Goal: Task Accomplishment & Management: Manage account settings

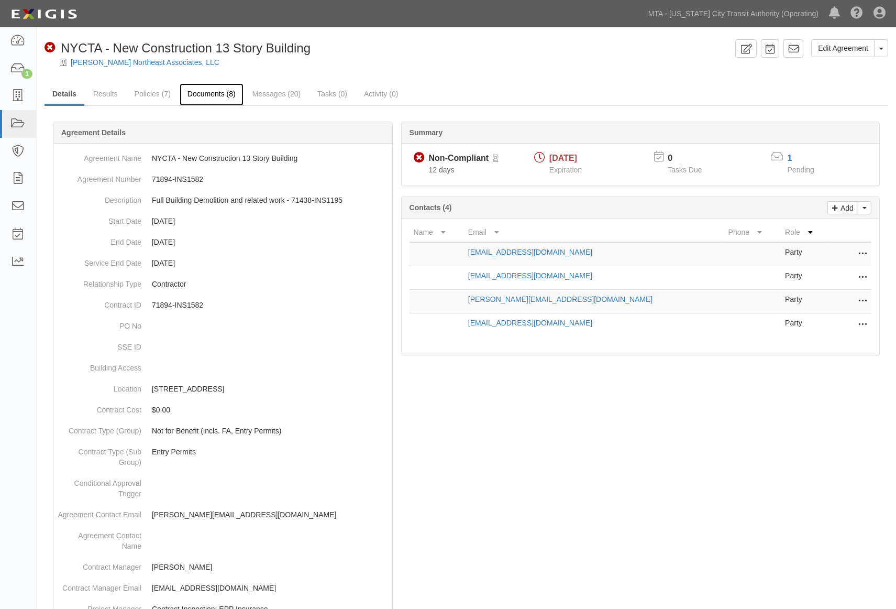
click at [210, 97] on link "Documents (8)" at bounding box center [212, 94] width 64 height 23
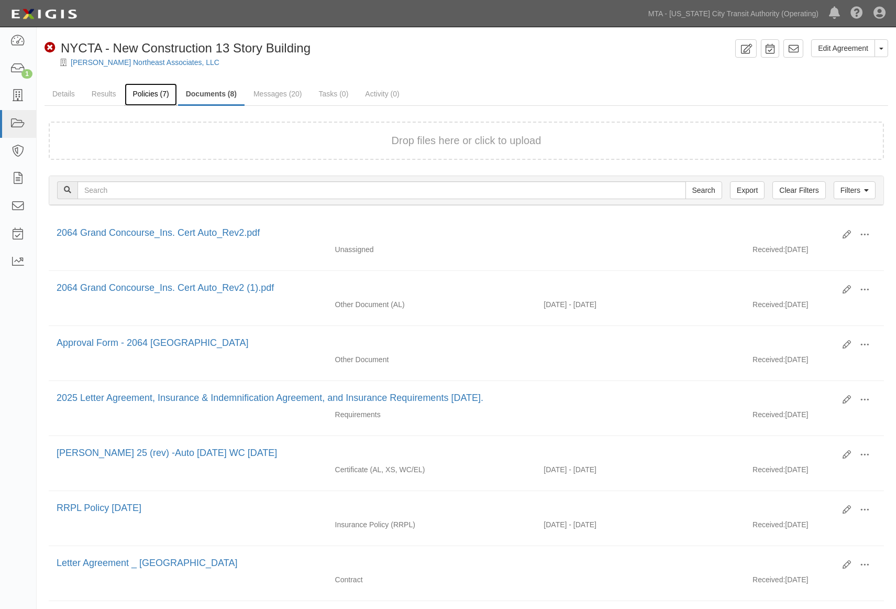
click at [145, 96] on link "Policies (7)" at bounding box center [151, 94] width 52 height 23
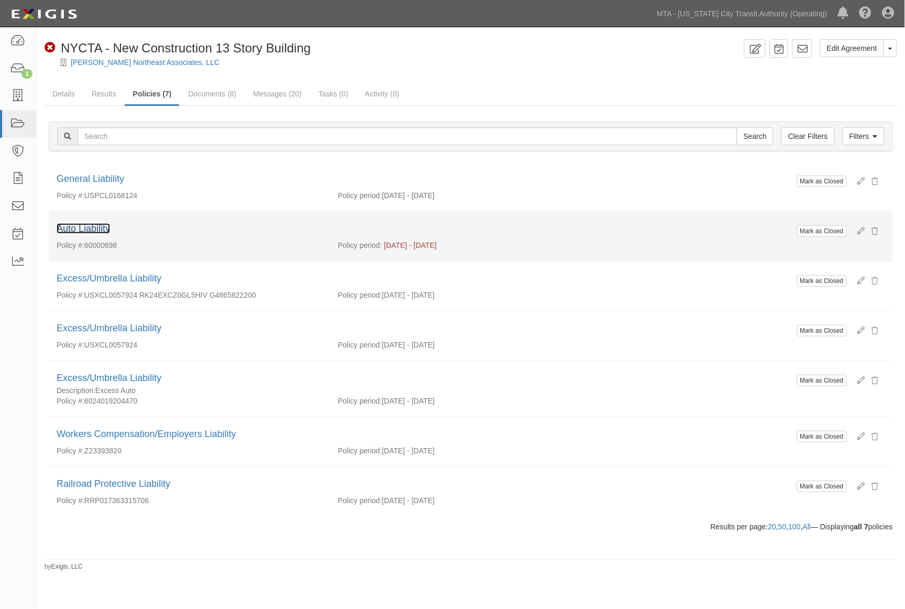
click at [95, 227] on link "Auto Liability" at bounding box center [83, 228] width 53 height 10
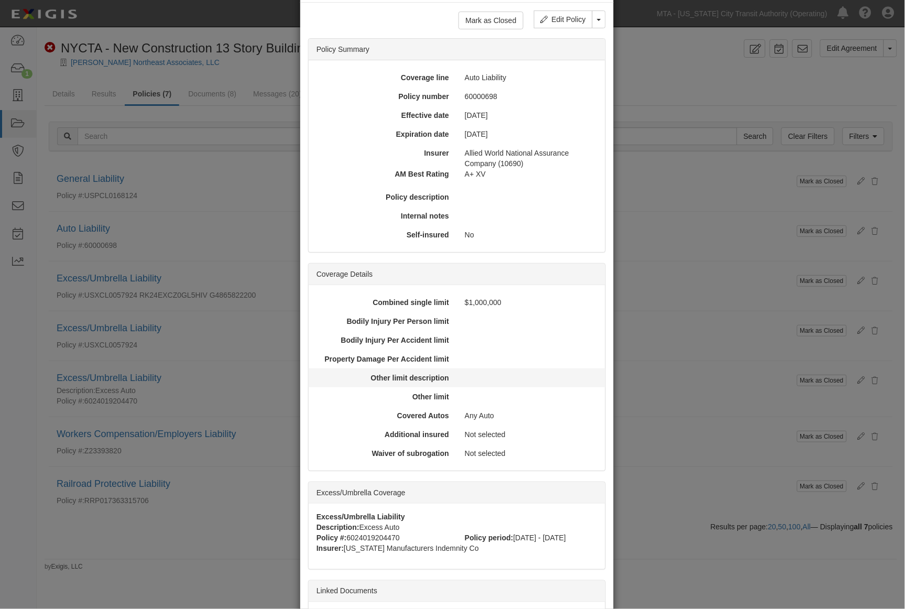
scroll to position [163, 0]
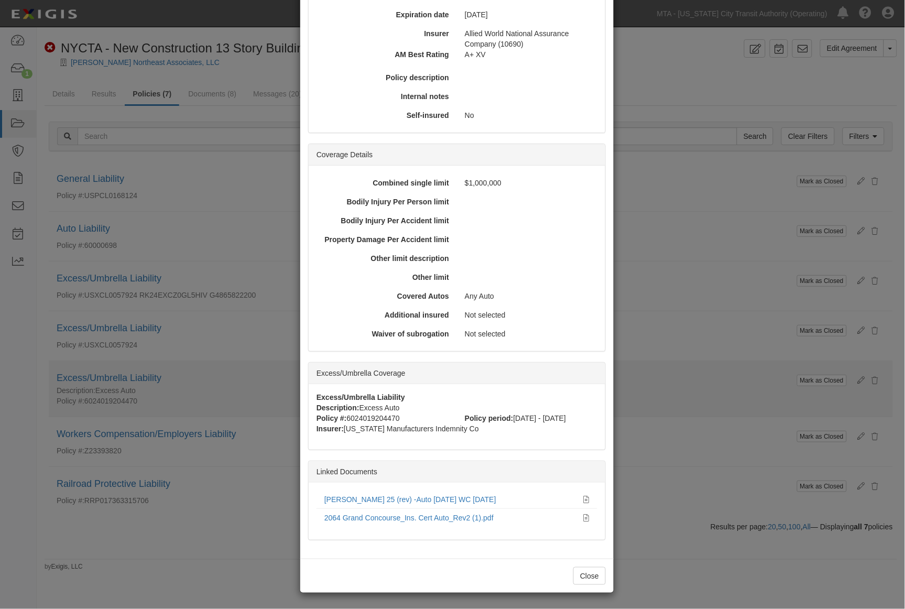
drag, startPoint x: 697, startPoint y: 360, endPoint x: 661, endPoint y: 364, distance: 35.8
click at [698, 361] on div "× View Policy Mark as Closed Edit Policy Toggle Dropdown Delete Policy Policy S…" at bounding box center [452, 304] width 905 height 609
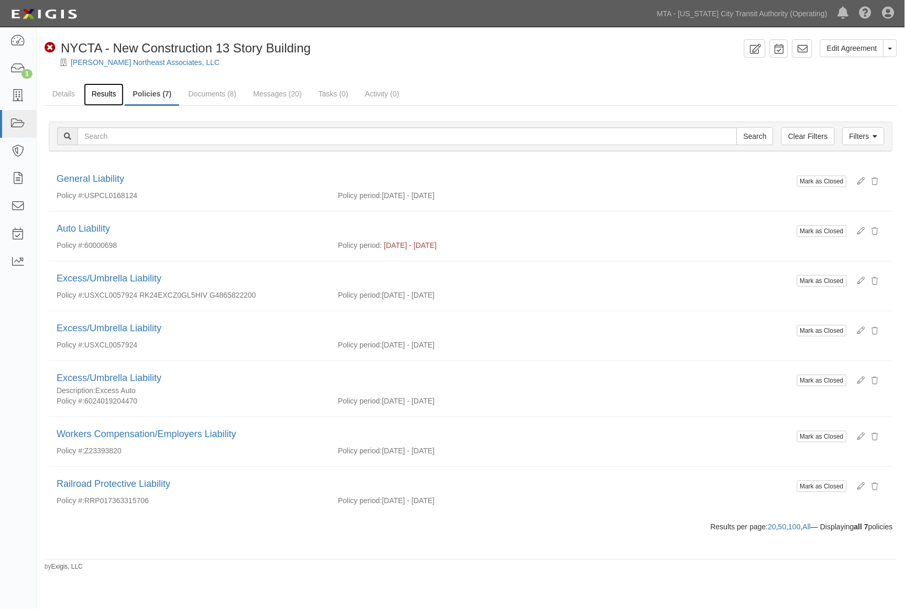
click at [102, 92] on link "Results" at bounding box center [104, 94] width 40 height 23
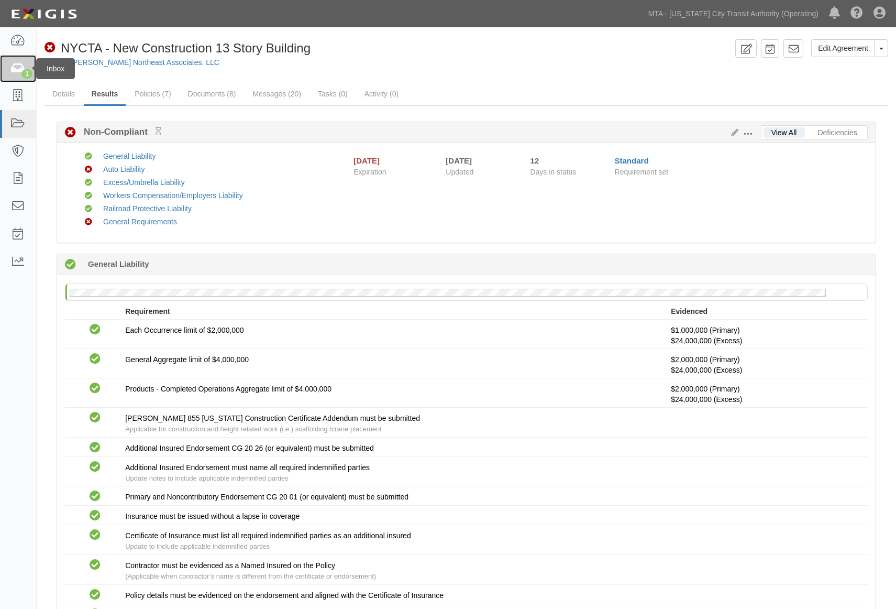
click at [20, 69] on icon at bounding box center [17, 69] width 15 height 12
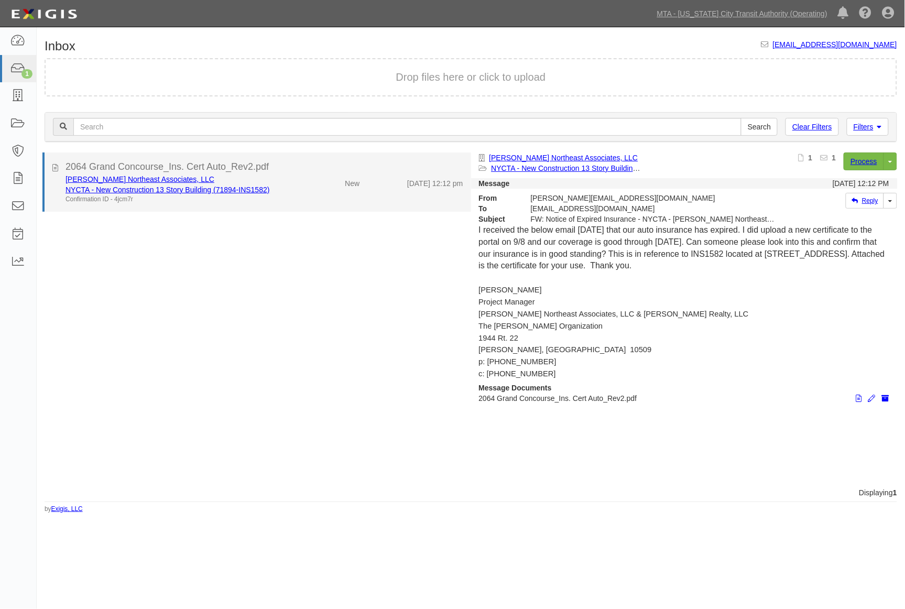
click at [328, 203] on li "2064 Grand Concourse_Ins. Cert Auto_Rev2.pdf [PERSON_NAME] Northeast Associates…" at bounding box center [256, 181] width 429 height 59
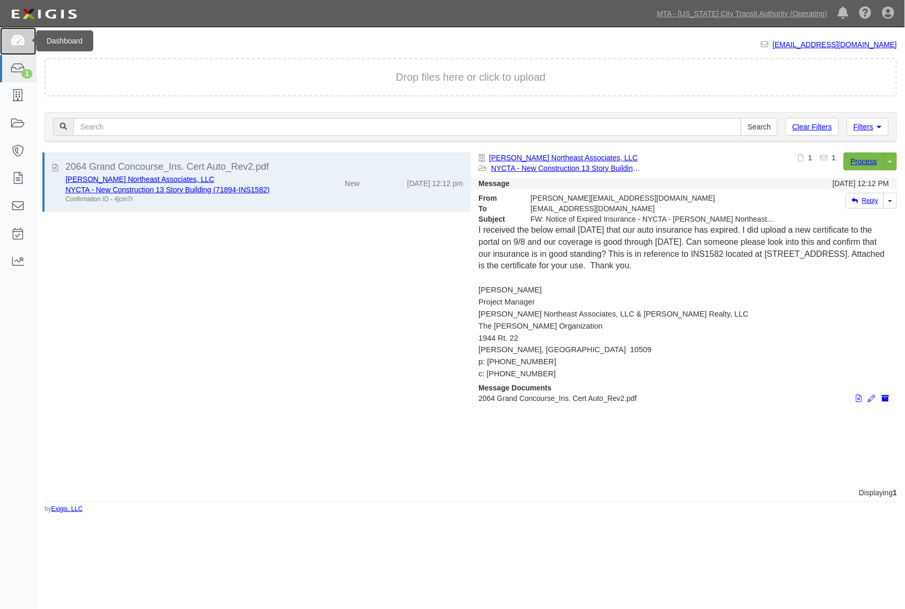
click at [15, 39] on icon at bounding box center [17, 41] width 15 height 12
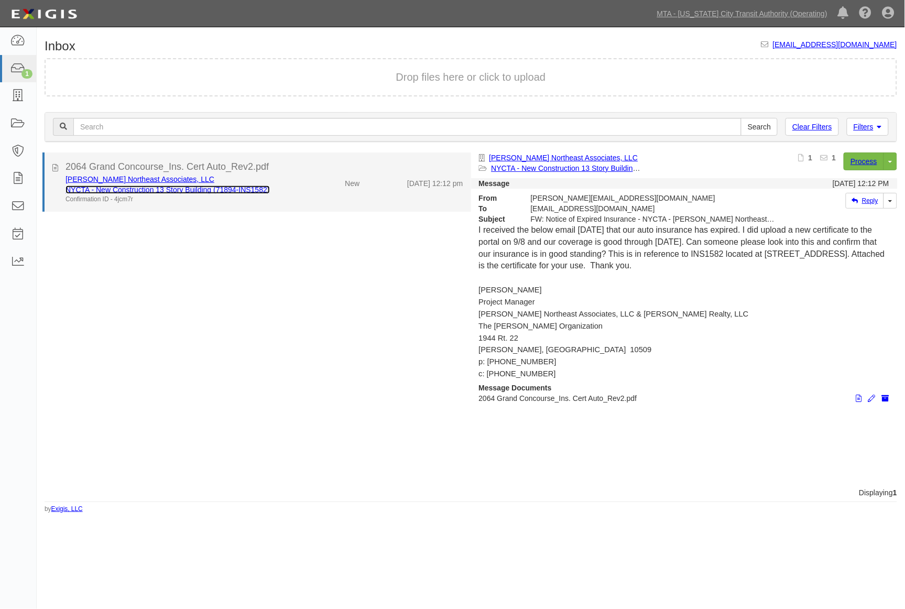
click at [170, 185] on link "NYCTA - New Construction 13 Story Building (71894-INS1582)" at bounding box center [167, 189] width 204 height 8
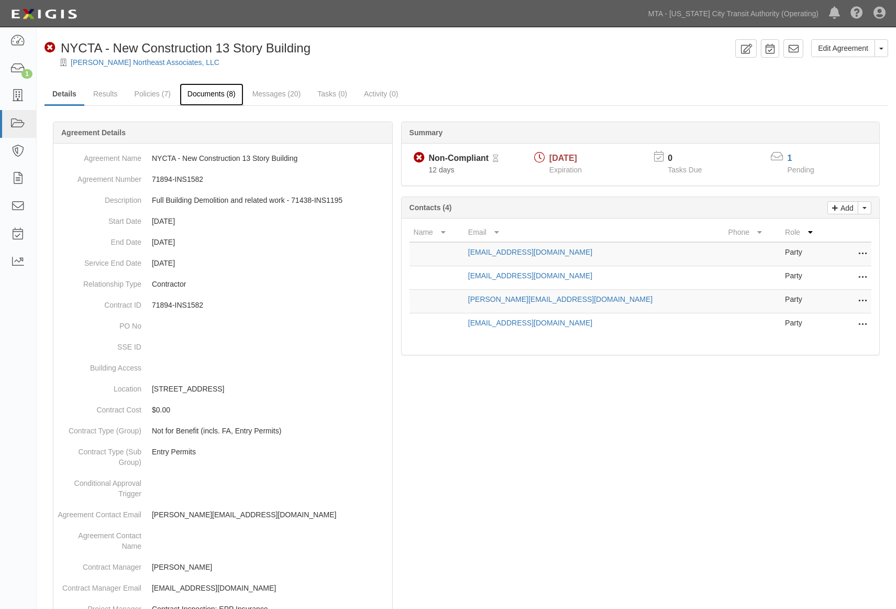
click at [201, 91] on link "Documents (8)" at bounding box center [212, 94] width 64 height 23
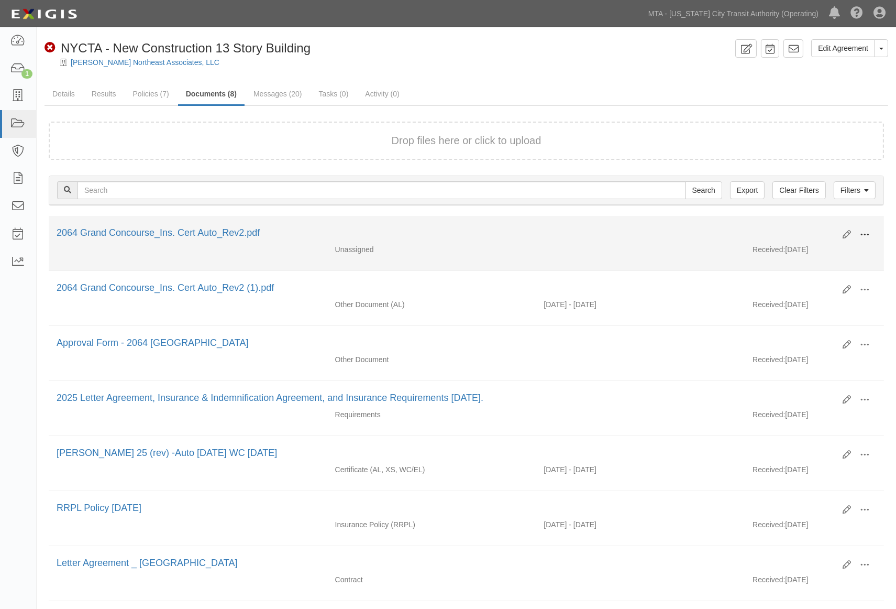
click at [865, 231] on span at bounding box center [864, 234] width 9 height 9
click at [795, 250] on link "View" at bounding box center [814, 249] width 83 height 19
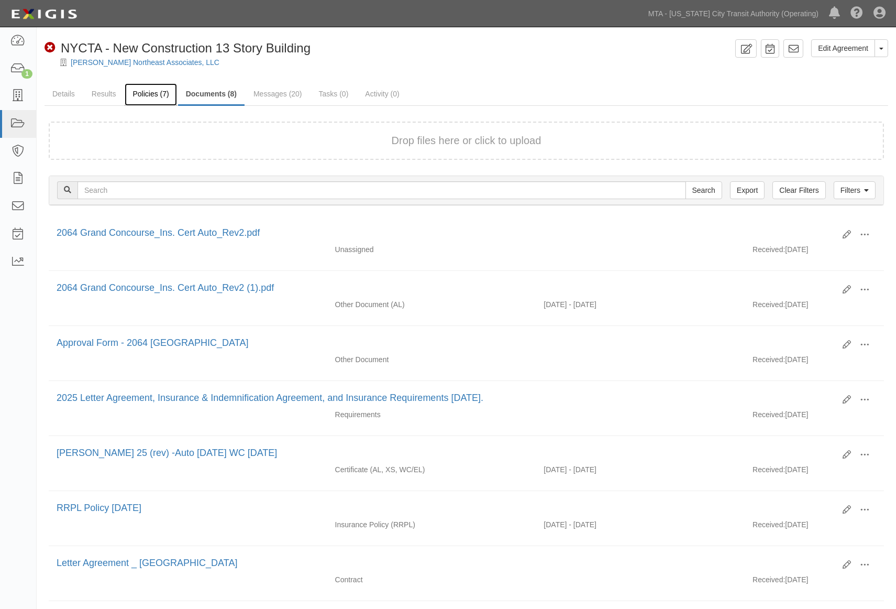
click at [147, 86] on link "Policies (7)" at bounding box center [151, 94] width 52 height 23
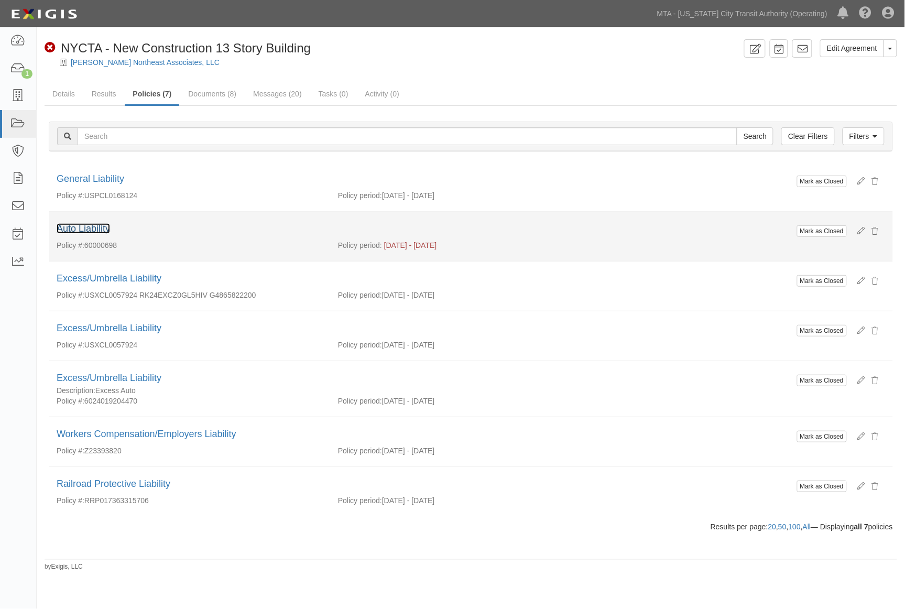
click at [74, 232] on link "Auto Liability" at bounding box center [83, 228] width 53 height 10
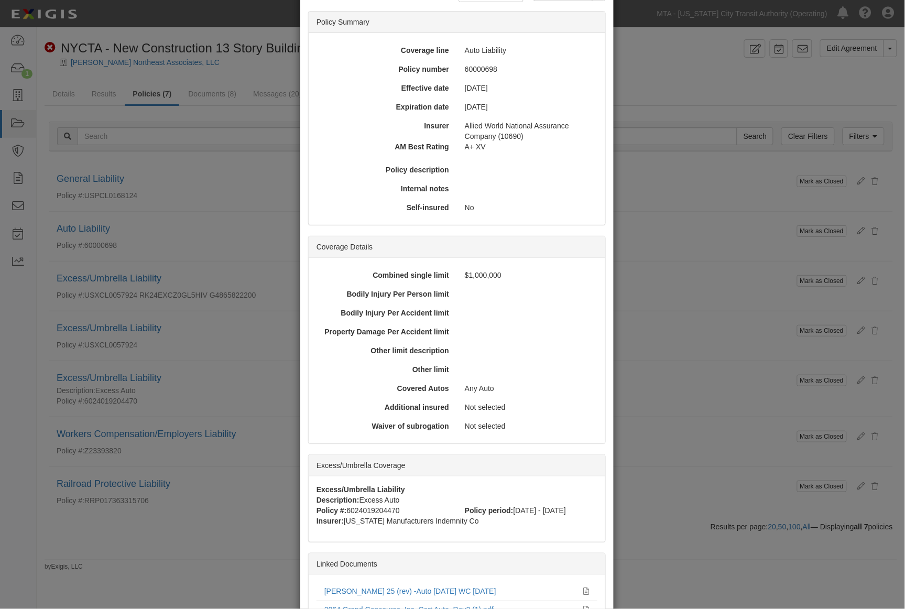
scroll to position [163, 0]
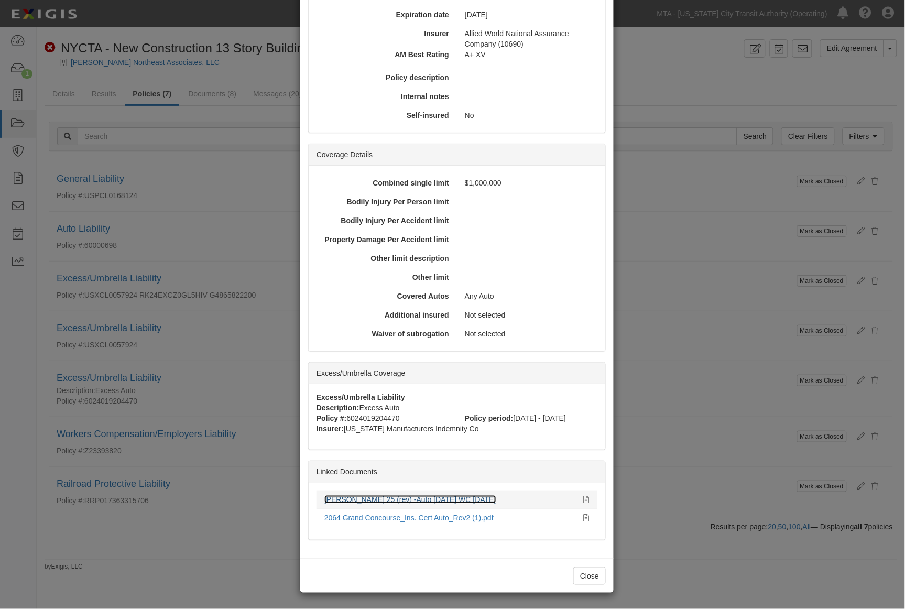
click at [427, 497] on link "[PERSON_NAME] 25 (rev) -Auto [DATE] WC [DATE]" at bounding box center [410, 499] width 172 height 8
click at [729, 588] on div "× View Policy Mark as Closed Edit Policy Toggle Dropdown Delete Policy Policy S…" at bounding box center [452, 304] width 905 height 609
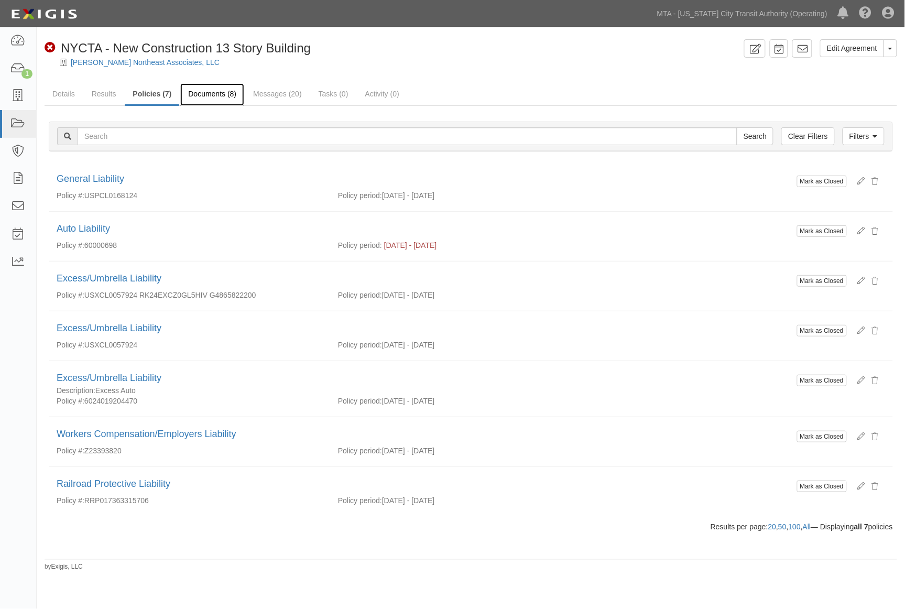
click at [206, 87] on link "Documents (8)" at bounding box center [212, 94] width 64 height 23
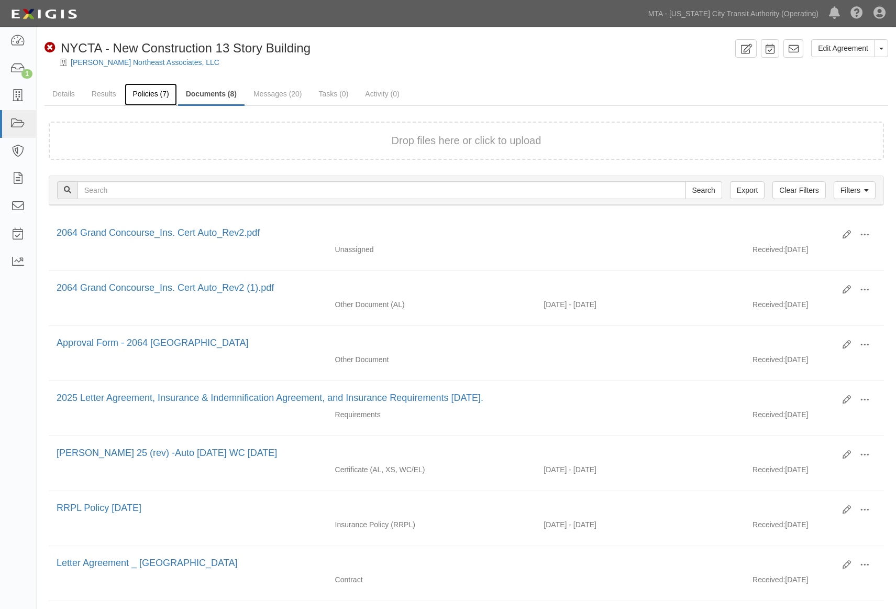
click at [140, 96] on link "Policies (7)" at bounding box center [151, 94] width 52 height 23
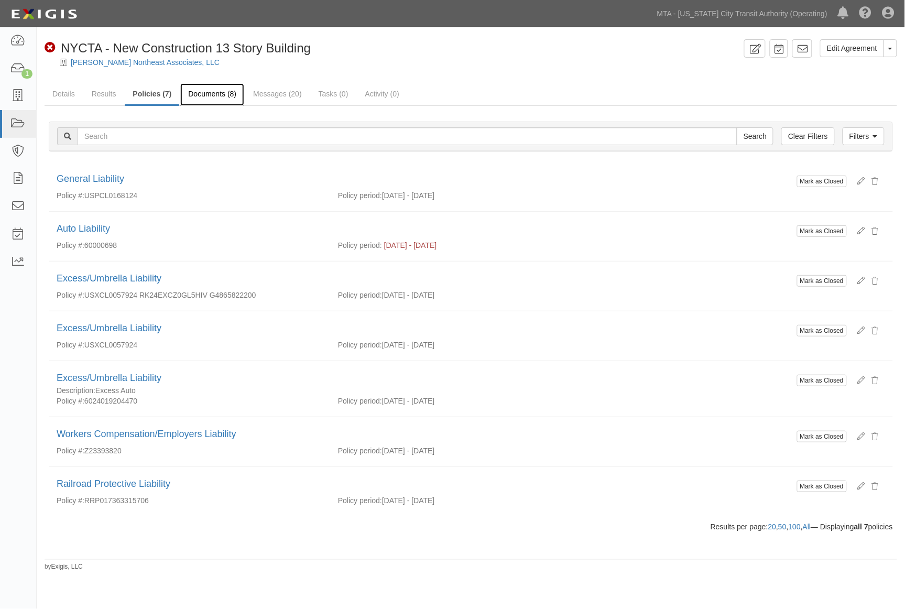
click at [189, 90] on link "Documents (8)" at bounding box center [212, 94] width 64 height 23
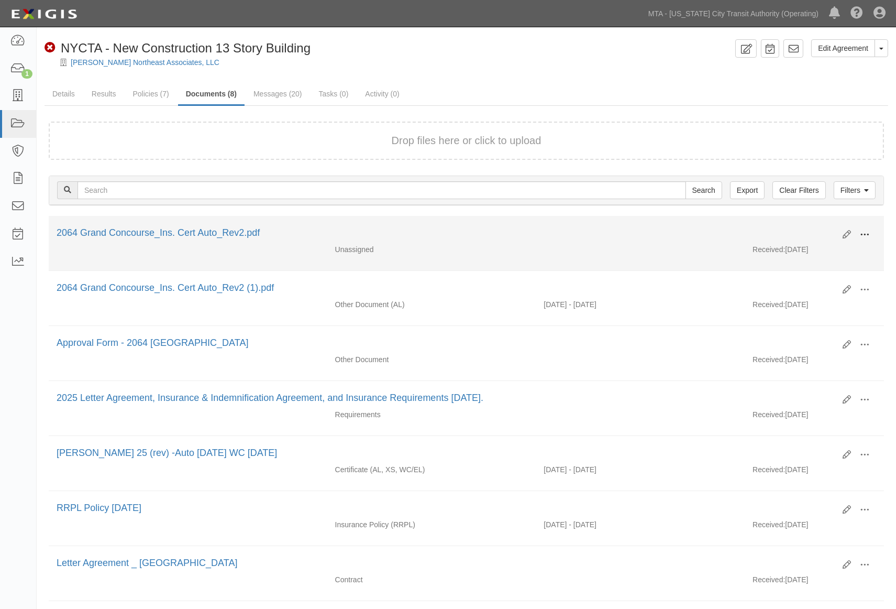
click at [863, 230] on span at bounding box center [864, 234] width 9 height 9
click at [795, 230] on link "Edit" at bounding box center [814, 230] width 83 height 19
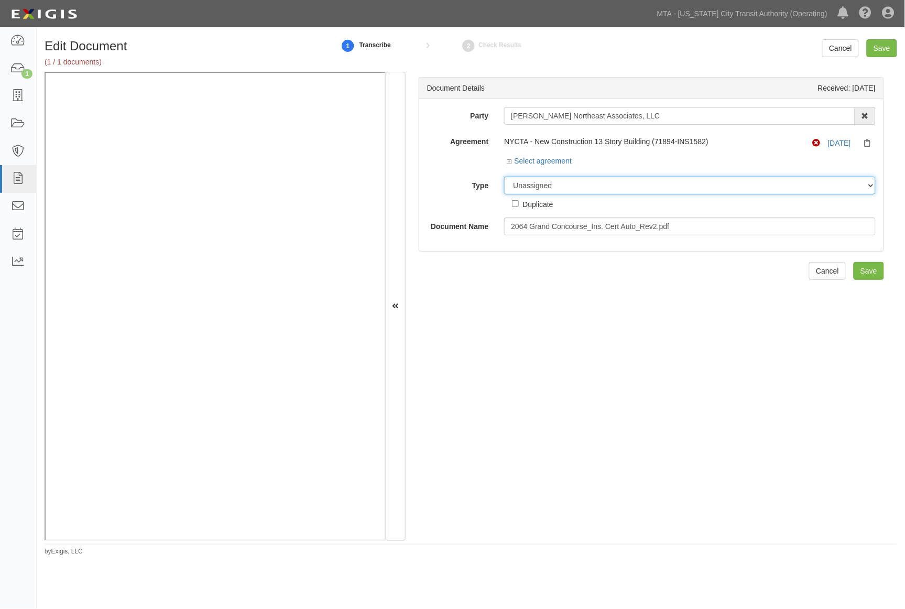
click at [559, 185] on select "Unassigned Binder Cancellation Notice Certificate Contract Endorsement Insuranc…" at bounding box center [689, 186] width 371 height 18
select select "CertificateDetail"
click at [504, 177] on select "Unassigned Binder Cancellation Notice Certificate Contract Endorsement Insuranc…" at bounding box center [689, 186] width 371 height 18
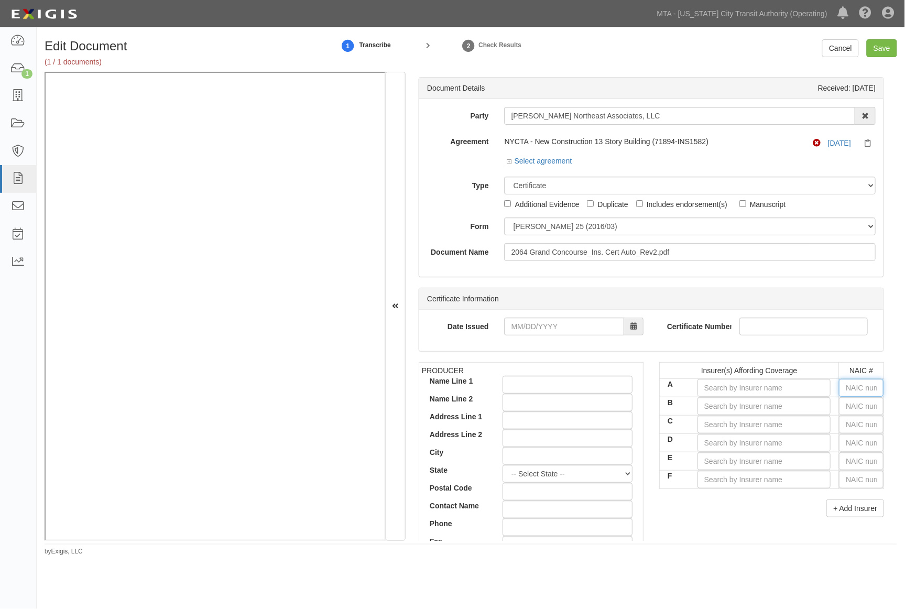
click at [855, 388] on input "text" at bounding box center [861, 388] width 45 height 18
type input "25232"
type input "2"
type input "22667"
type input "22"
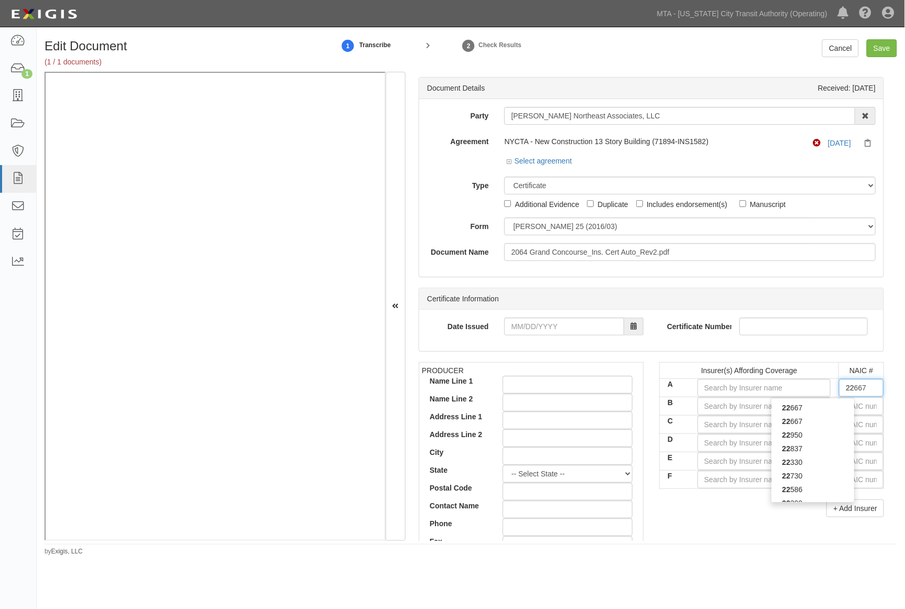
type input "22730"
type input "2273"
type input "22730"
click at [826, 408] on div "22730" at bounding box center [812, 408] width 83 height 14
type input "Allied World Insurance Company (A+ XV Rating)"
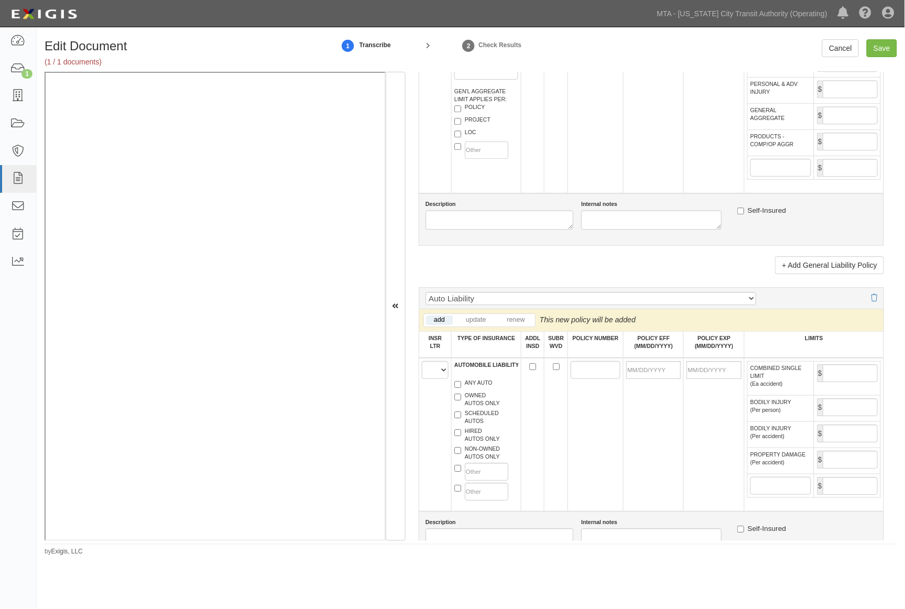
scroll to position [815, 0]
type input "22730"
click at [426, 376] on select "A B C D E F" at bounding box center [435, 367] width 27 height 18
select select "A"
click at [422, 376] on select "A B C D E F" at bounding box center [435, 367] width 27 height 18
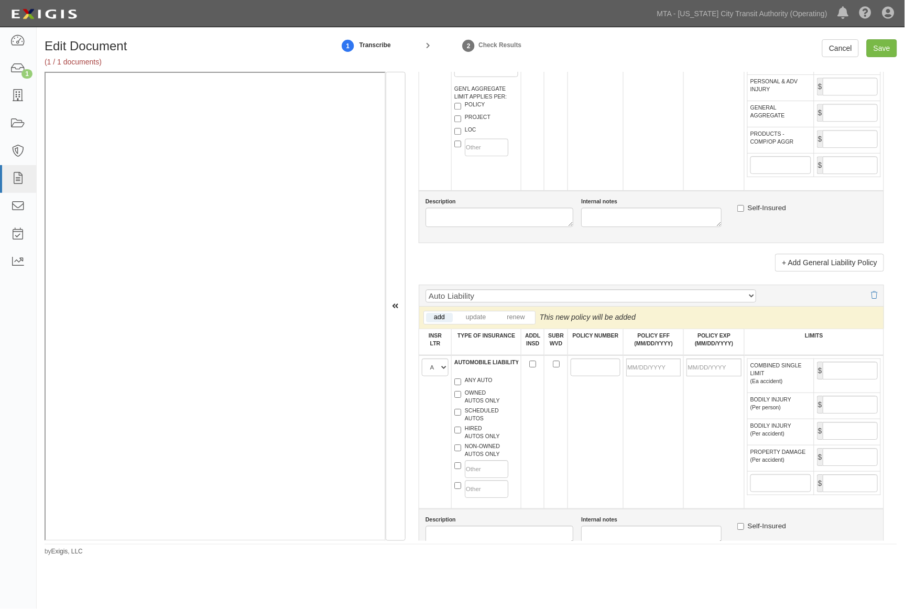
click at [472, 387] on label "ANY AUTO" at bounding box center [473, 381] width 38 height 10
click at [461, 385] on input "ANY AUTO" at bounding box center [457, 381] width 7 height 7
checkbox input "true"
paste input "6000-0698"
type input "6000-0698"
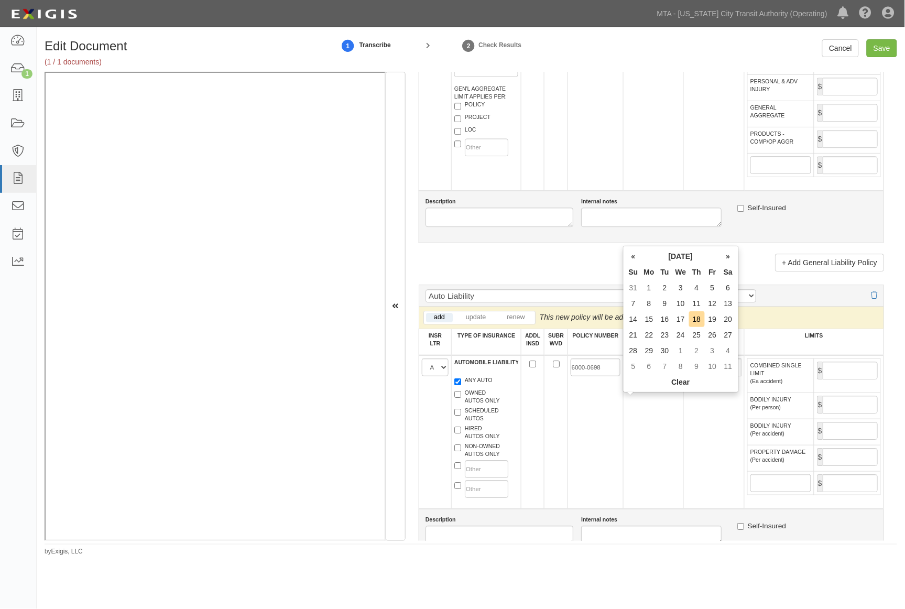
click at [652, 376] on input "POLICY EFF (MM/DD/YYYY)" at bounding box center [653, 367] width 54 height 18
type input "09/06/2025"
type input "09/06/2026"
click at [678, 448] on td "09/06/2025" at bounding box center [653, 431] width 60 height 153
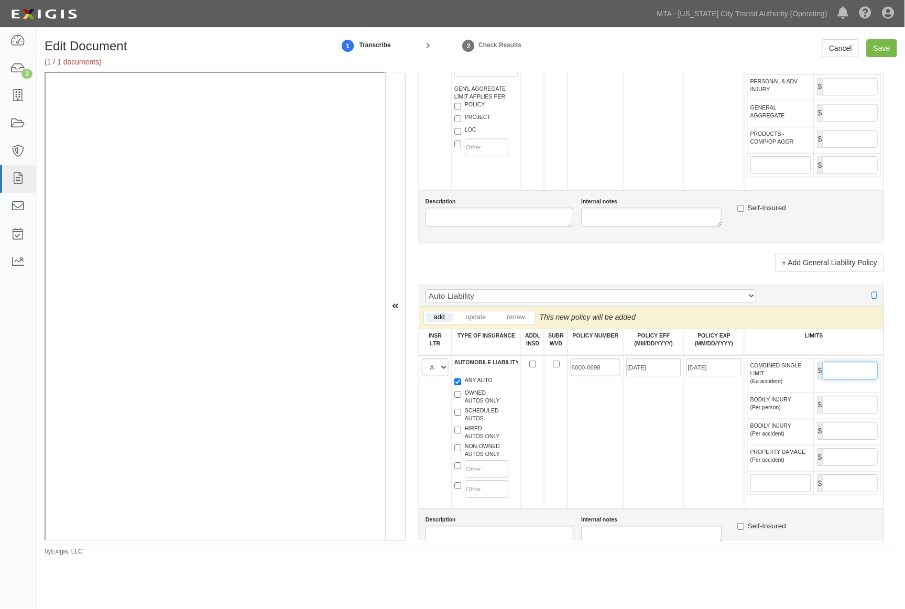
click at [826, 379] on input "COMBINED SINGLE LIMIT (Ea accident)" at bounding box center [849, 370] width 55 height 18
click at [637, 488] on td "09/06/2025" at bounding box center [653, 431] width 60 height 153
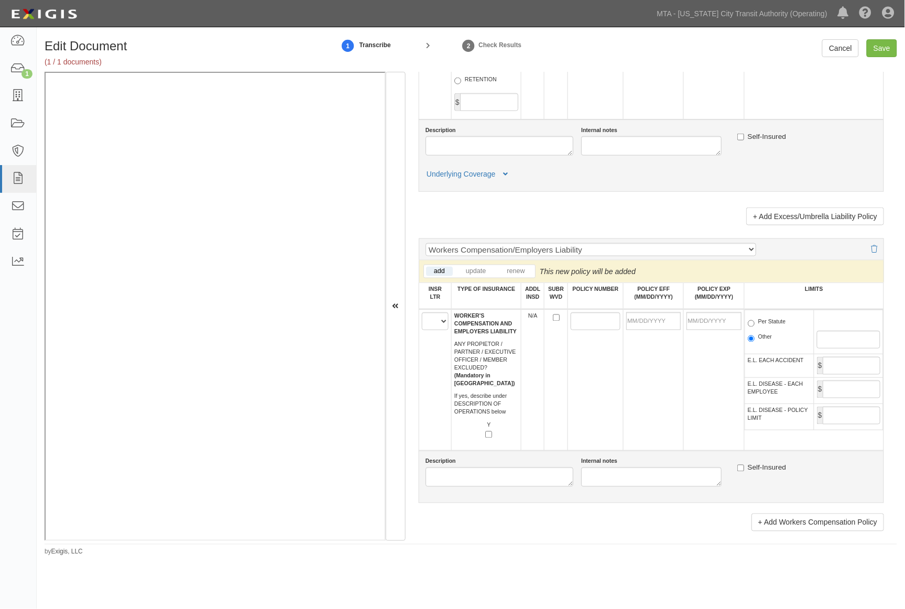
scroll to position [2154, 0]
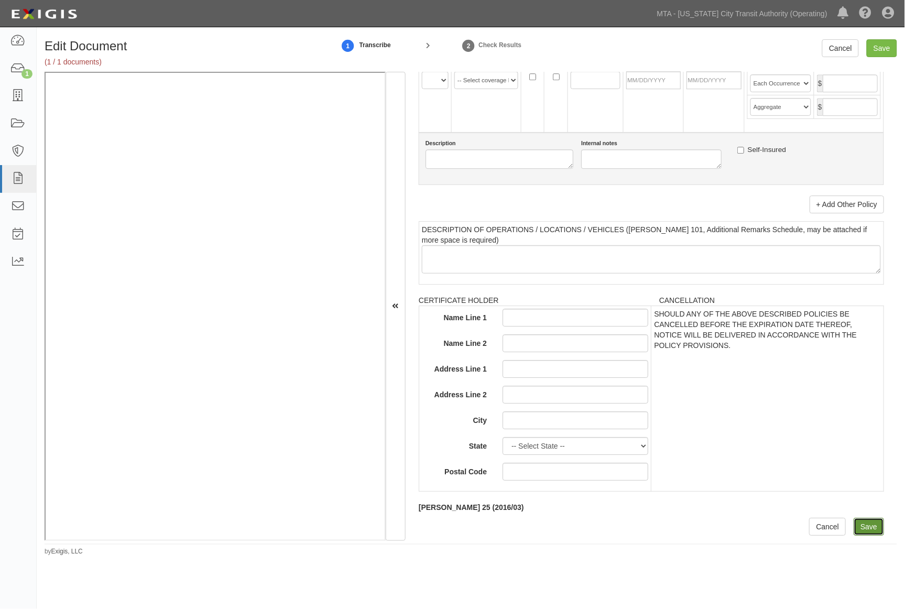
click at [861, 528] on input "Save" at bounding box center [868, 527] width 30 height 18
type input "1000000"
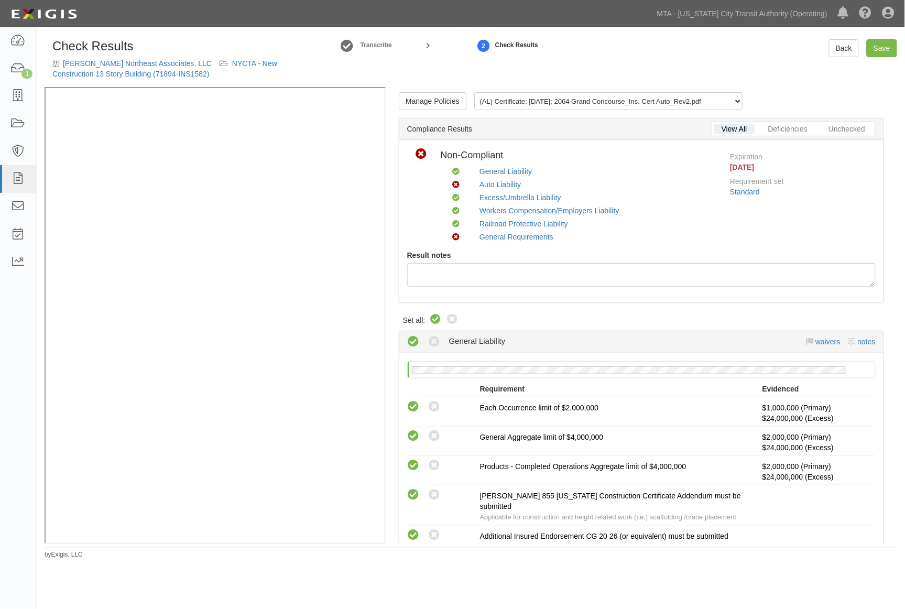
click at [430, 318] on icon at bounding box center [436, 319] width 13 height 13
radio input "true"
click at [259, 63] on link "NYCTA - New Construction 13 Story Building (71894-INS1582)" at bounding box center [164, 68] width 225 height 19
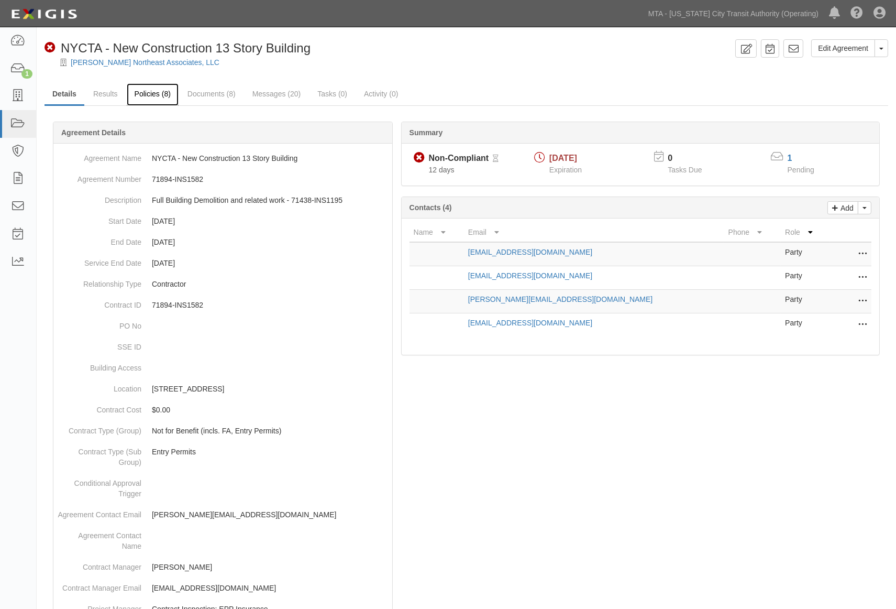
click at [143, 91] on link "Policies (8)" at bounding box center [153, 94] width 52 height 23
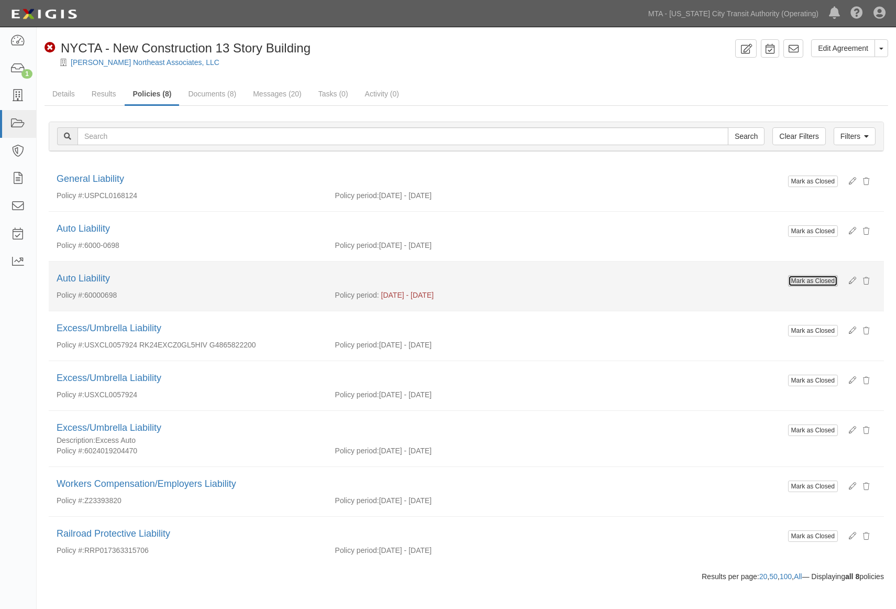
click at [821, 280] on button "Mark as Closed" at bounding box center [813, 281] width 50 height 12
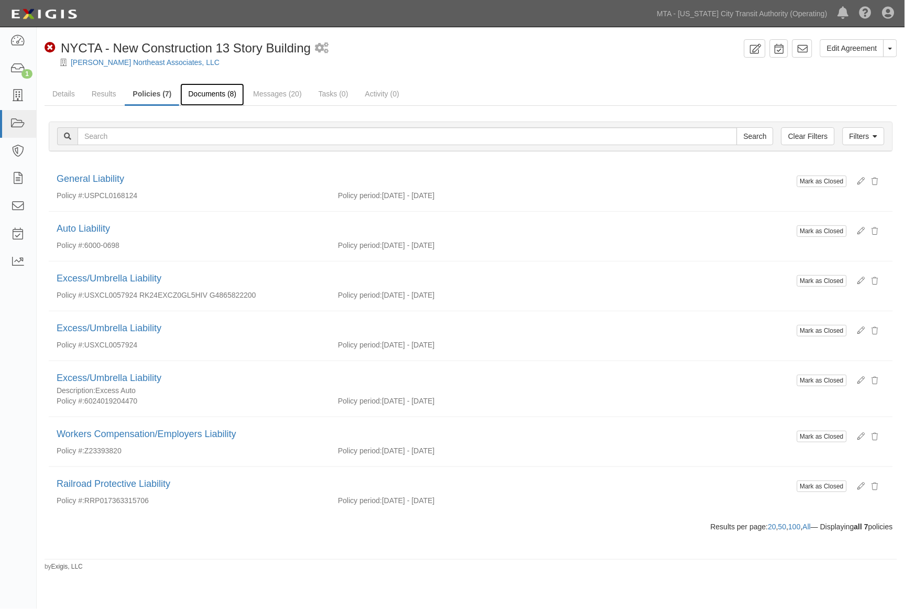
click at [212, 92] on link "Documents (8)" at bounding box center [212, 94] width 64 height 23
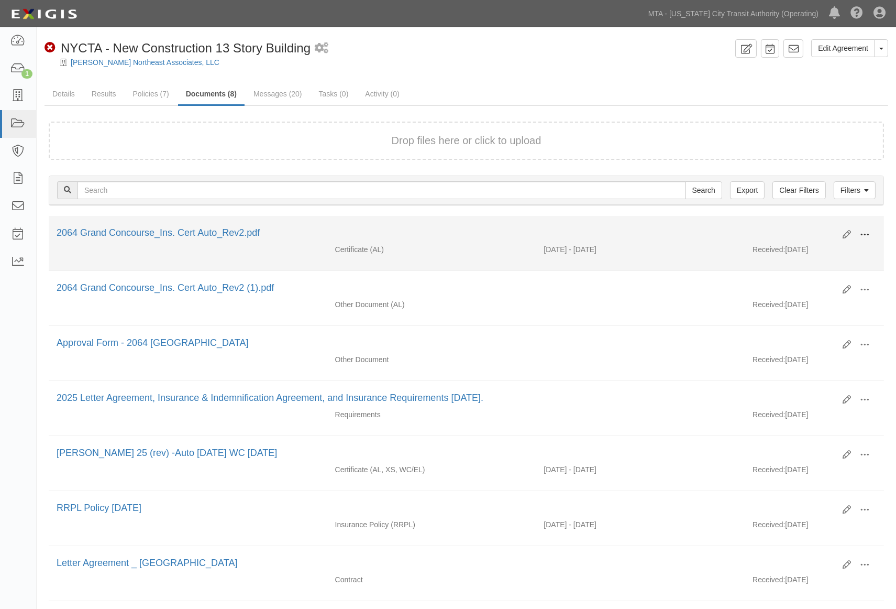
click at [865, 230] on span at bounding box center [864, 234] width 9 height 9
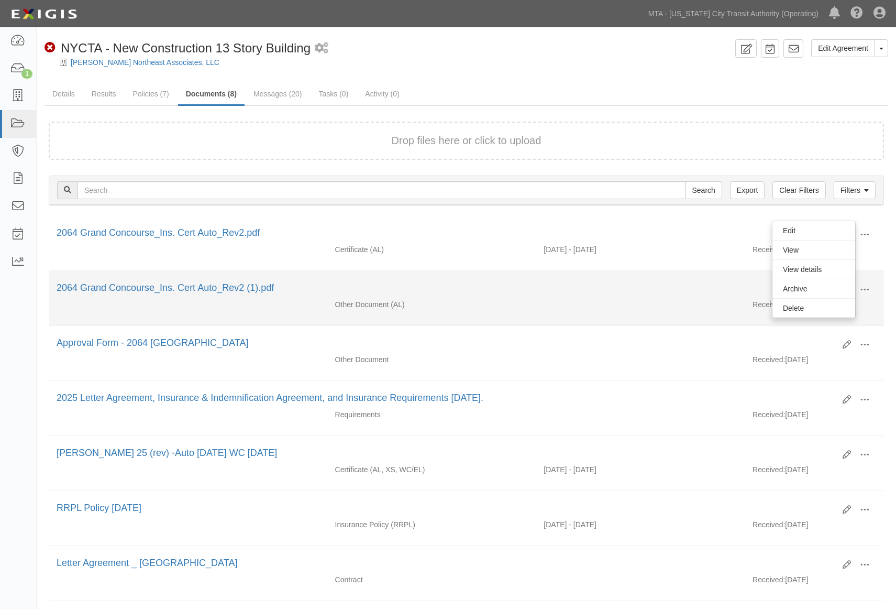
click at [611, 315] on div "Other Document (AL) Received: 09/08/2025" at bounding box center [467, 307] width 836 height 16
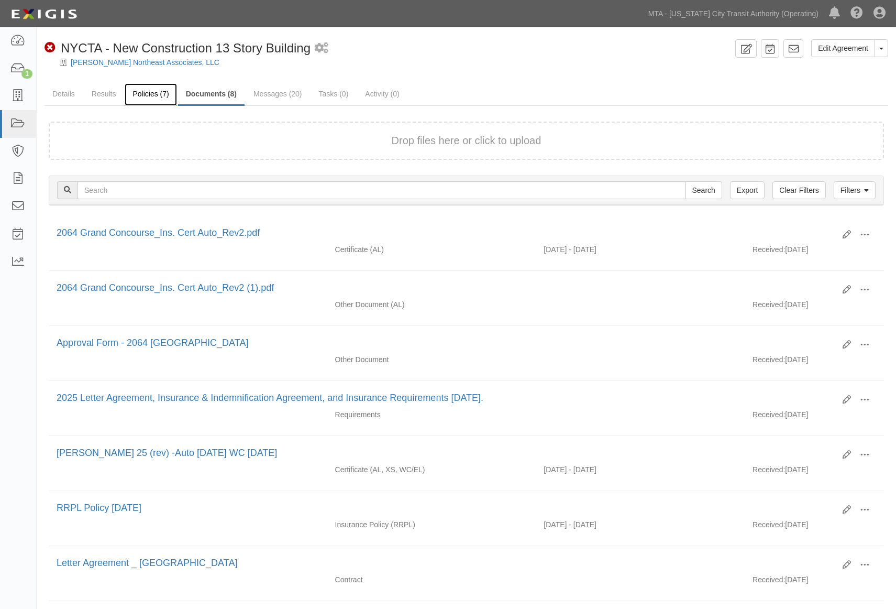
click at [140, 95] on link "Policies (7)" at bounding box center [151, 94] width 52 height 23
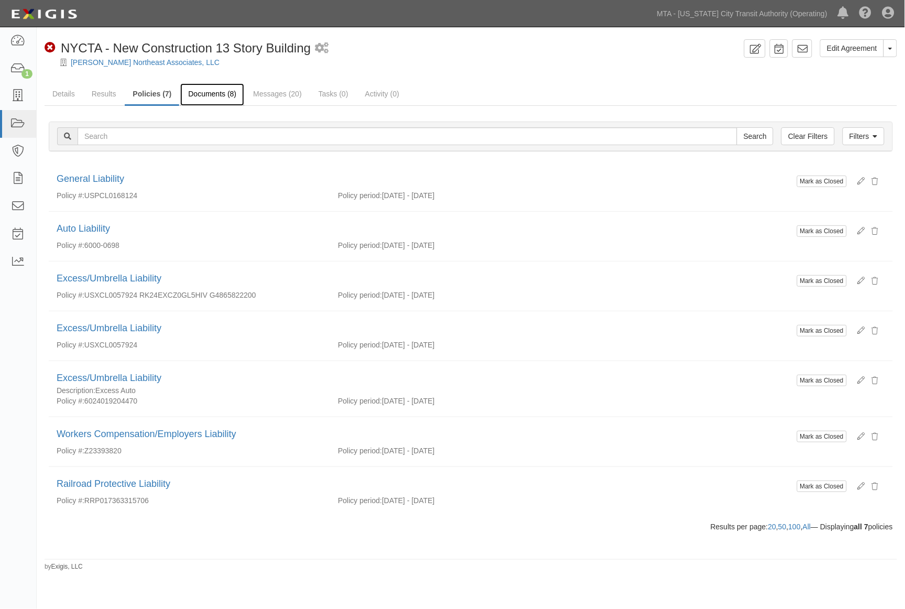
click at [215, 93] on link "Documents (8)" at bounding box center [212, 94] width 64 height 23
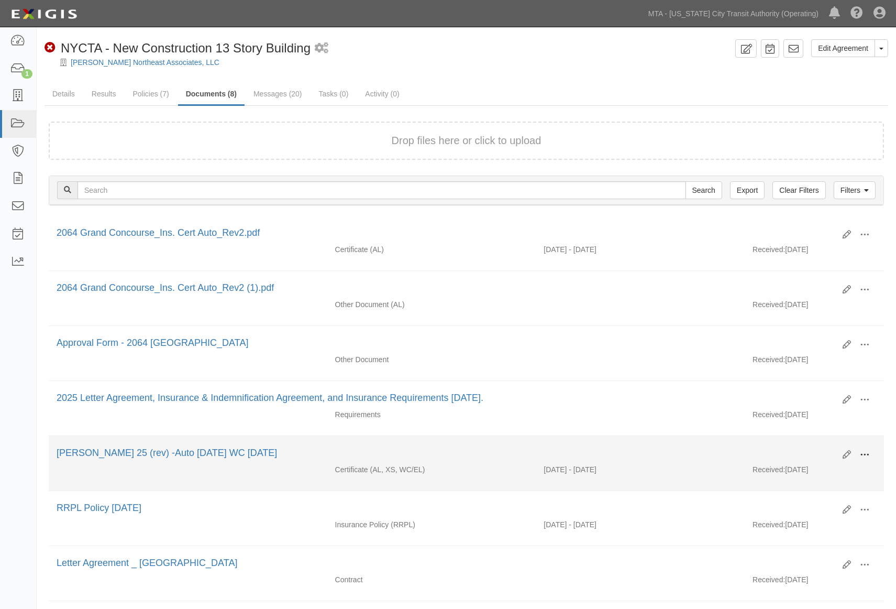
click at [866, 456] on span at bounding box center [864, 454] width 9 height 9
click at [804, 449] on link "Edit" at bounding box center [814, 450] width 83 height 19
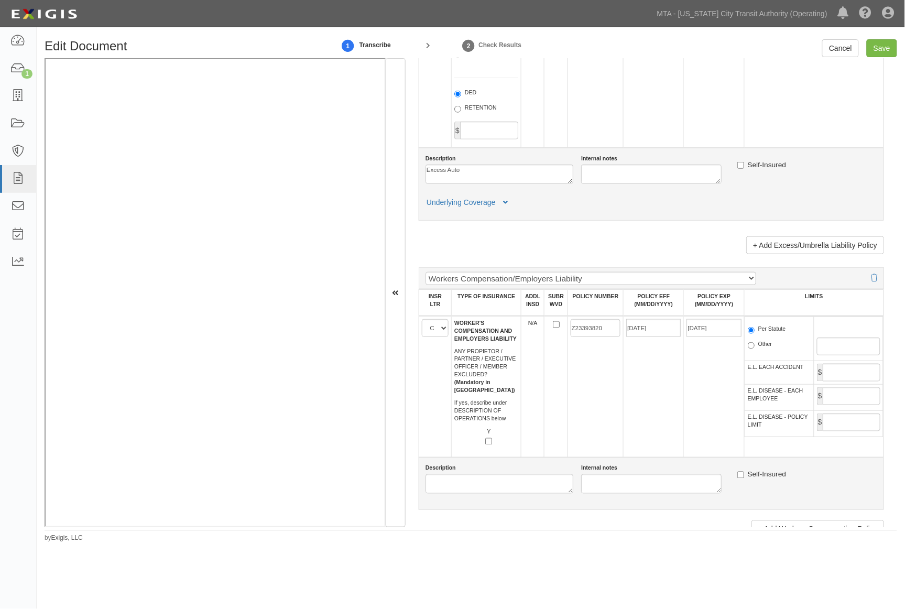
scroll to position [1455, 0]
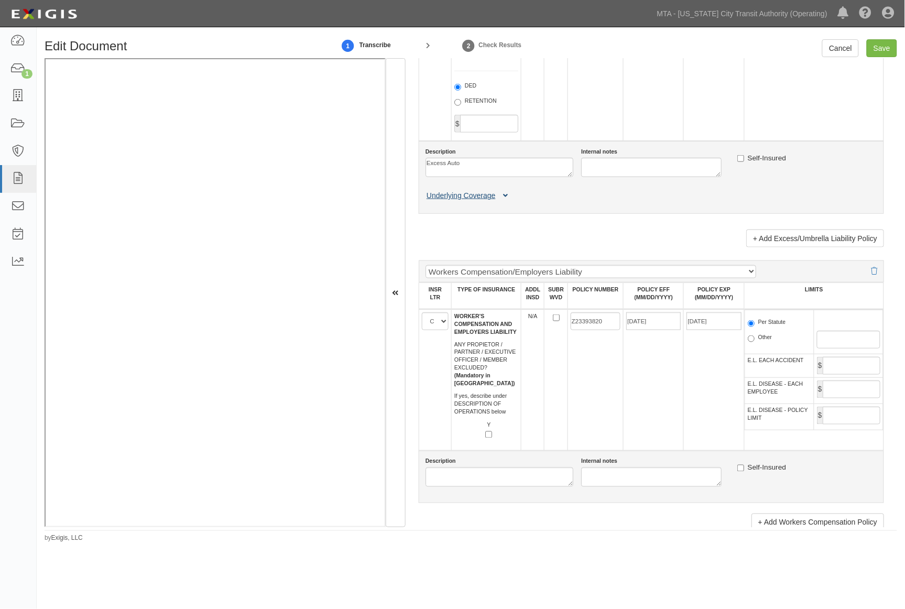
click at [508, 201] on button "Underlying Coverage" at bounding box center [468, 195] width 87 height 11
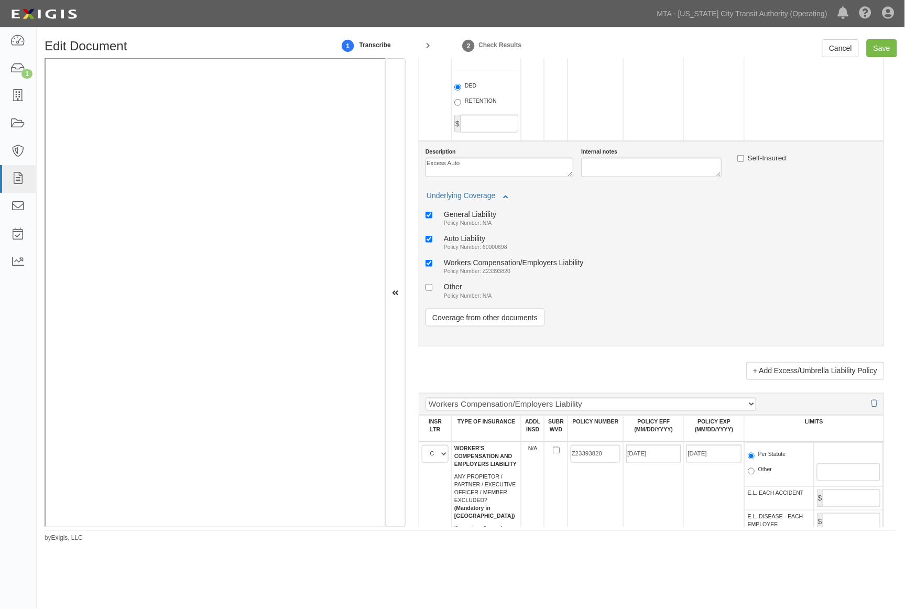
click at [476, 243] on div "Auto Liability" at bounding box center [475, 238] width 63 height 9
click at [432, 243] on input "Auto Liability Policy Number: 60000698" at bounding box center [428, 239] width 7 height 7
checkbox input "false"
click at [478, 326] on link "Coverage from other documents" at bounding box center [484, 318] width 119 height 18
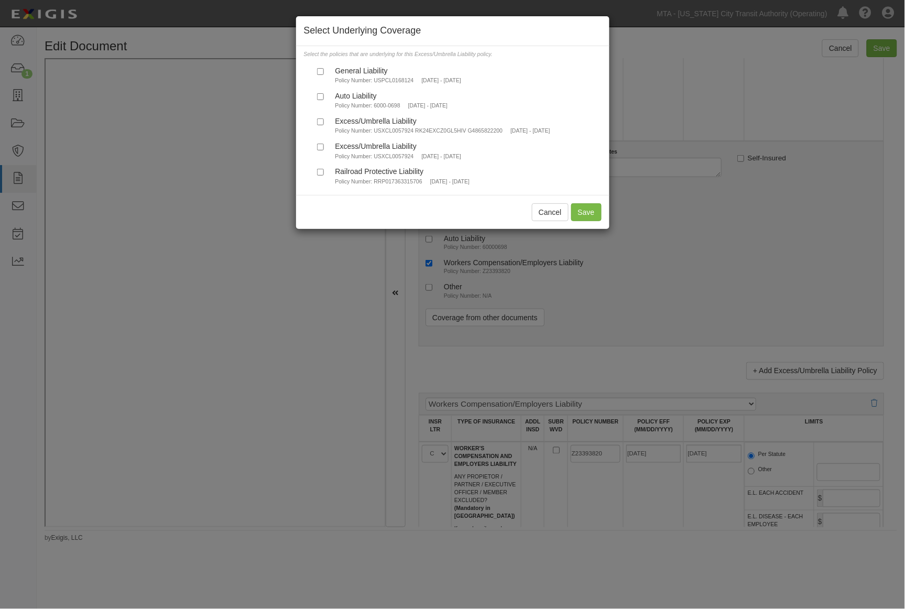
click at [343, 103] on small "Policy Number: 6000-0698" at bounding box center [367, 105] width 65 height 6
click at [324, 100] on input "Auto Liability Policy Number: 6000-0698 9/6/2025 - 9/6/2026" at bounding box center [320, 96] width 7 height 7
checkbox input "true"
click at [588, 216] on button "Save" at bounding box center [586, 212] width 30 height 18
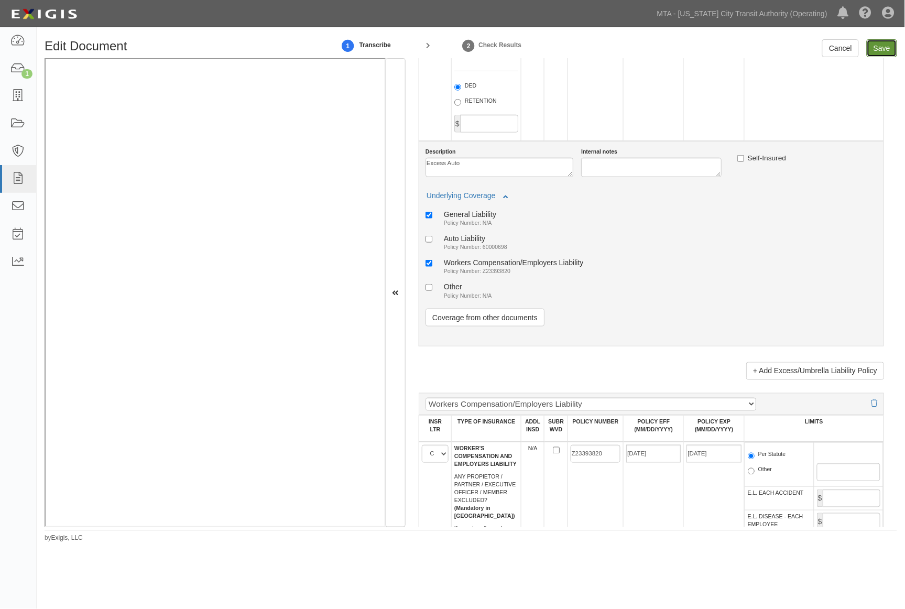
click at [890, 45] on input "Save" at bounding box center [881, 48] width 30 height 18
type input "1000000"
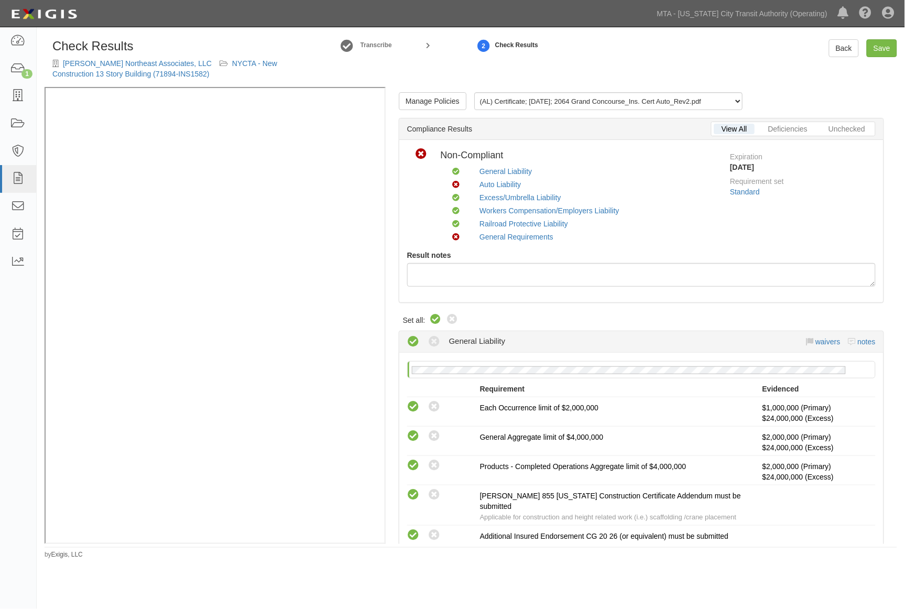
click at [432, 322] on icon at bounding box center [436, 319] width 13 height 13
radio input "true"
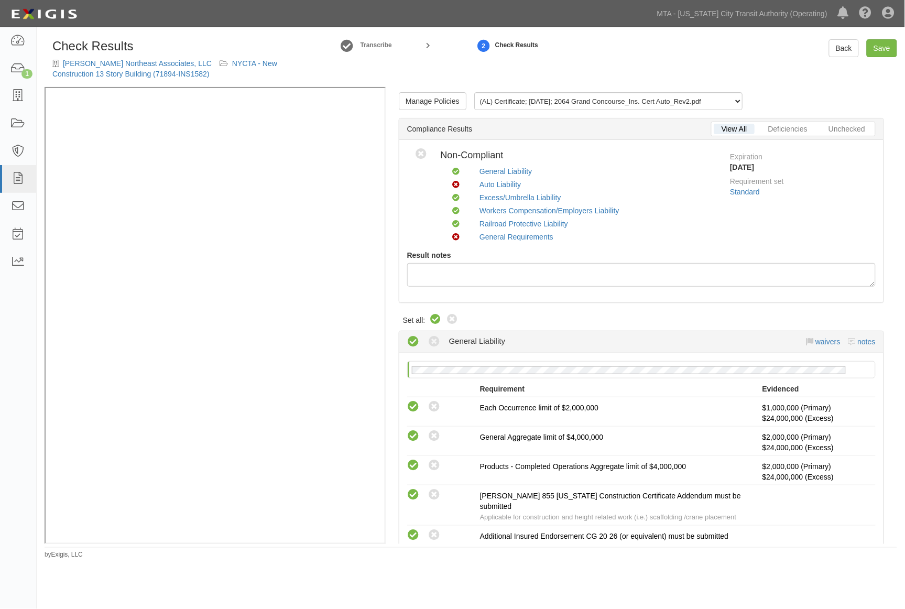
radio input "true"
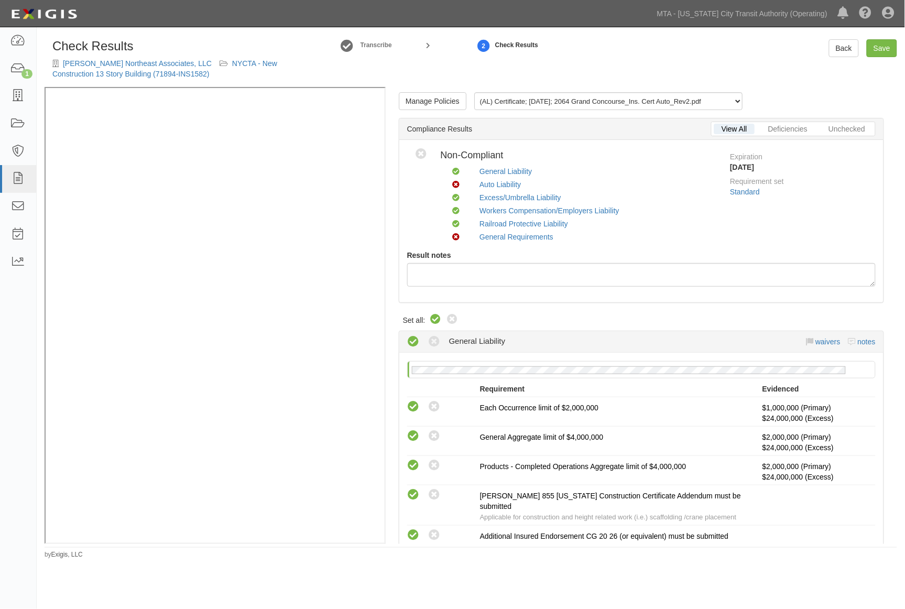
radio input "true"
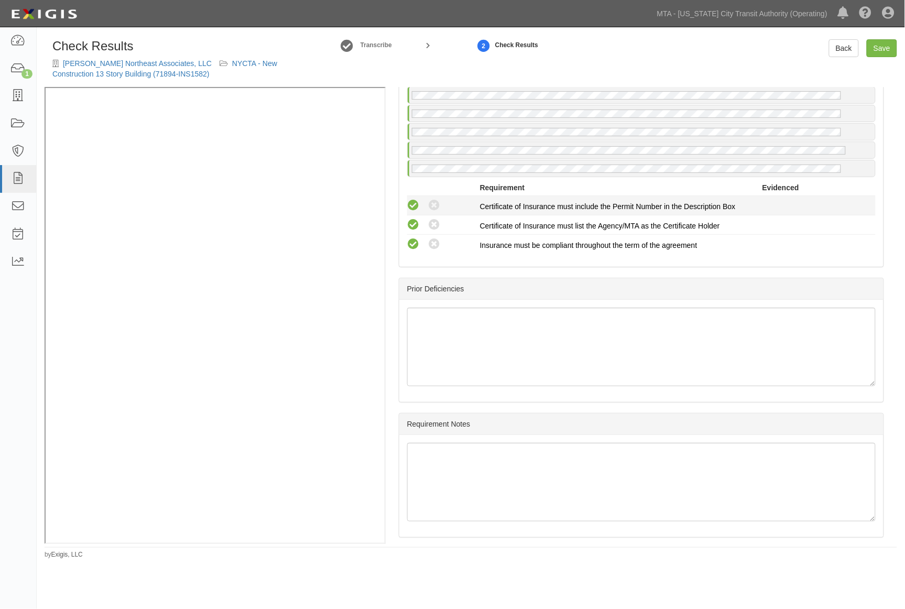
scroll to position [1887, 0]
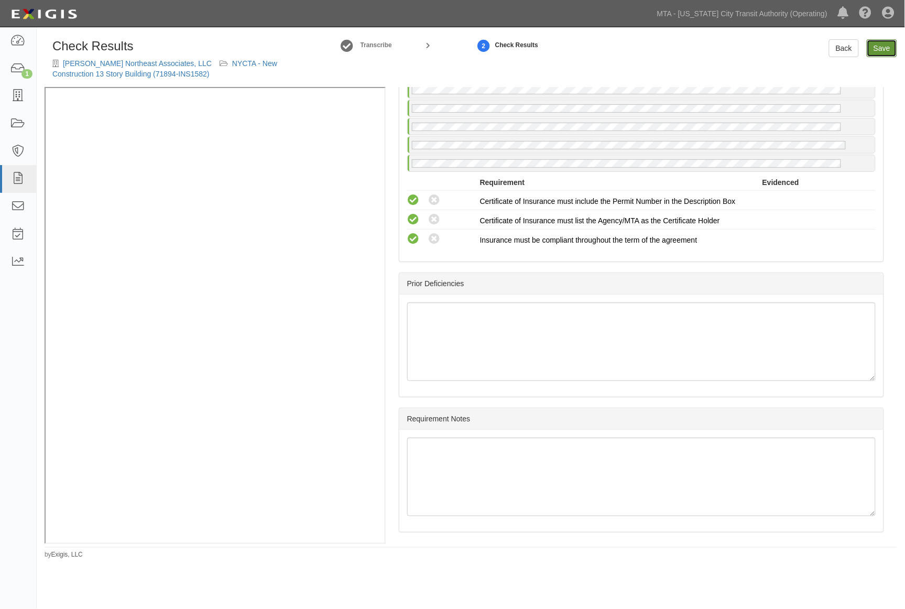
click at [883, 51] on link "Save" at bounding box center [881, 48] width 30 height 18
radio input "true"
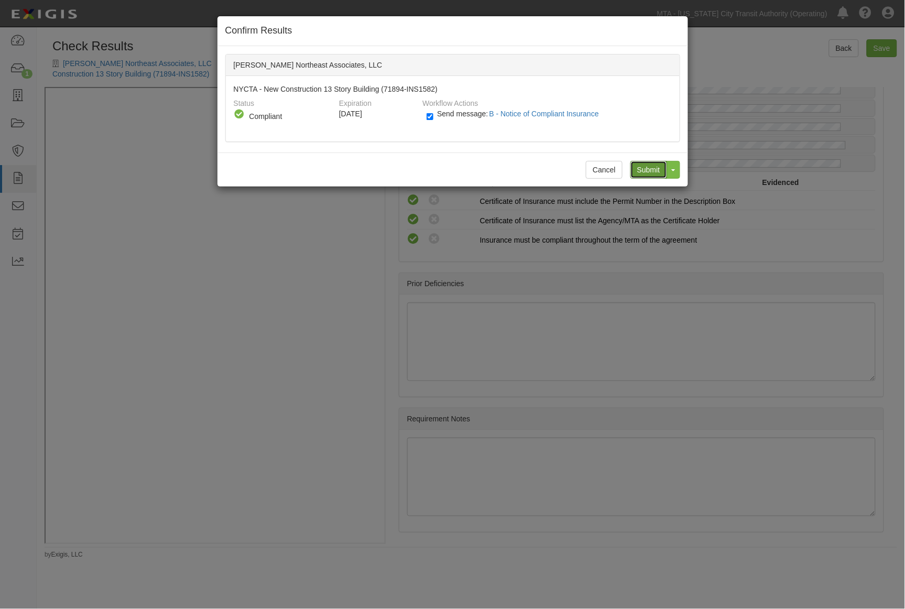
click at [642, 168] on input "Submit" at bounding box center [648, 170] width 37 height 18
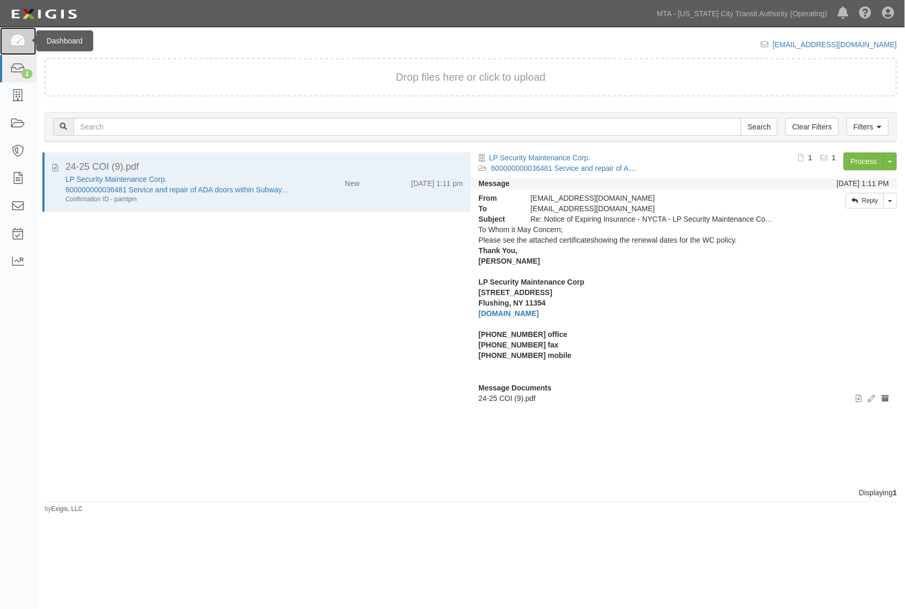
click at [15, 43] on icon at bounding box center [17, 41] width 15 height 12
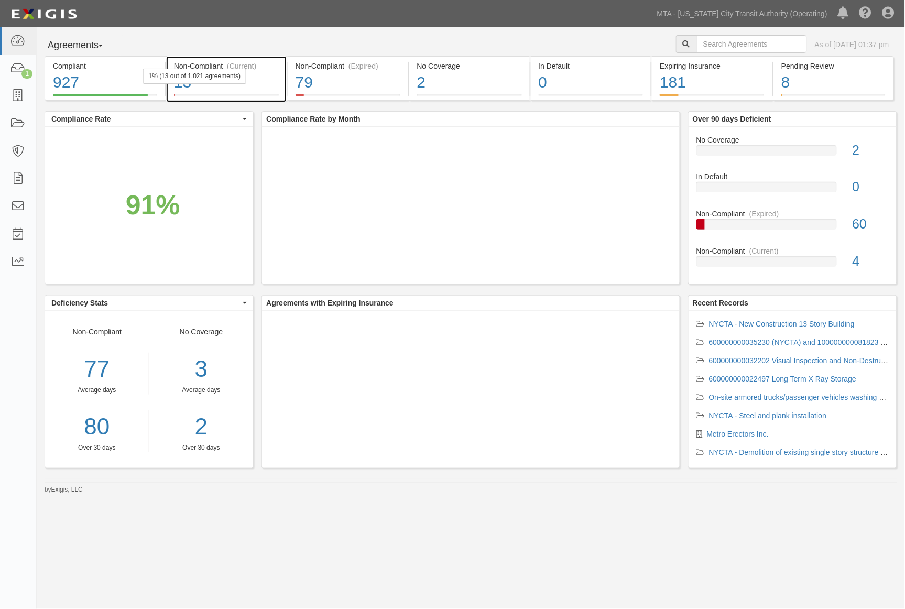
click at [263, 86] on div "13" at bounding box center [226, 82] width 105 height 23
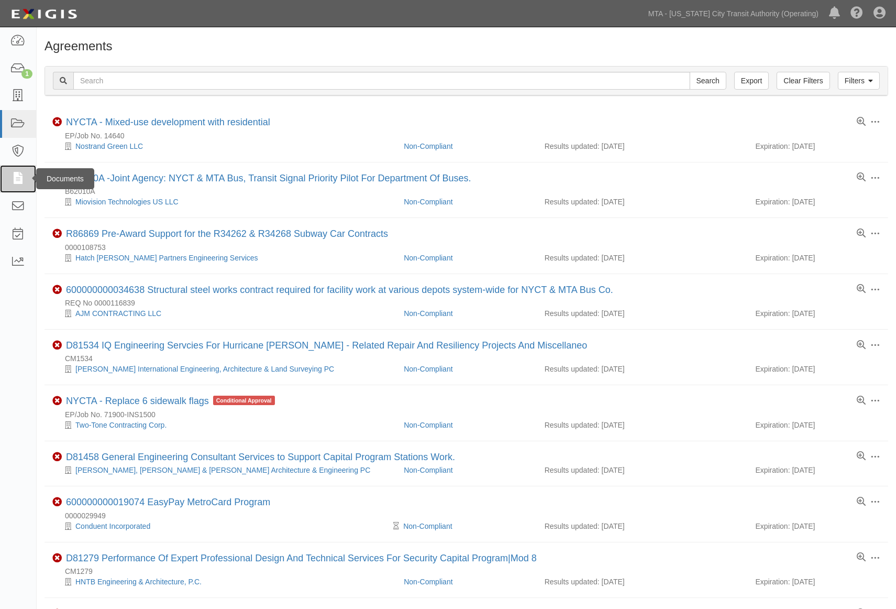
click at [15, 176] on icon at bounding box center [17, 179] width 15 height 12
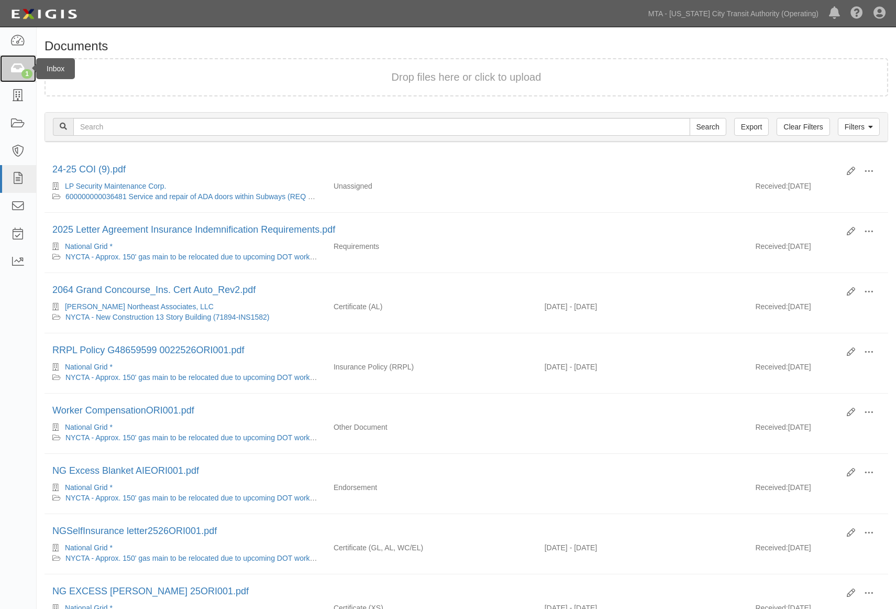
click at [20, 63] on icon at bounding box center [17, 69] width 15 height 12
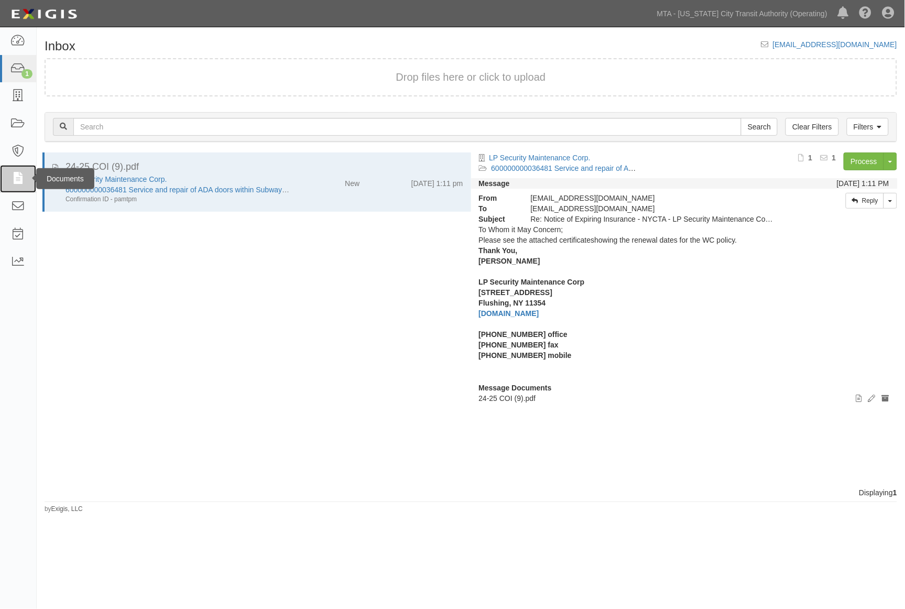
click at [17, 182] on icon at bounding box center [17, 179] width 15 height 12
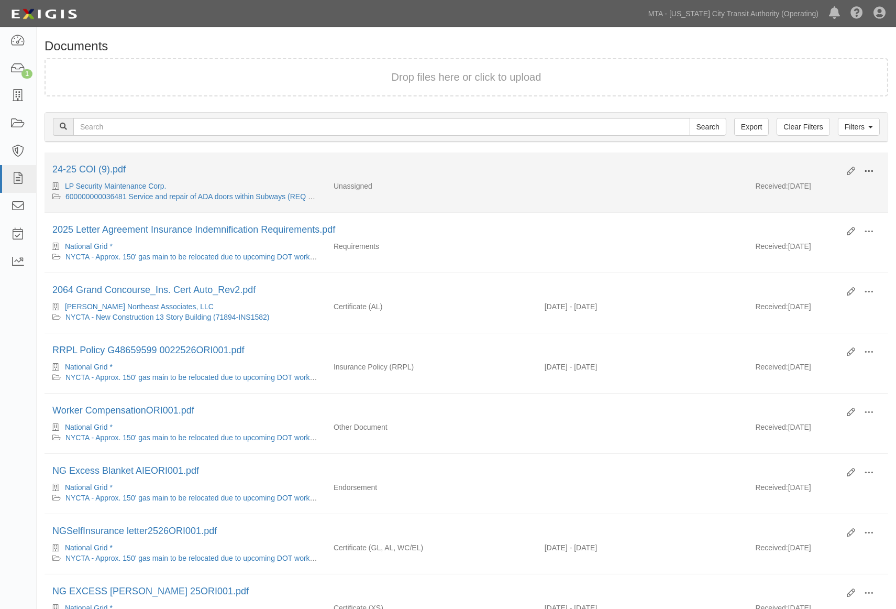
click at [876, 169] on button at bounding box center [869, 172] width 23 height 18
click at [799, 182] on link "View" at bounding box center [818, 186] width 83 height 19
click at [265, 194] on link "600000000036481 Service and repair of ADA doors within Subways (REQ No. 0000128…" at bounding box center [214, 196] width 299 height 8
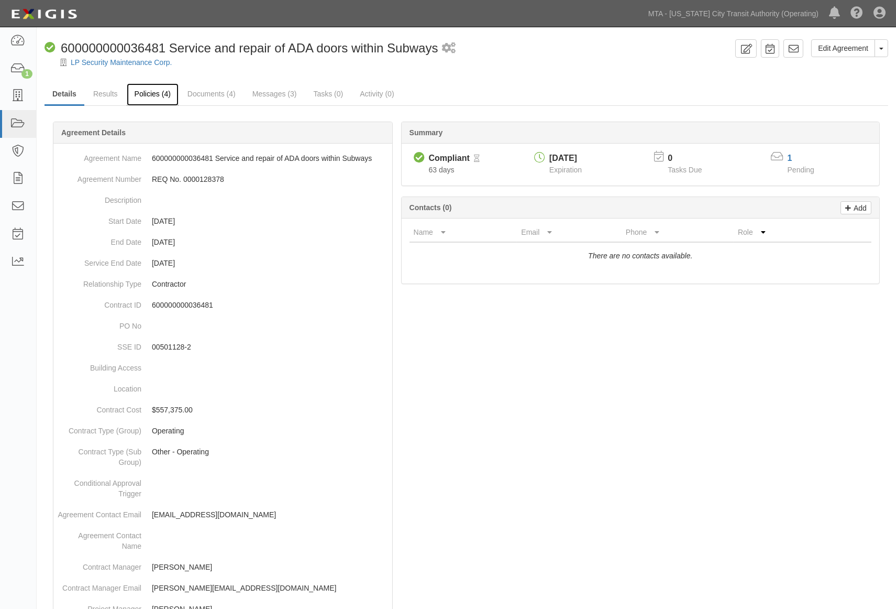
click at [158, 94] on link "Policies (4)" at bounding box center [153, 94] width 52 height 23
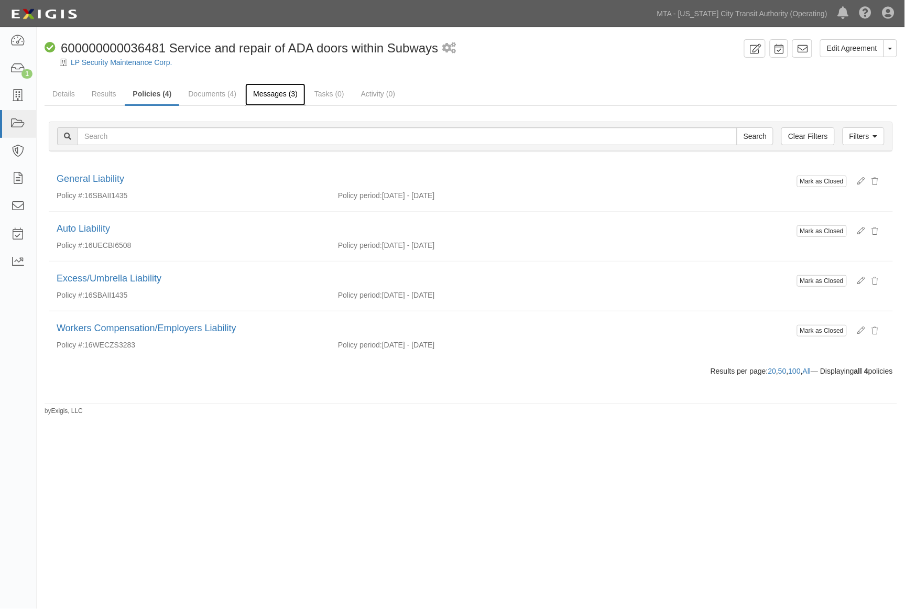
click at [266, 93] on link "Messages (3)" at bounding box center [275, 94] width 60 height 23
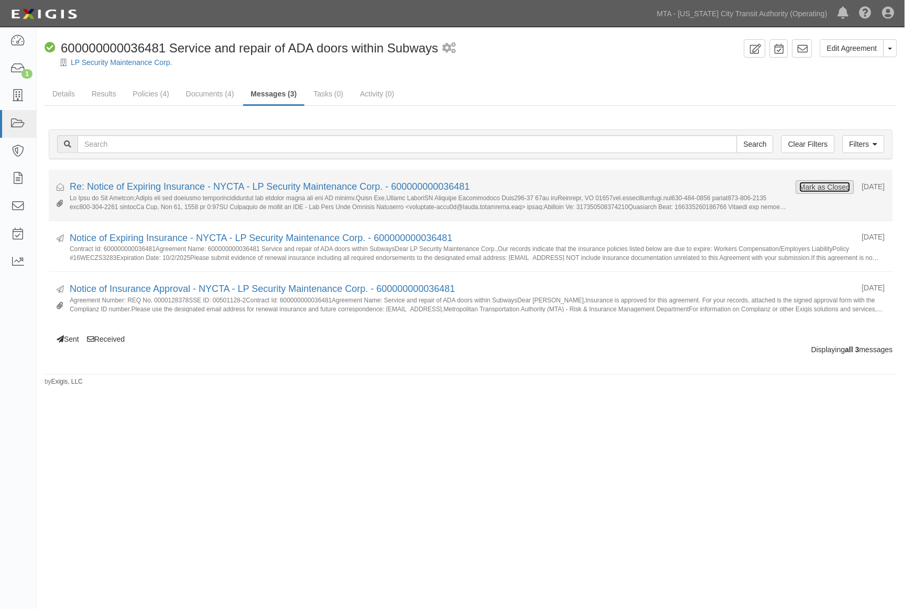
click at [800, 184] on button "Mark as Closed" at bounding box center [825, 187] width 52 height 12
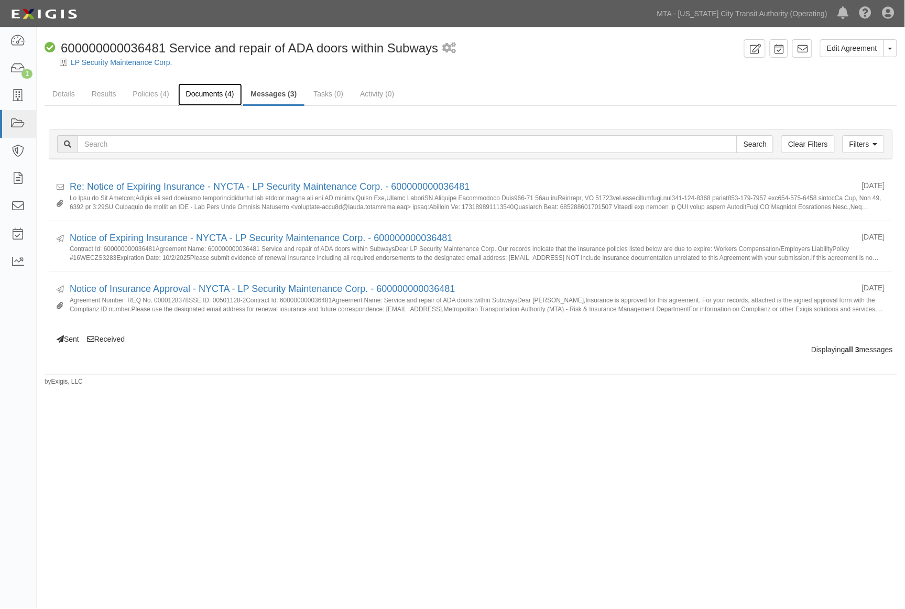
click at [196, 92] on link "Documents (4)" at bounding box center [210, 94] width 64 height 23
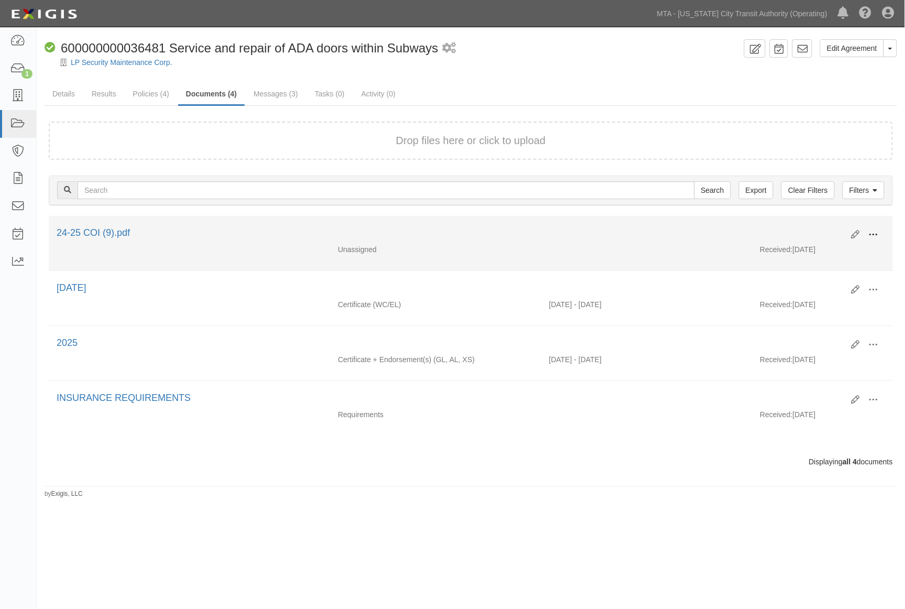
click at [873, 230] on span at bounding box center [873, 234] width 9 height 9
click at [804, 225] on link "Edit" at bounding box center [822, 230] width 83 height 19
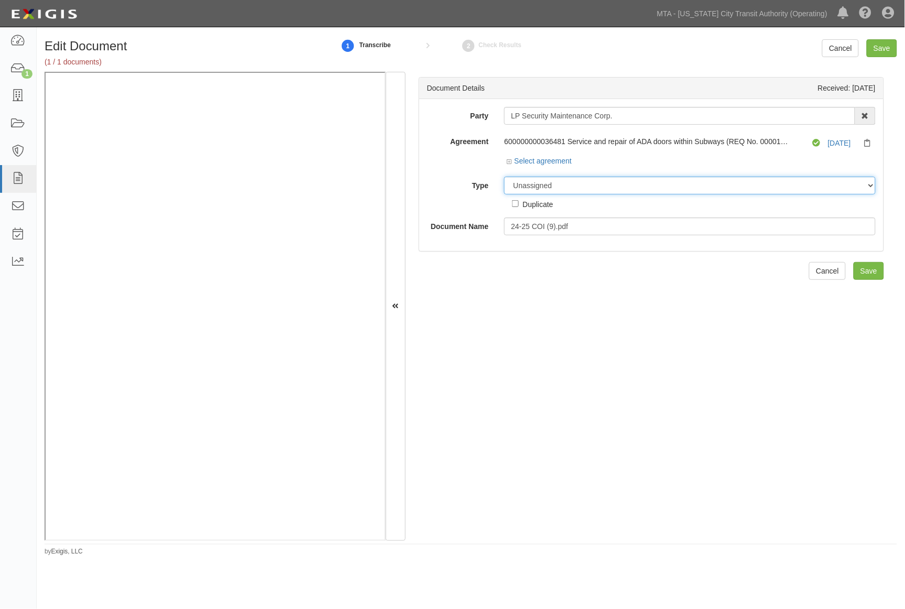
click at [571, 186] on select "Unassigned Binder Cancellation Notice Certificate Contract Endorsement Insuranc…" at bounding box center [689, 186] width 371 height 18
select select "CertificateDetail"
click at [504, 177] on select "Unassigned Binder Cancellation Notice Certificate Contract Endorsement Insuranc…" at bounding box center [689, 186] width 371 height 18
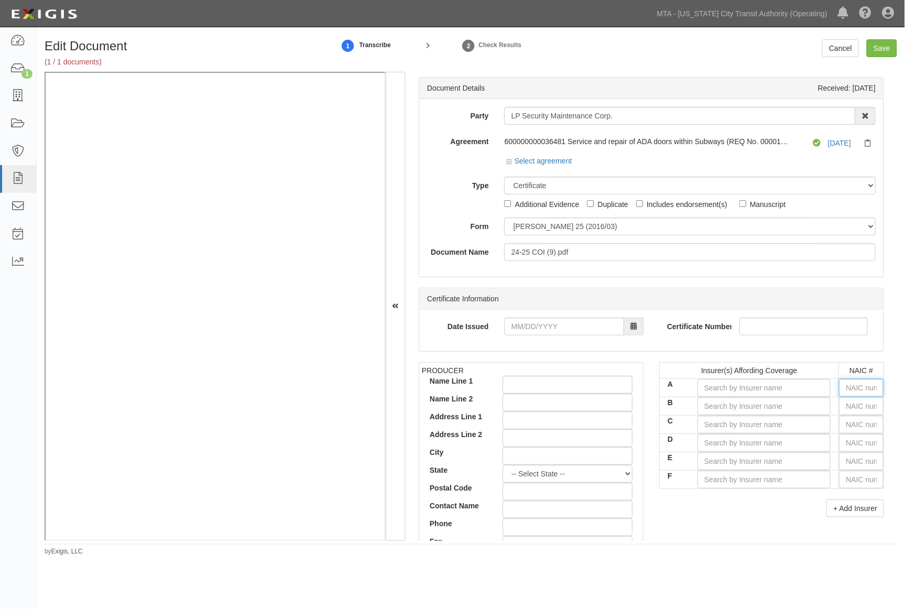
click at [854, 384] on input "text" at bounding box center [861, 388] width 45 height 18
click at [854, 414] on input "text" at bounding box center [861, 406] width 45 height 18
type input "25232"
type input "2"
type input "29335"
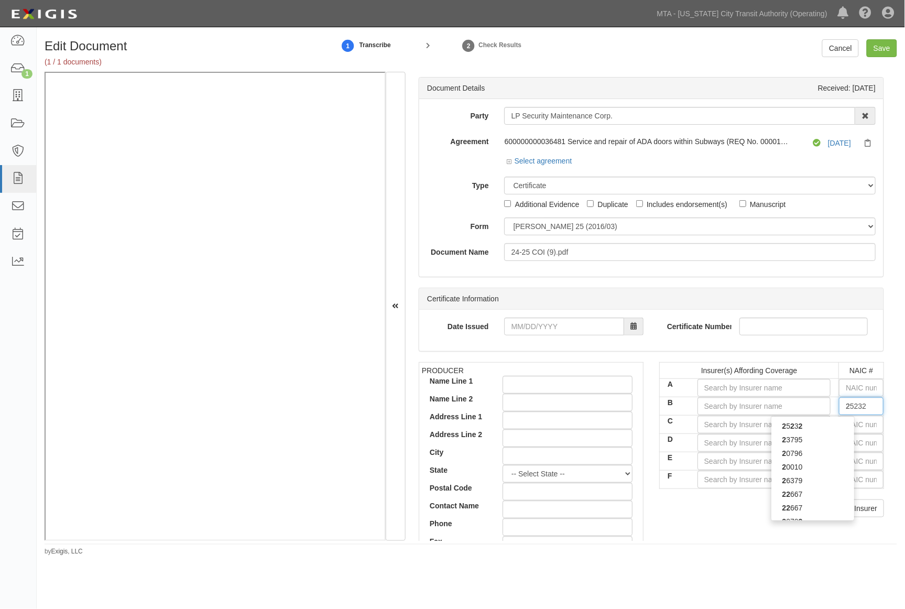
type input "29"
type input "29408"
type input "294"
type input "29424"
type input "2942"
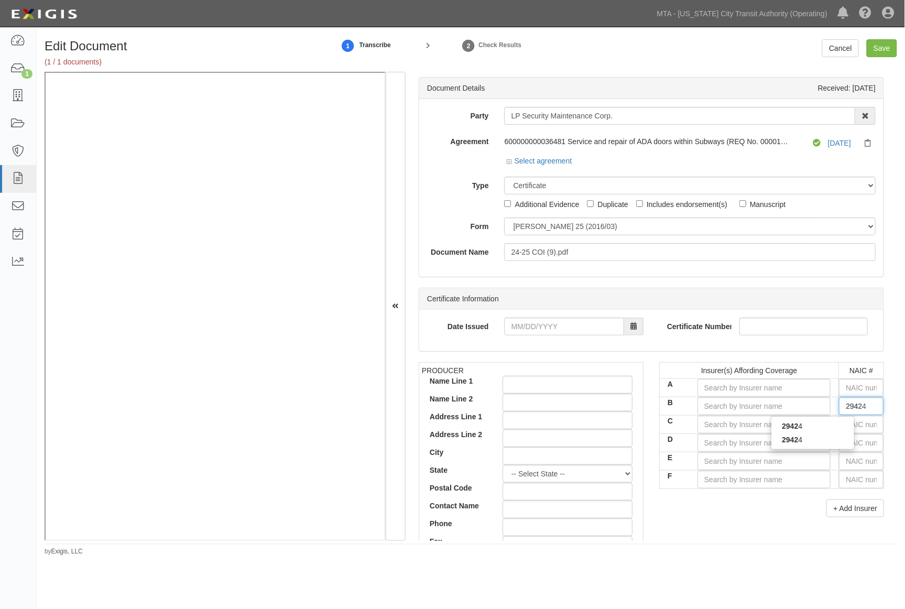
type input "29424"
click at [821, 424] on div "29424" at bounding box center [812, 426] width 83 height 14
type input "Hartford Casualty Insurance Company (A+ XV Rating)"
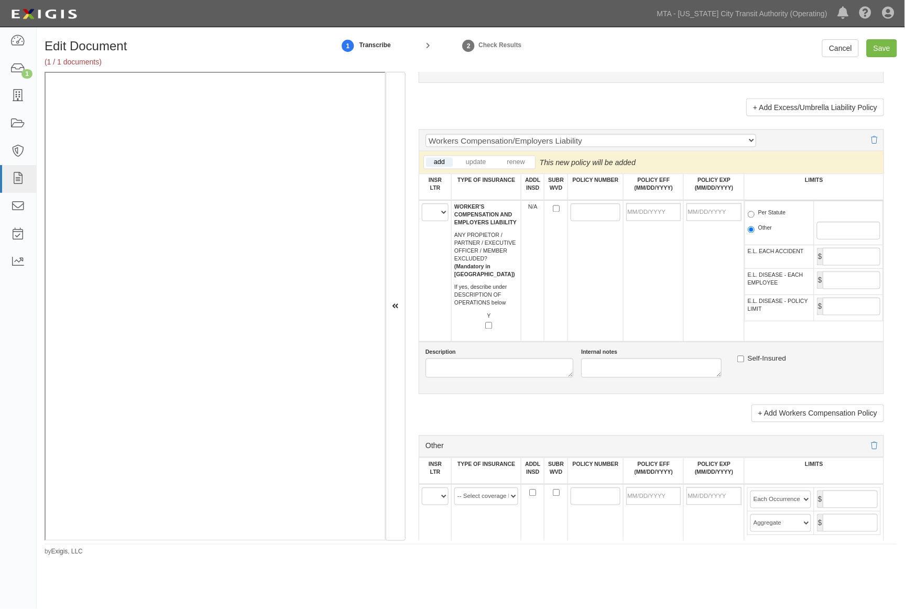
scroll to position [1630, 0]
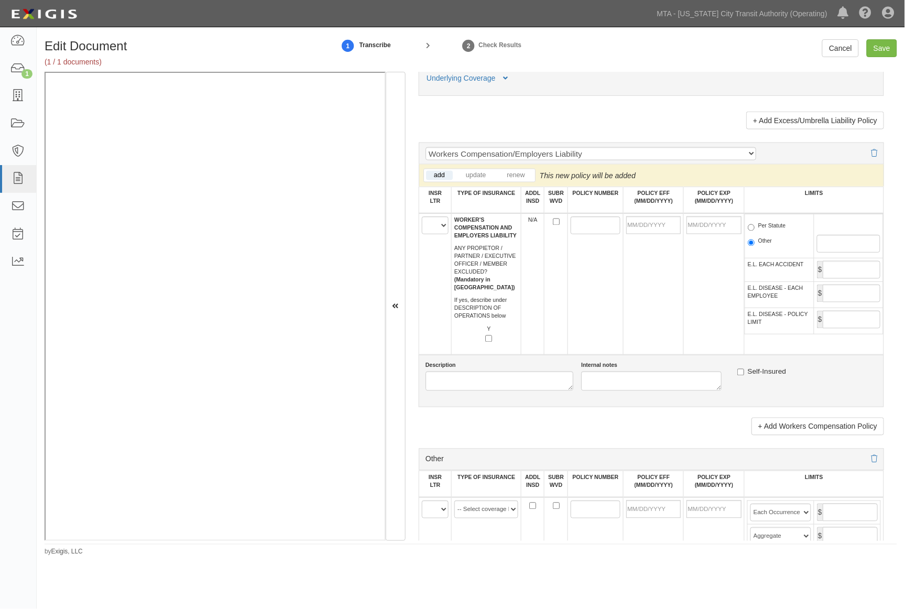
type input "29424"
click at [432, 234] on select "A B C D E F" at bounding box center [435, 225] width 27 height 18
select select "B"
click at [422, 234] on select "A B C D E F" at bounding box center [435, 225] width 27 height 18
paste input "16WECZS3283"
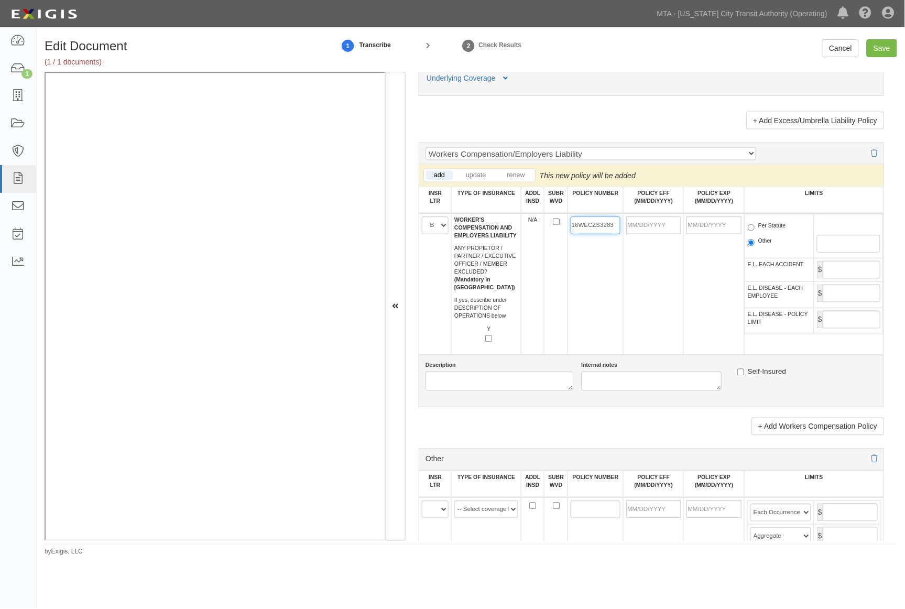
type input "16WECZS3283"
click at [656, 234] on input "POLICY EFF (MM/DD/YYYY)" at bounding box center [653, 225] width 54 height 18
type input "10/02/2025"
type input "10/02/2026"
click at [666, 342] on td "10/02/2025" at bounding box center [653, 283] width 60 height 141
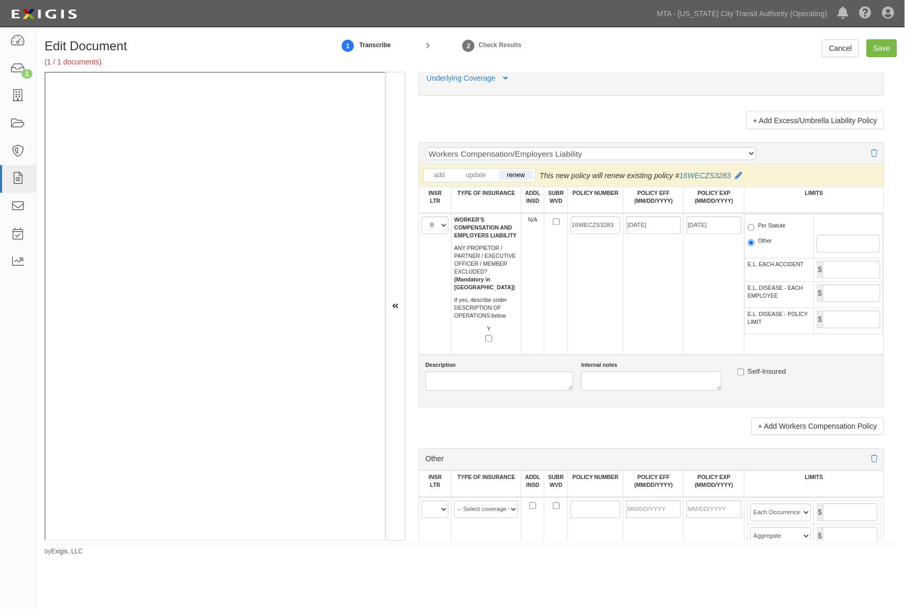
click at [773, 233] on label "Per Statute" at bounding box center [767, 227] width 38 height 10
click at [754, 231] on input "Per Statute" at bounding box center [751, 227] width 7 height 7
radio input "true"
click at [887, 42] on input "Save" at bounding box center [881, 48] width 30 height 18
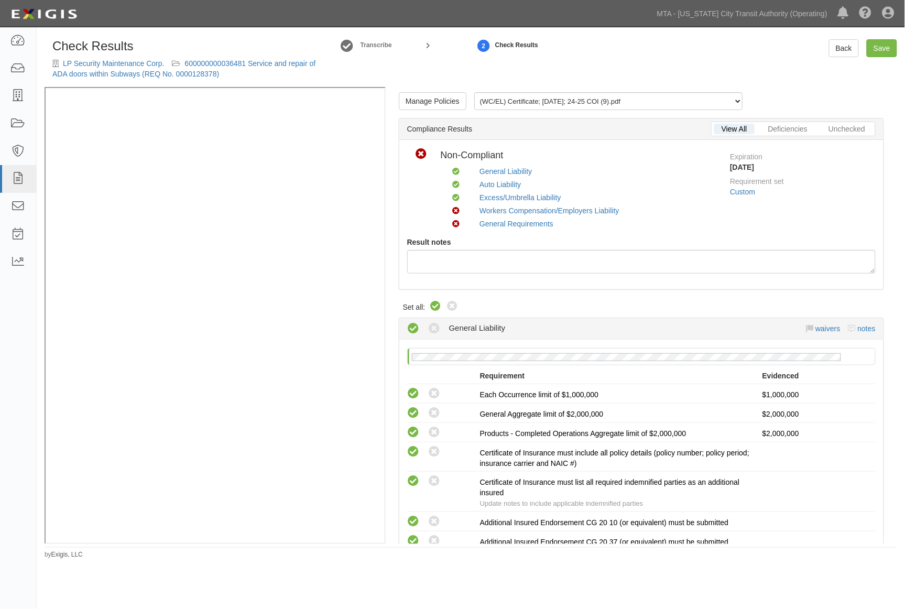
click at [431, 307] on icon at bounding box center [436, 306] width 13 height 13
radio input "true"
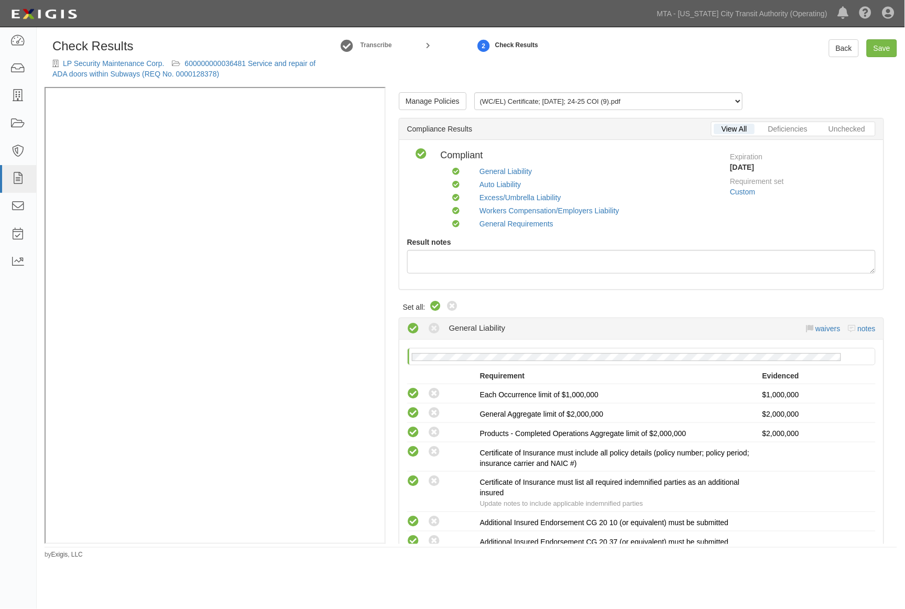
radio input "true"
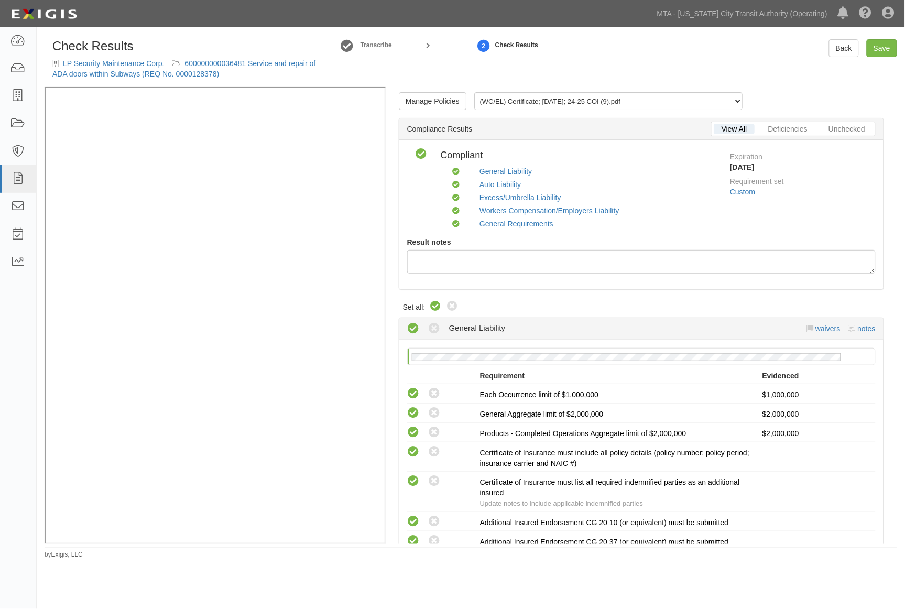
radio input "true"
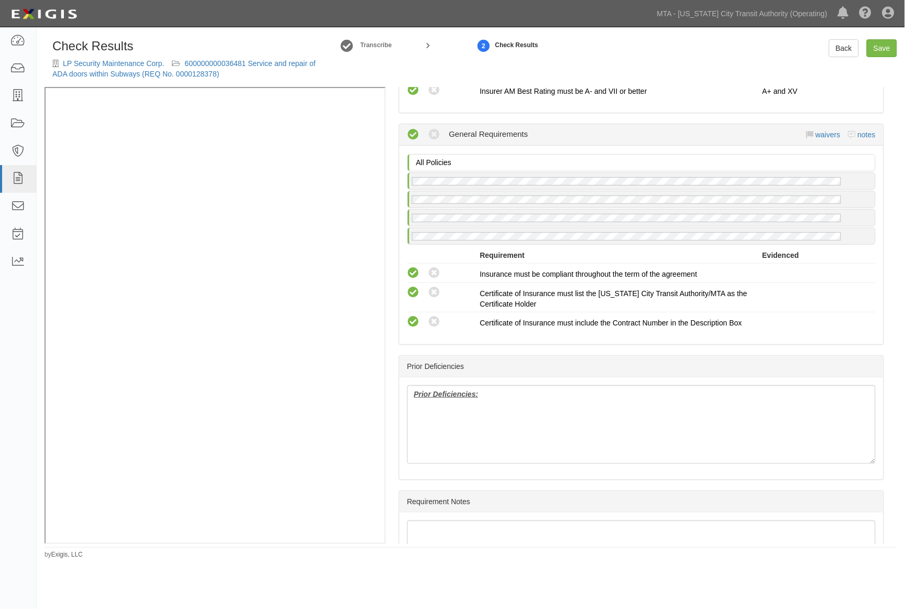
scroll to position [1455, 0]
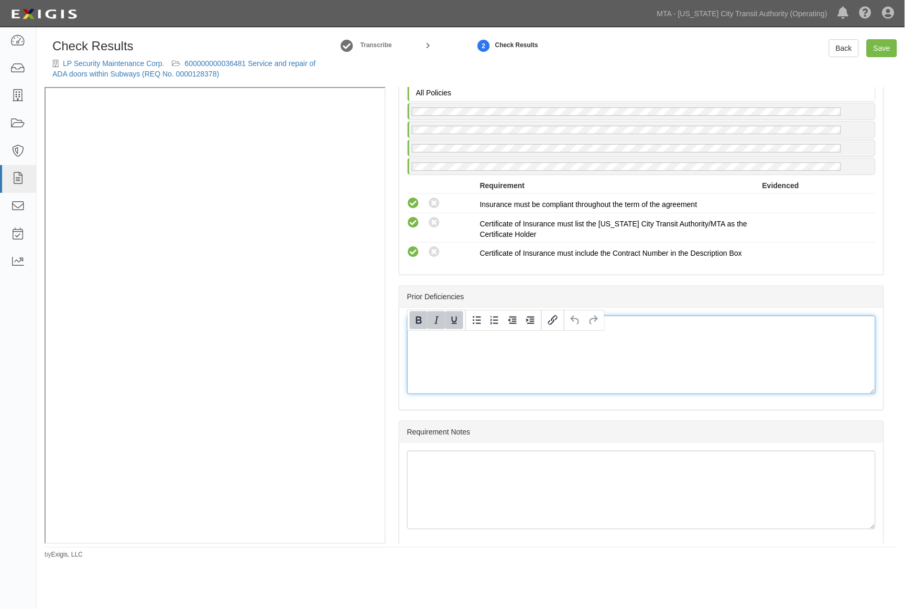
drag, startPoint x: 540, startPoint y: 344, endPoint x: 384, endPoint y: 343, distance: 155.6
click at [320, 223] on div "Manage Policies (WC/EL) Certificate; 9/18/2025; 24-25 COI (9).pdf (WC/EL) Certi…" at bounding box center [471, 315] width 852 height 457
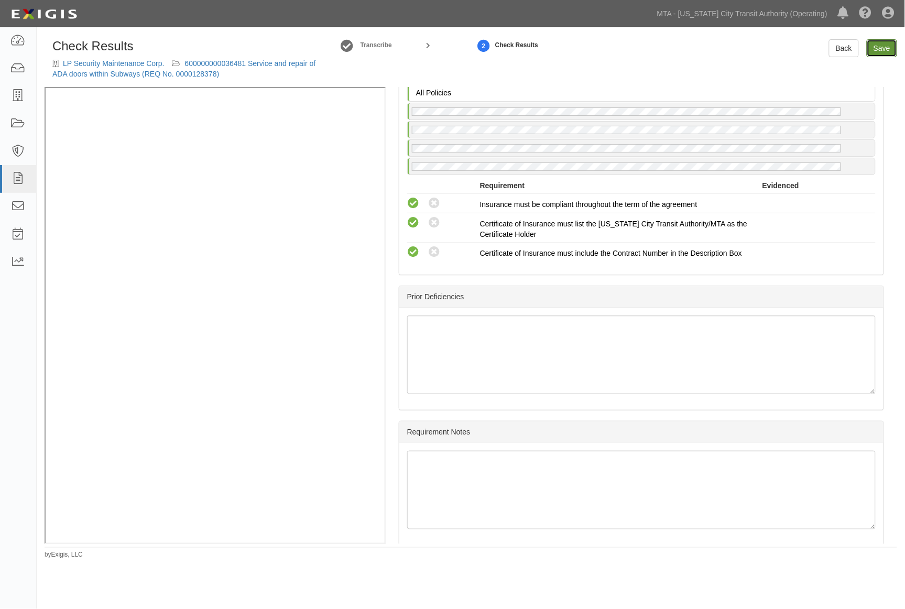
click at [876, 49] on link "Save" at bounding box center [881, 48] width 30 height 18
radio input "true"
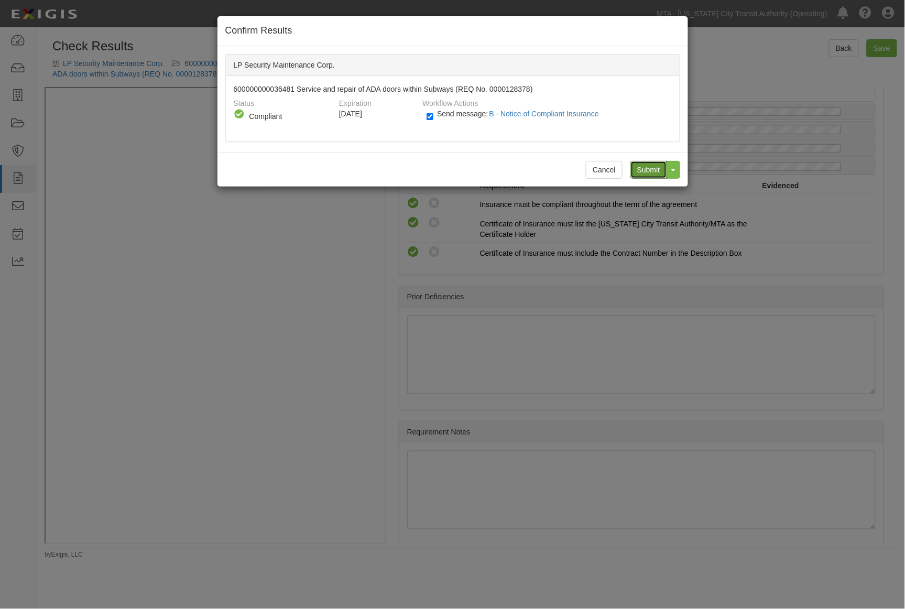
click at [652, 170] on input "Submit" at bounding box center [648, 170] width 37 height 18
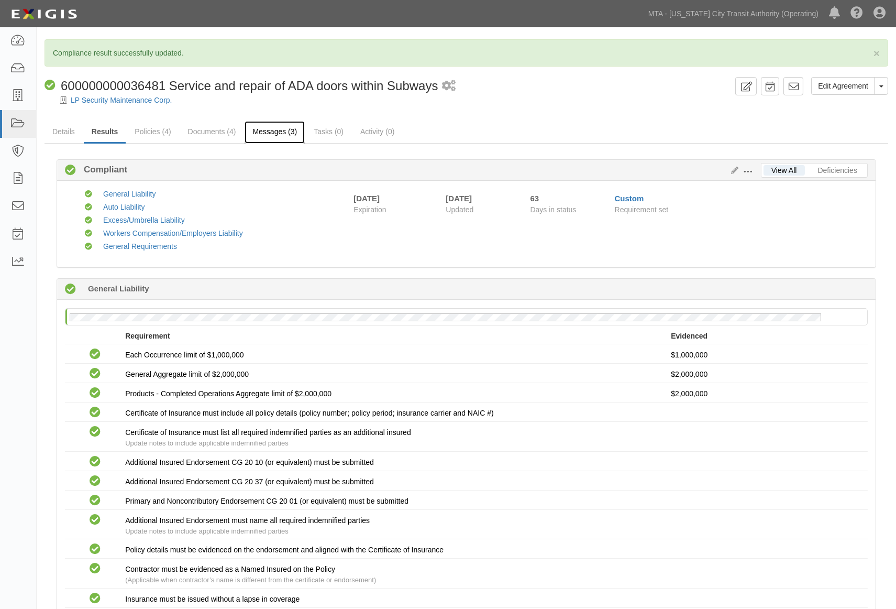
click at [283, 133] on link "Messages (3)" at bounding box center [275, 132] width 60 height 23
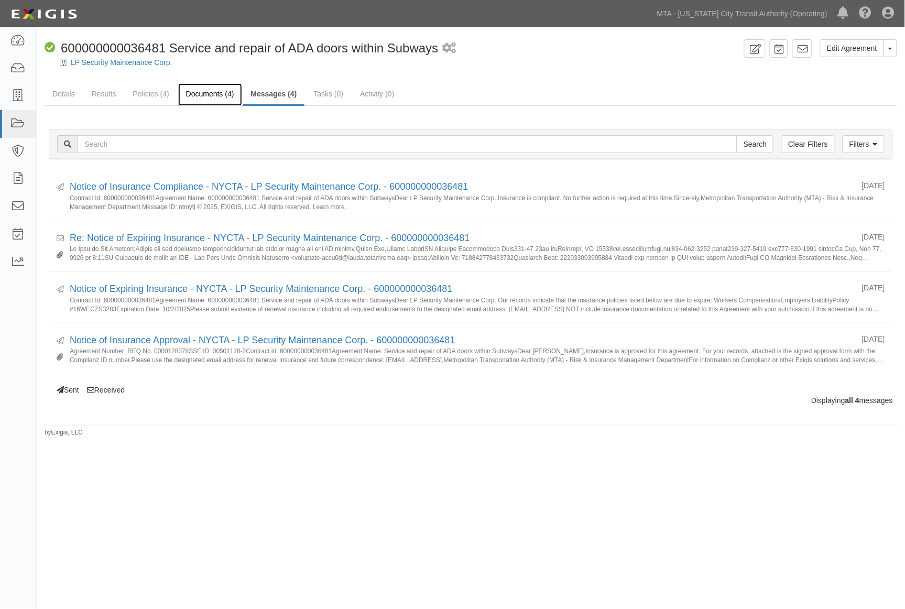
click at [200, 96] on link "Documents (4)" at bounding box center [210, 94] width 64 height 23
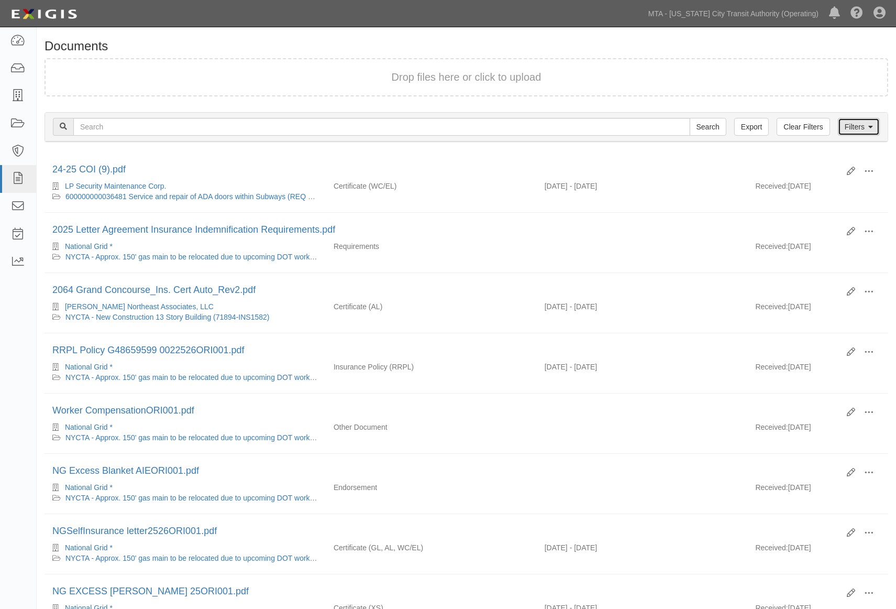
click at [853, 127] on link "Filters" at bounding box center [859, 127] width 42 height 18
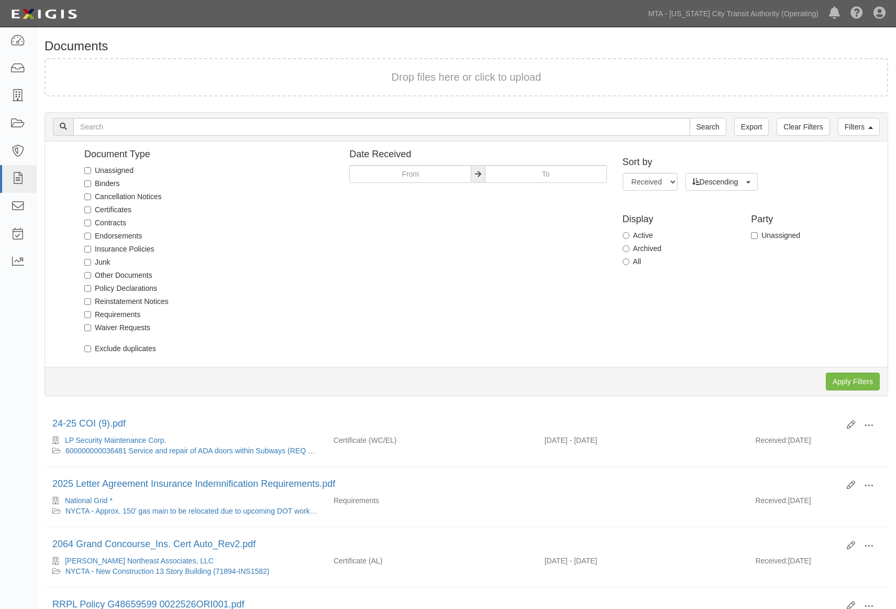
click at [111, 170] on label "Unassigned" at bounding box center [108, 170] width 49 height 10
click at [91, 170] on input "Unassigned" at bounding box center [87, 170] width 7 height 7
checkbox input "true"
click at [837, 381] on input "Apply Filters" at bounding box center [853, 381] width 54 height 18
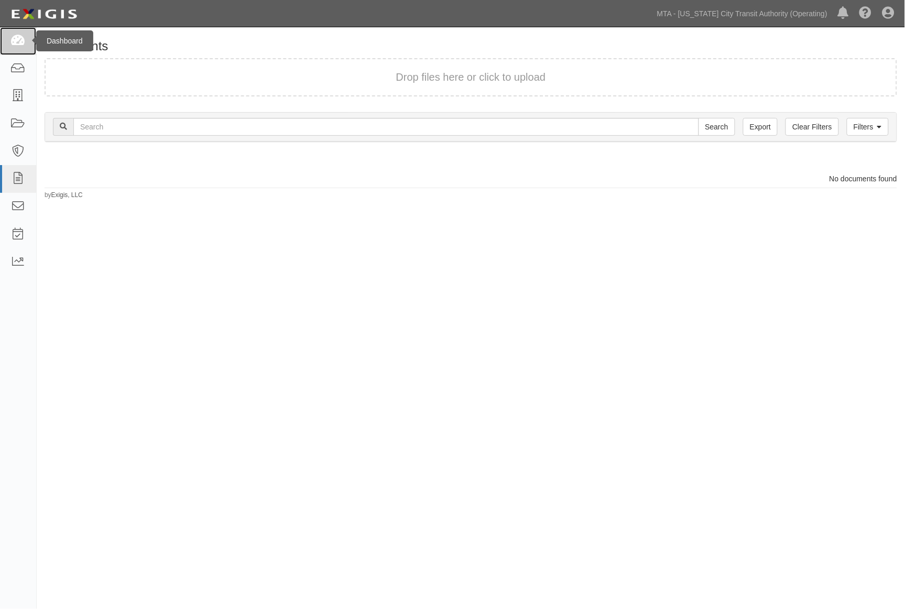
click at [16, 43] on icon at bounding box center [17, 41] width 15 height 12
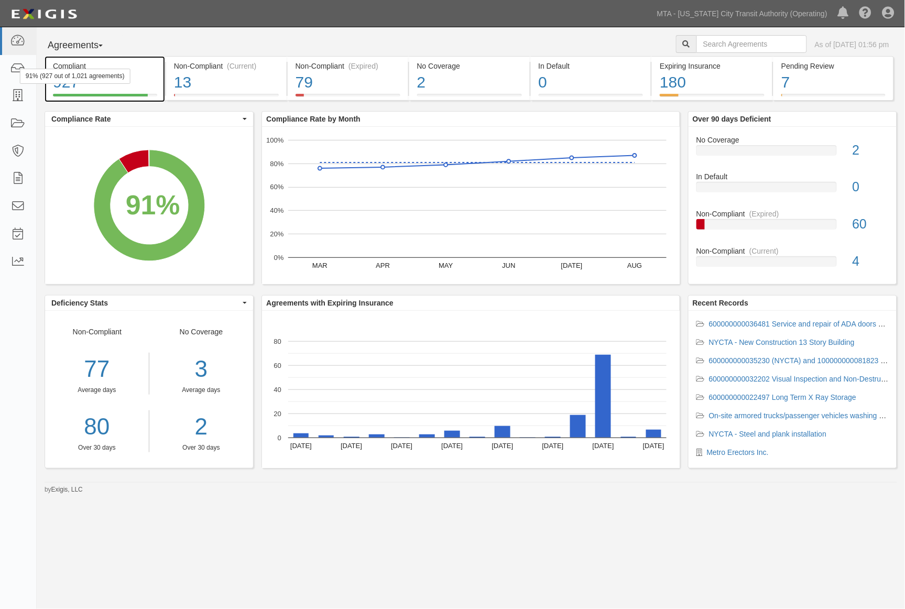
click at [145, 68] on div "Compliant" at bounding box center [105, 66] width 104 height 10
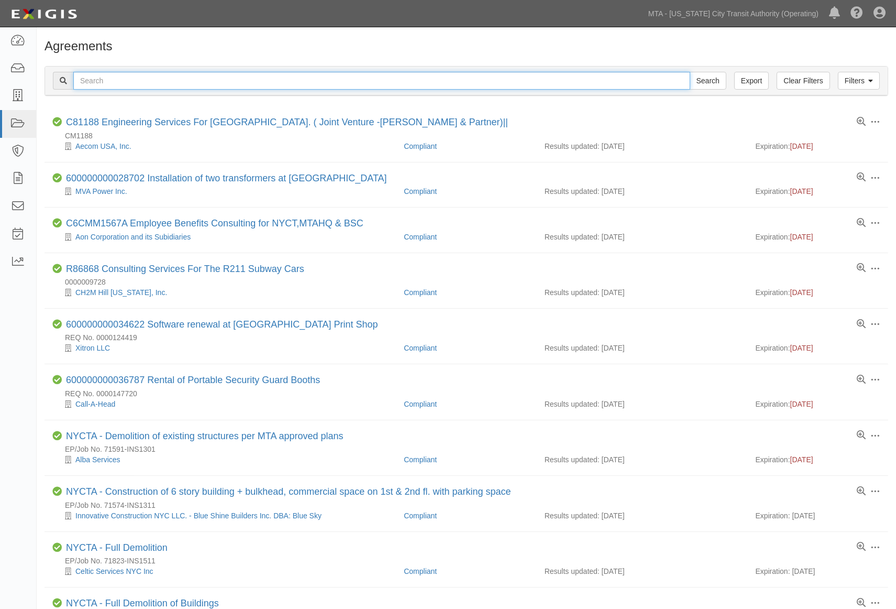
click at [315, 80] on input "text" at bounding box center [381, 81] width 617 height 18
type input "71900-ins1500"
click at [690, 72] on input "Search" at bounding box center [708, 81] width 37 height 18
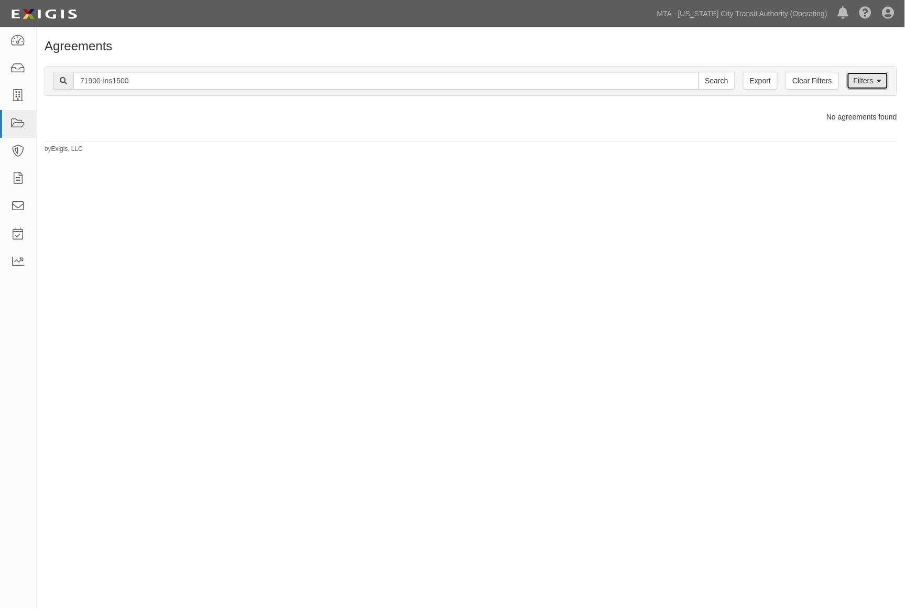
click at [866, 84] on link "Filters" at bounding box center [868, 81] width 42 height 18
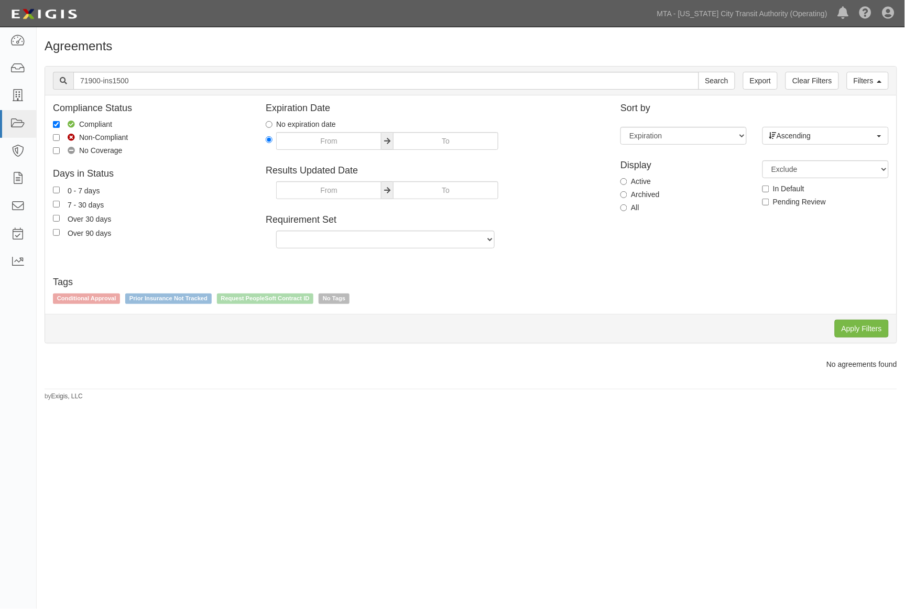
click at [643, 194] on label "Archived" at bounding box center [639, 194] width 39 height 10
click at [627, 194] on input "Archived" at bounding box center [623, 194] width 7 height 7
radio input "true"
drag, startPoint x: 847, startPoint y: 330, endPoint x: 840, endPoint y: 328, distance: 7.0
click at [847, 331] on input "Apply Filters" at bounding box center [861, 329] width 54 height 18
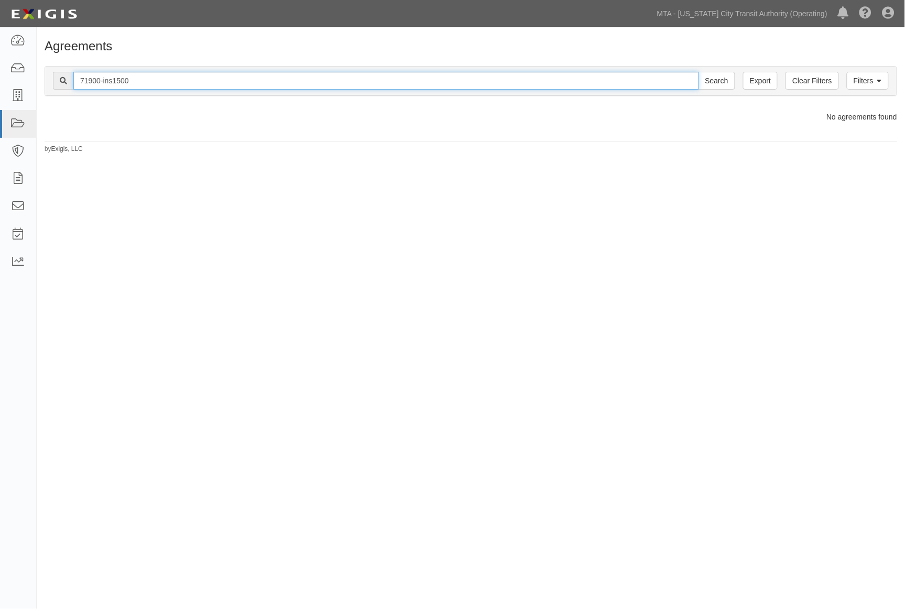
drag, startPoint x: 160, startPoint y: 76, endPoint x: 40, endPoint y: 71, distance: 119.5
click at [40, 71] on div "Filters Clear Filters Export 71900-ins1500 Search Filters Compliance Status Com…" at bounding box center [471, 82] width 868 height 48
click at [105, 80] on input "text" at bounding box center [385, 81] width 625 height 18
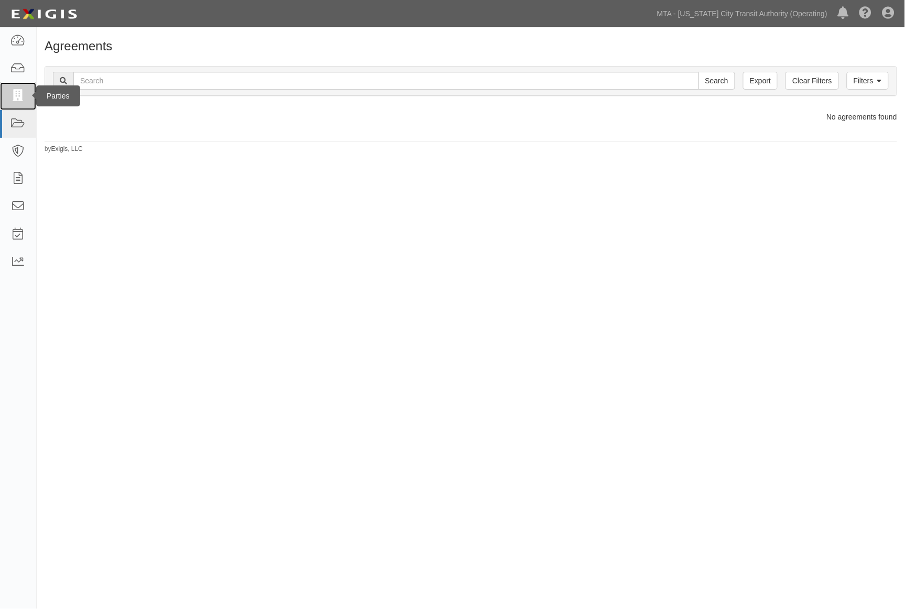
click at [12, 94] on icon at bounding box center [17, 96] width 15 height 12
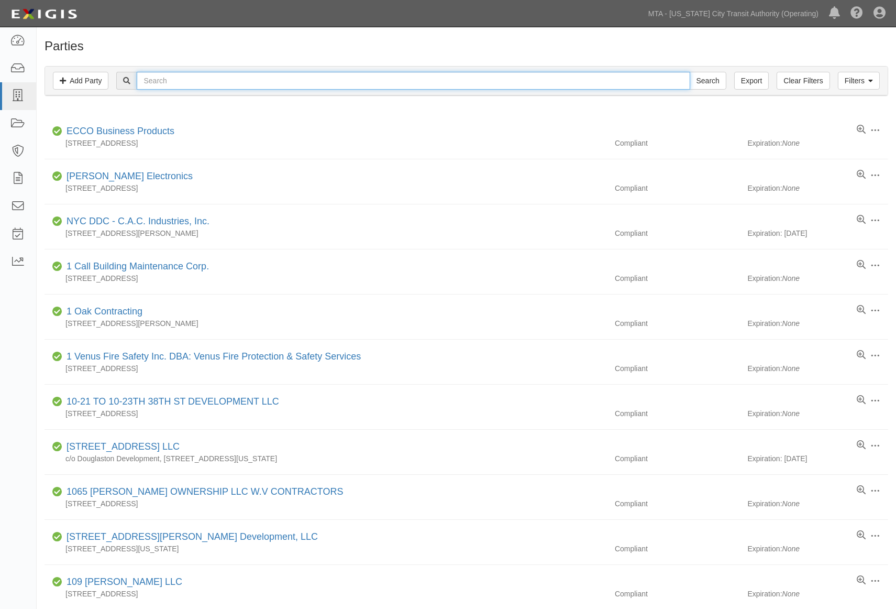
click at [215, 89] on input "text" at bounding box center [413, 81] width 553 height 18
type input "two"
click at [690, 72] on input "Search" at bounding box center [708, 81] width 37 height 18
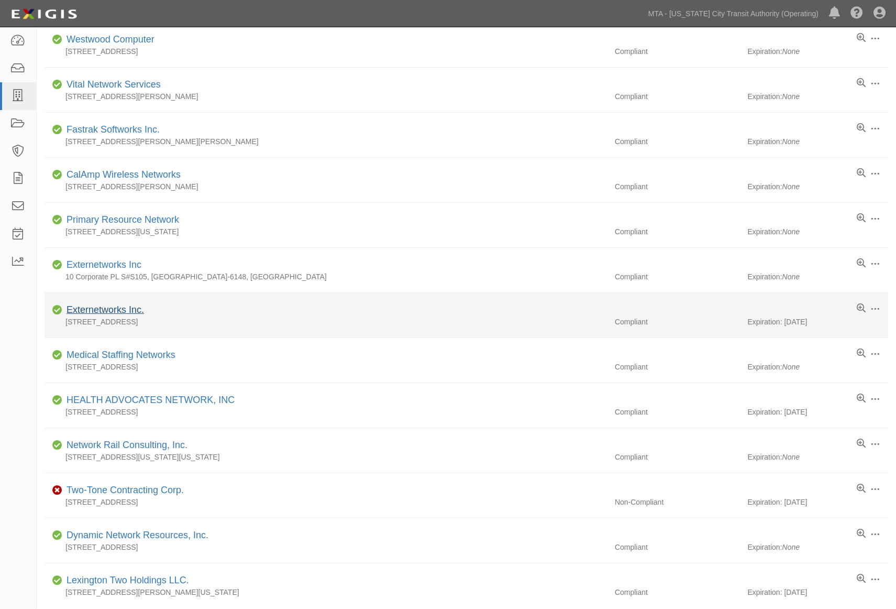
scroll to position [501, 0]
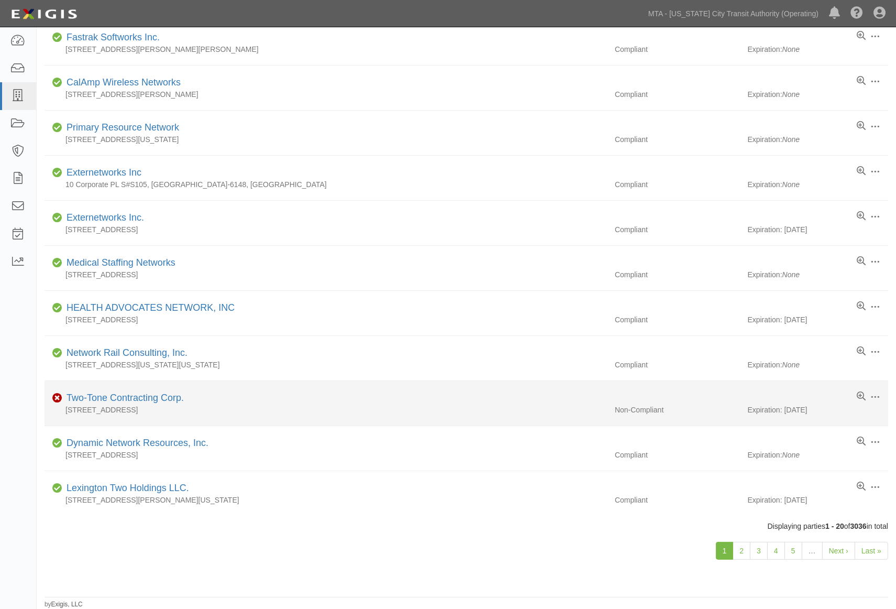
click at [133, 402] on div "Two-Tone Contracting Corp." at bounding box center [123, 398] width 122 height 14
click at [139, 394] on link "Two-Tone Contracting Corp." at bounding box center [125, 397] width 117 height 10
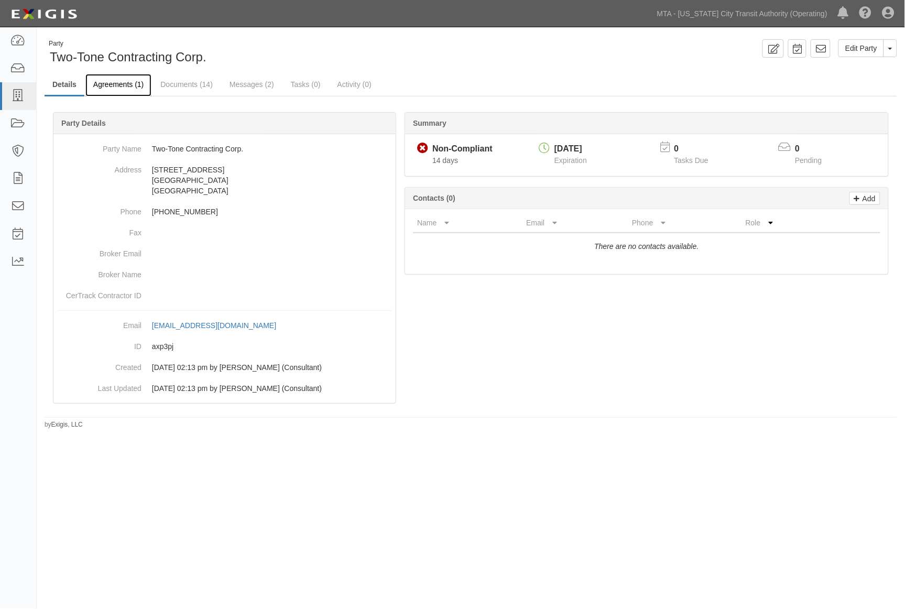
click at [125, 85] on link "Agreements (1)" at bounding box center [118, 85] width 66 height 23
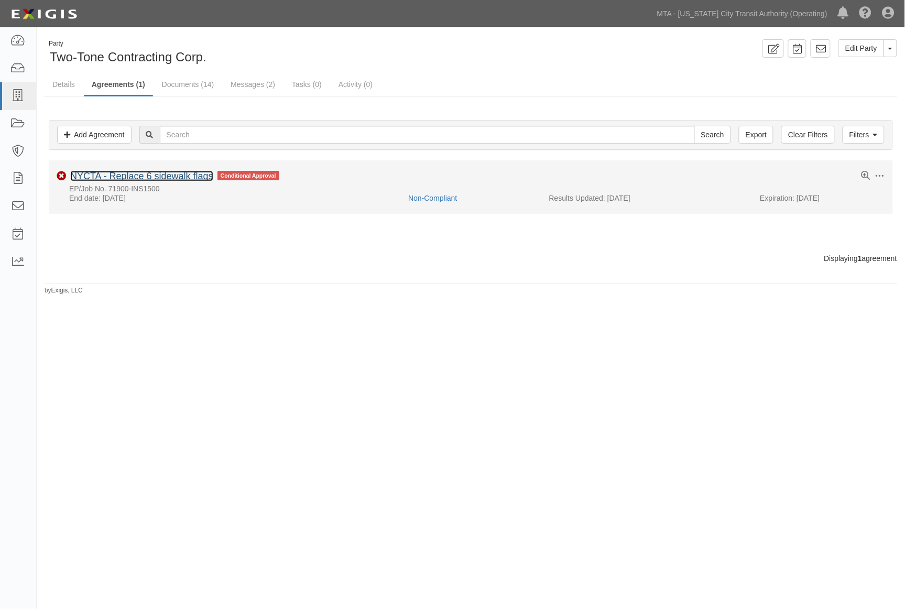
click at [149, 177] on link "NYCTA - Replace 6 sidewalk flags" at bounding box center [141, 176] width 143 height 10
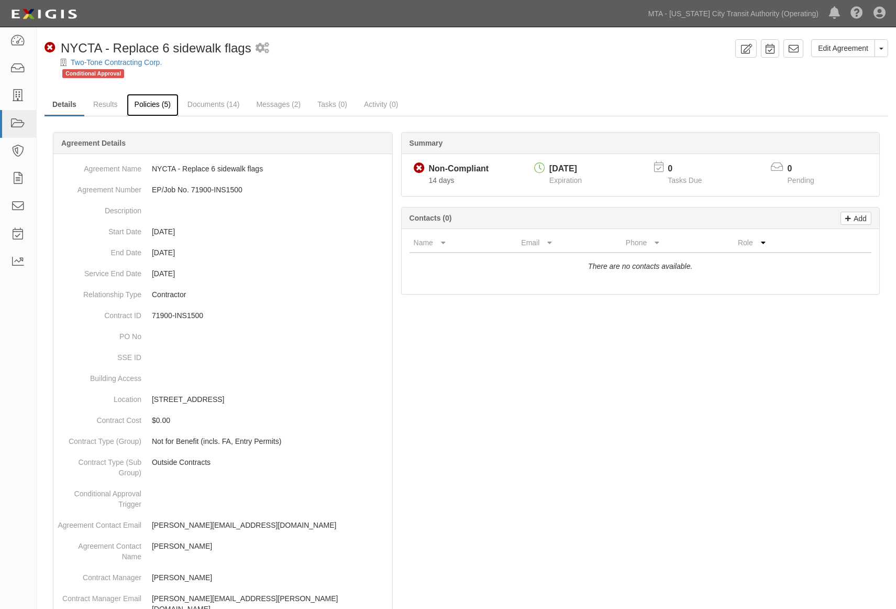
click at [154, 111] on link "Policies (5)" at bounding box center [153, 105] width 52 height 23
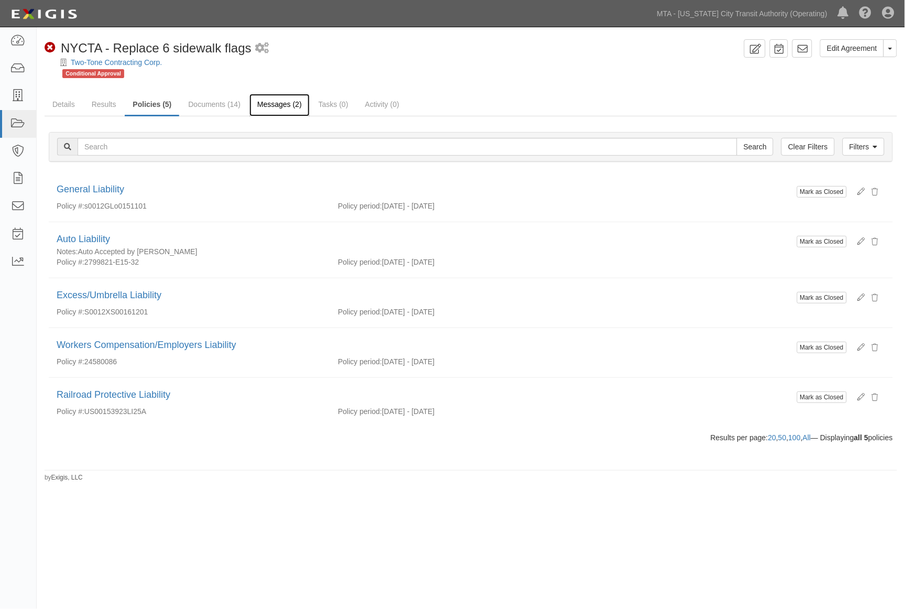
click at [273, 106] on link "Messages (2)" at bounding box center [279, 105] width 60 height 23
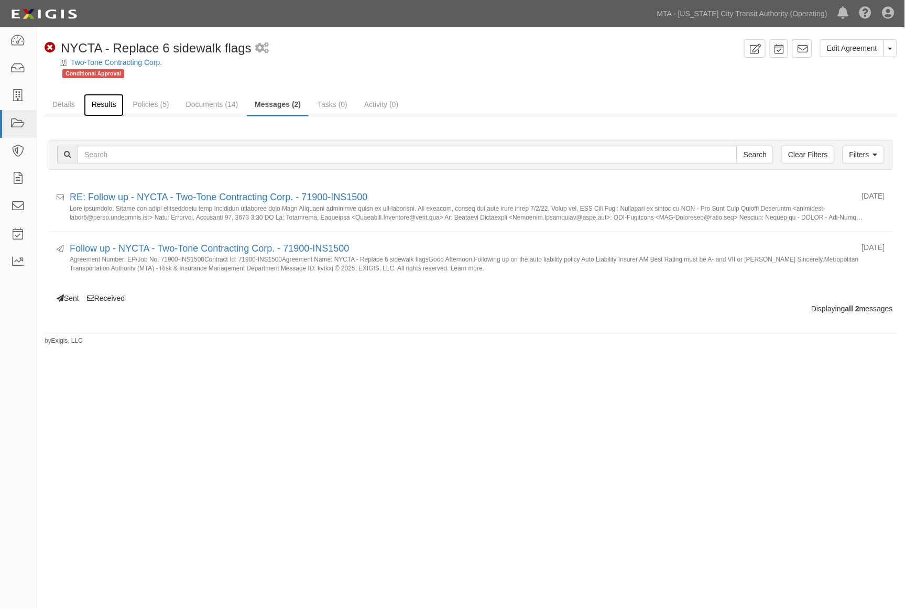
click at [96, 102] on link "Results" at bounding box center [104, 105] width 40 height 23
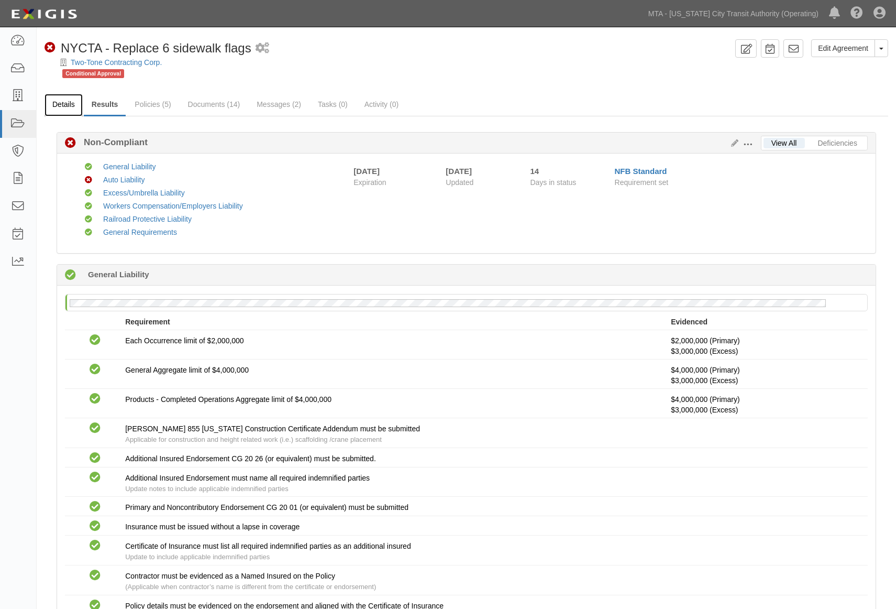
click at [70, 102] on link "Details" at bounding box center [64, 105] width 38 height 23
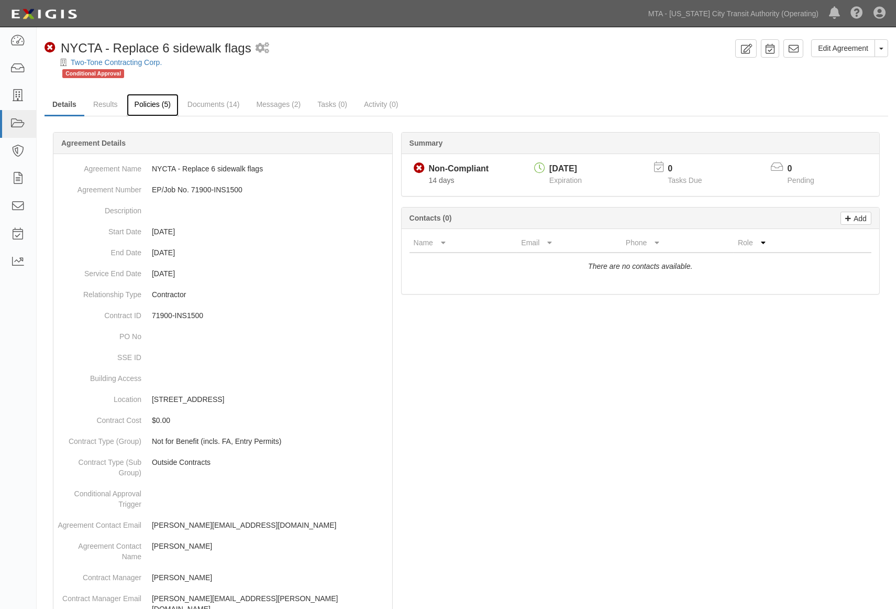
click at [152, 96] on link "Policies (5)" at bounding box center [153, 105] width 52 height 23
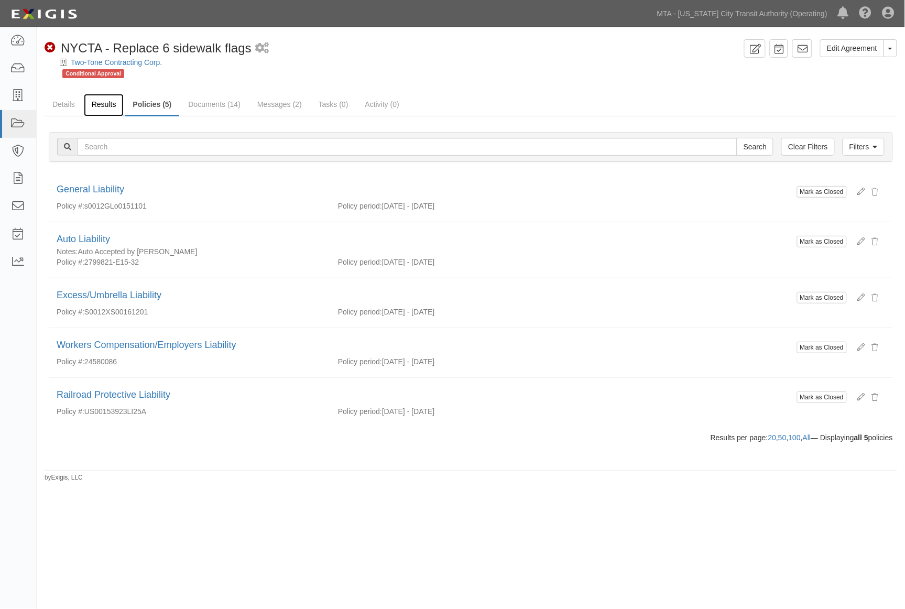
click at [102, 103] on link "Results" at bounding box center [104, 105] width 40 height 23
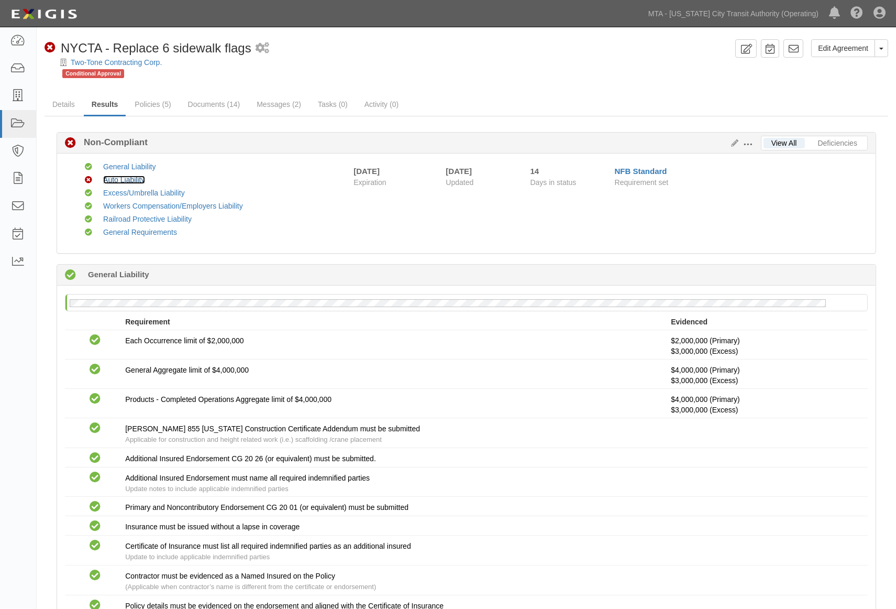
click at [131, 175] on link "Auto Liability" at bounding box center [123, 179] width 41 height 8
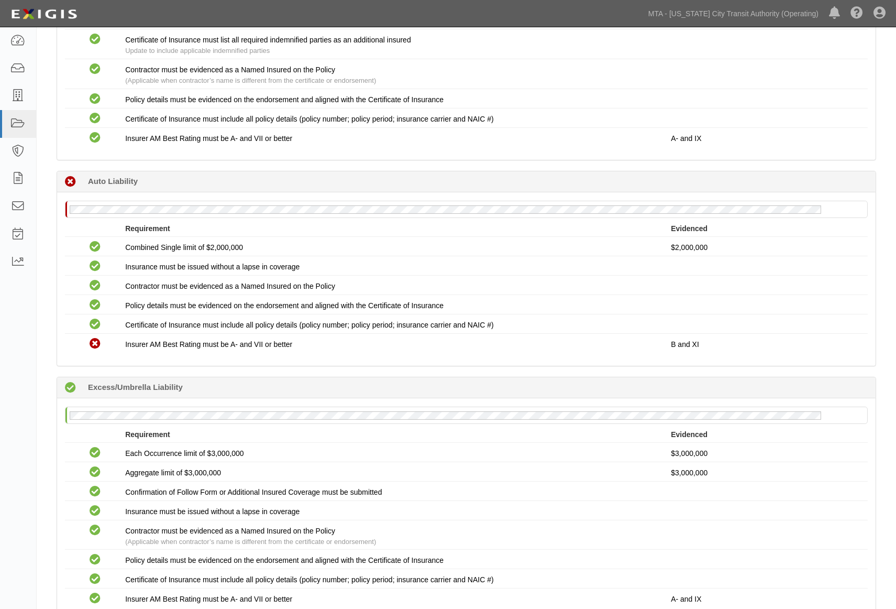
scroll to position [480, 0]
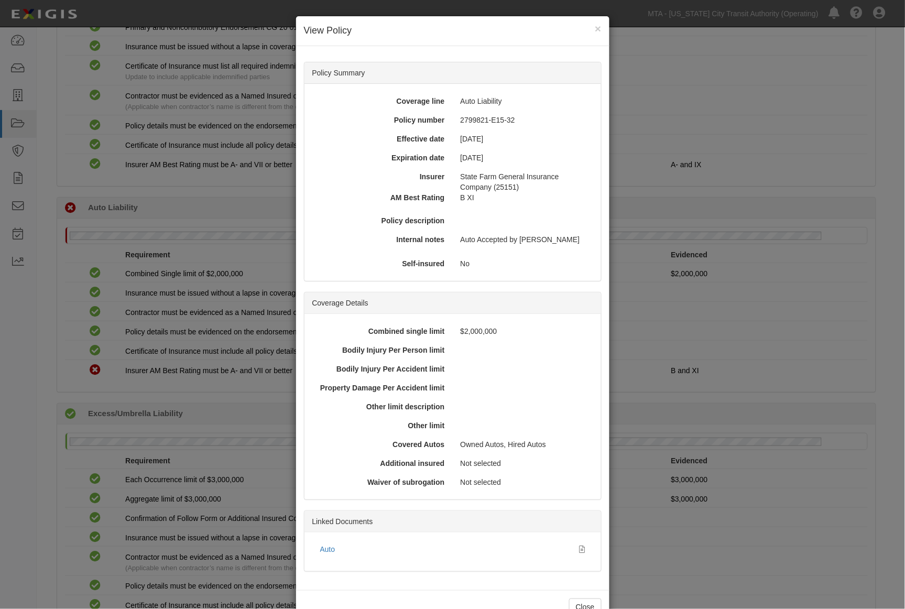
click at [648, 415] on div "× View Policy Policy Summary Coverage line Auto Liability Policy number 2799821…" at bounding box center [452, 304] width 905 height 609
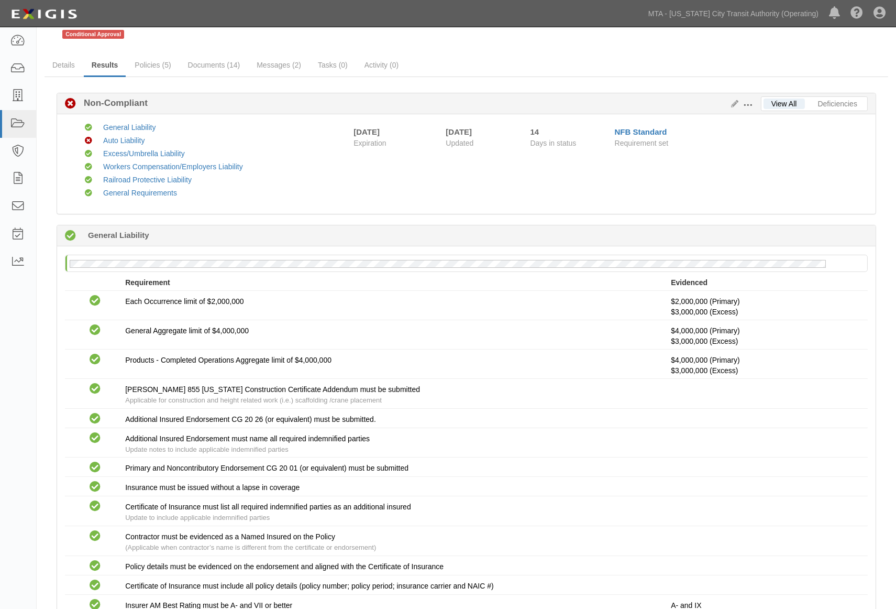
scroll to position [0, 0]
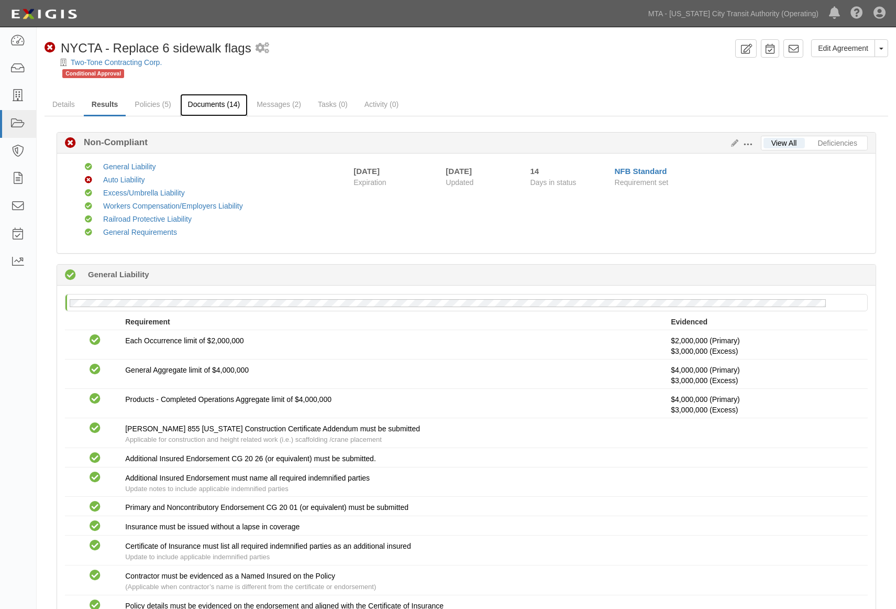
click at [208, 100] on link "Documents (14)" at bounding box center [214, 105] width 68 height 23
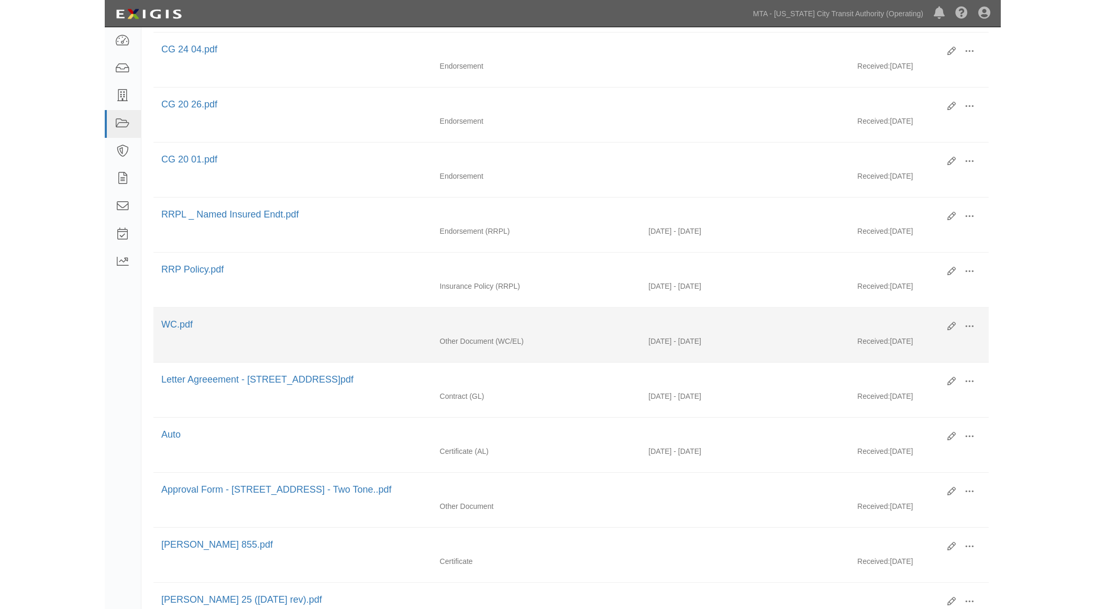
scroll to position [465, 0]
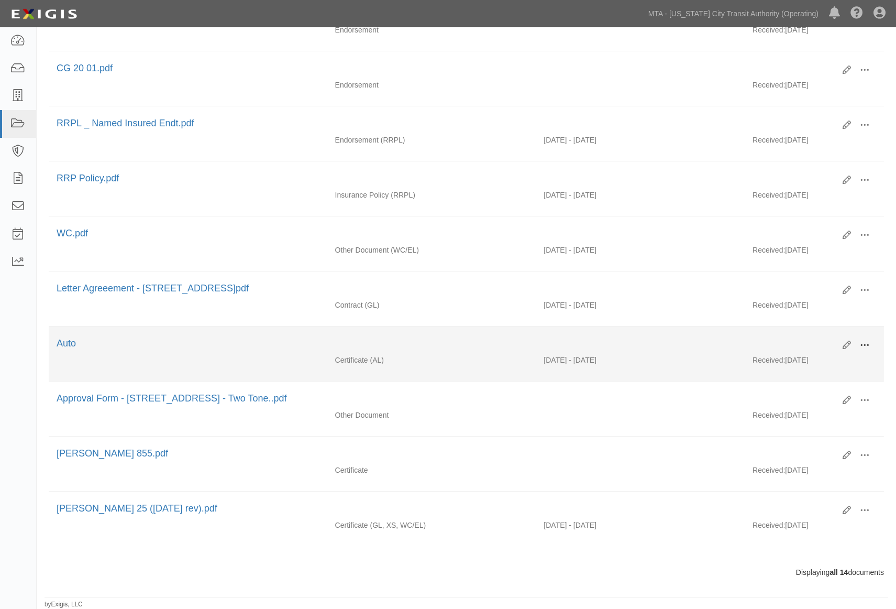
click at [864, 341] on span at bounding box center [864, 345] width 9 height 9
click at [795, 335] on link "Edit" at bounding box center [814, 341] width 83 height 19
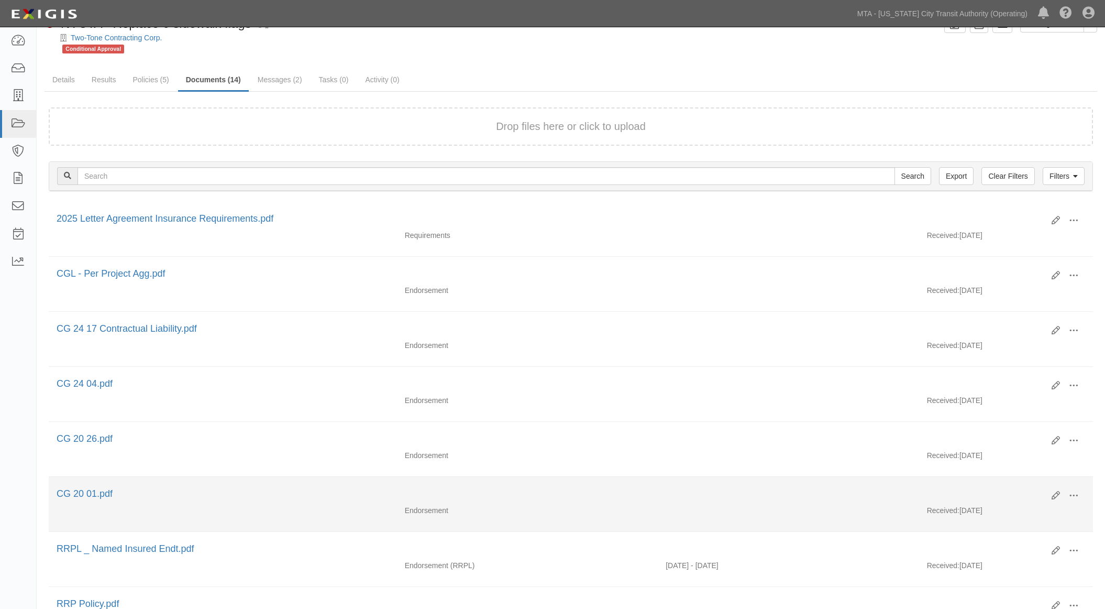
scroll to position [0, 0]
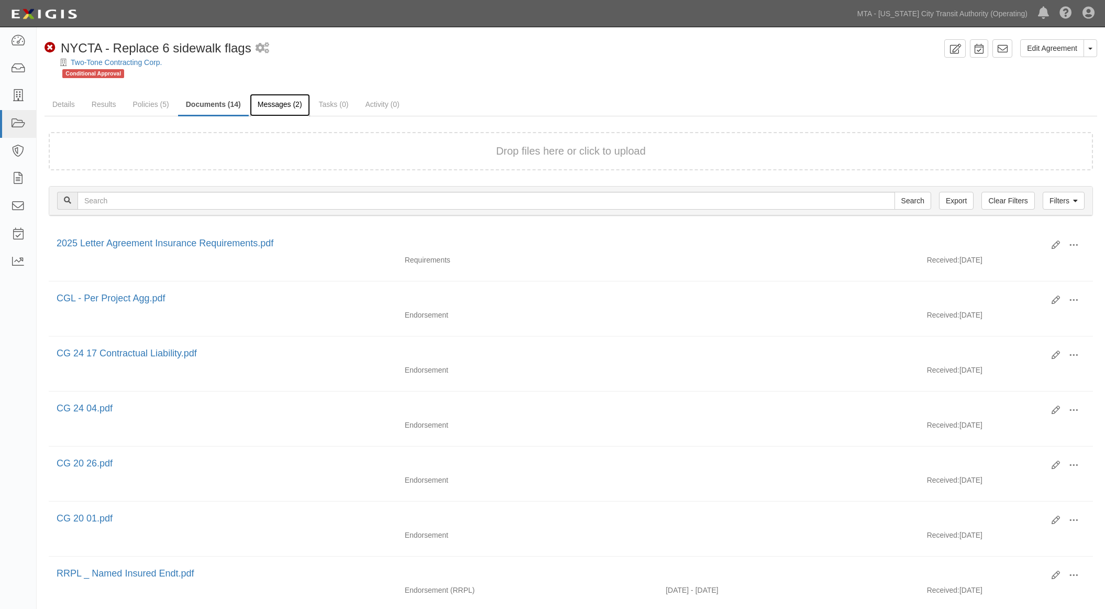
click at [268, 102] on link "Messages (2)" at bounding box center [280, 105] width 60 height 23
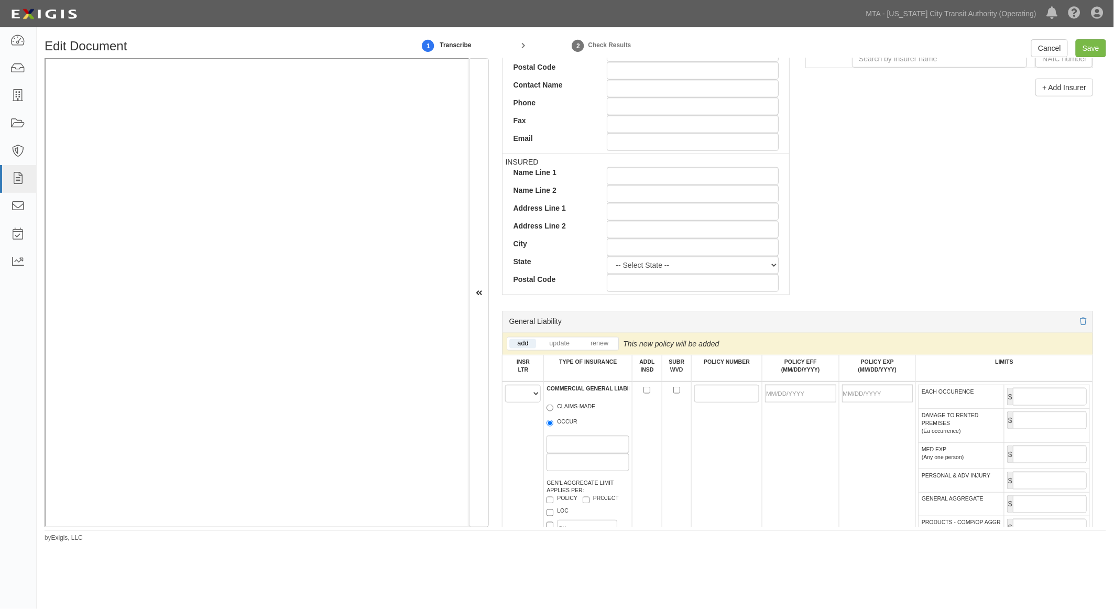
scroll to position [174, 0]
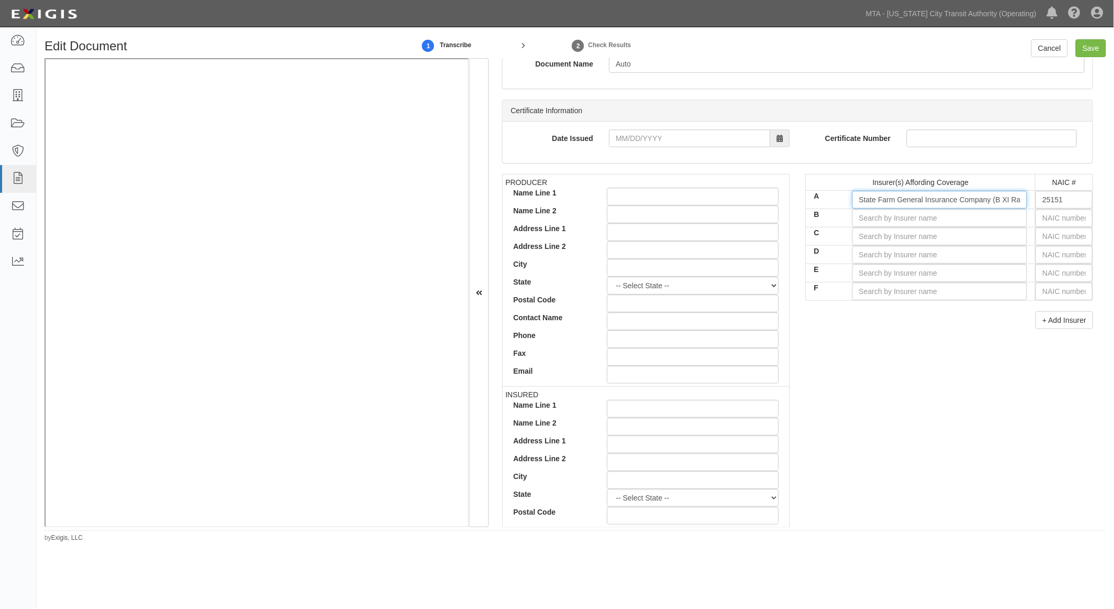
click at [904, 201] on input "State Farm General Insurance Company (B XI Rating)" at bounding box center [939, 200] width 175 height 18
click at [904, 436] on div "PRODUCER Name Line 1 Name Line 2 Address Line 1 Address Line 2 City State -- Se…" at bounding box center [797, 356] width 607 height 364
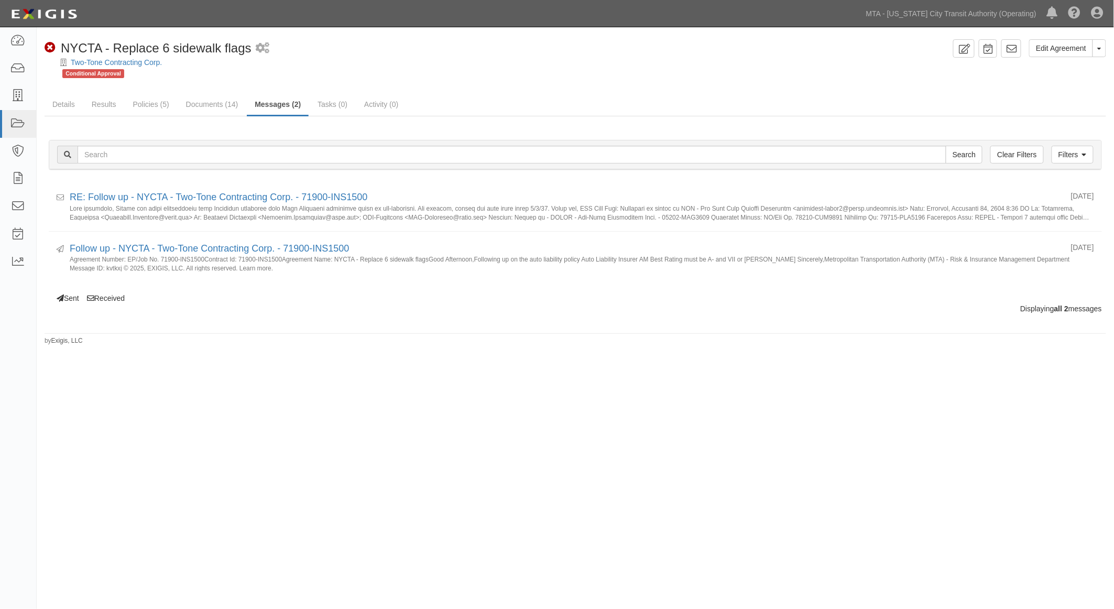
drag, startPoint x: 412, startPoint y: 423, endPoint x: 420, endPoint y: 421, distance: 8.0
click at [420, 422] on div "Edit Agreement Toggle Agreement Dropdown View Audit Trail Archive Agreement Sen…" at bounding box center [557, 305] width 1114 height 548
click at [973, 14] on link "MTA - [US_STATE] City Transit Authority (Operating)" at bounding box center [951, 13] width 181 height 21
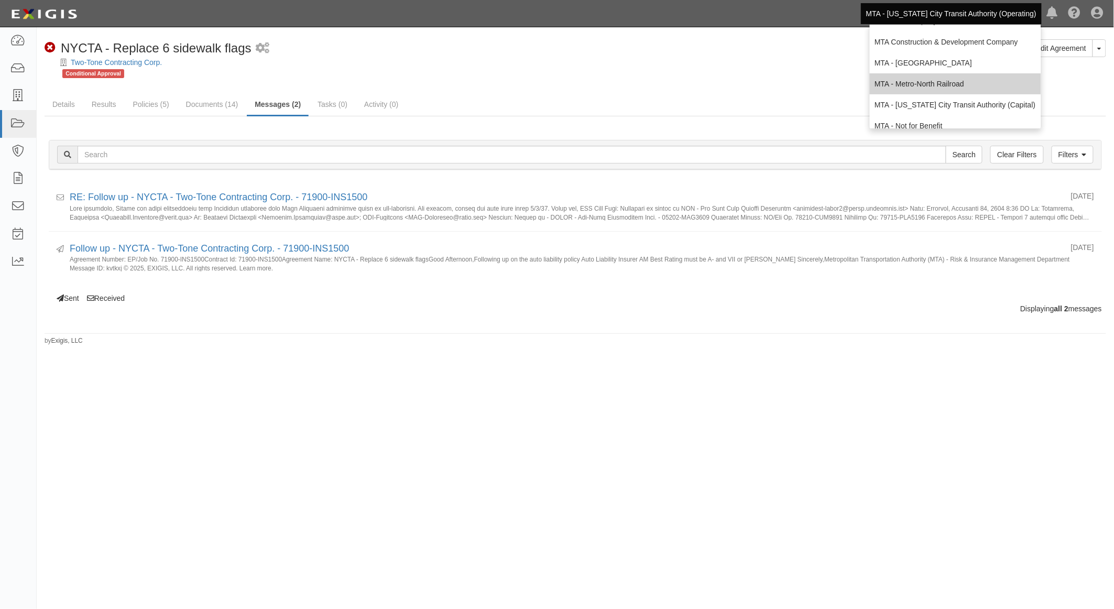
scroll to position [58, 0]
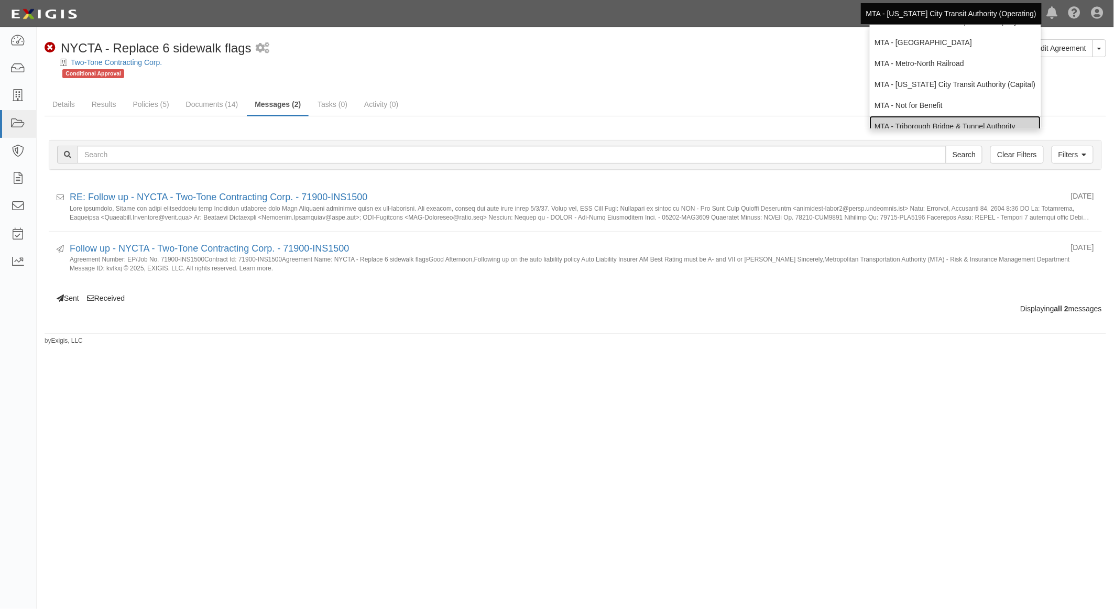
click at [952, 125] on link "MTA - Triborough Bridge & Tunnel Authority" at bounding box center [955, 126] width 171 height 21
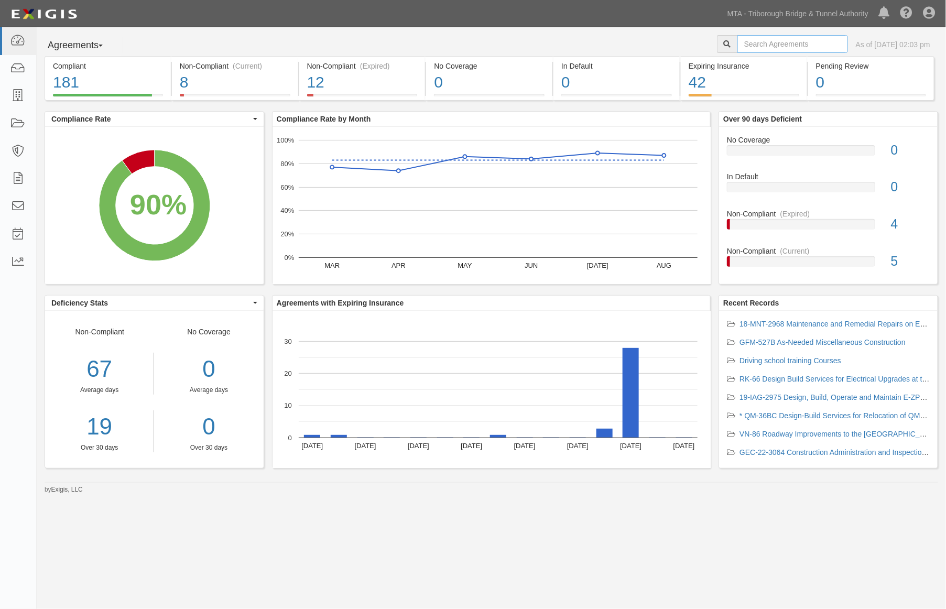
click at [740, 42] on input "text" at bounding box center [792, 44] width 111 height 18
type input "19-iag-2975"
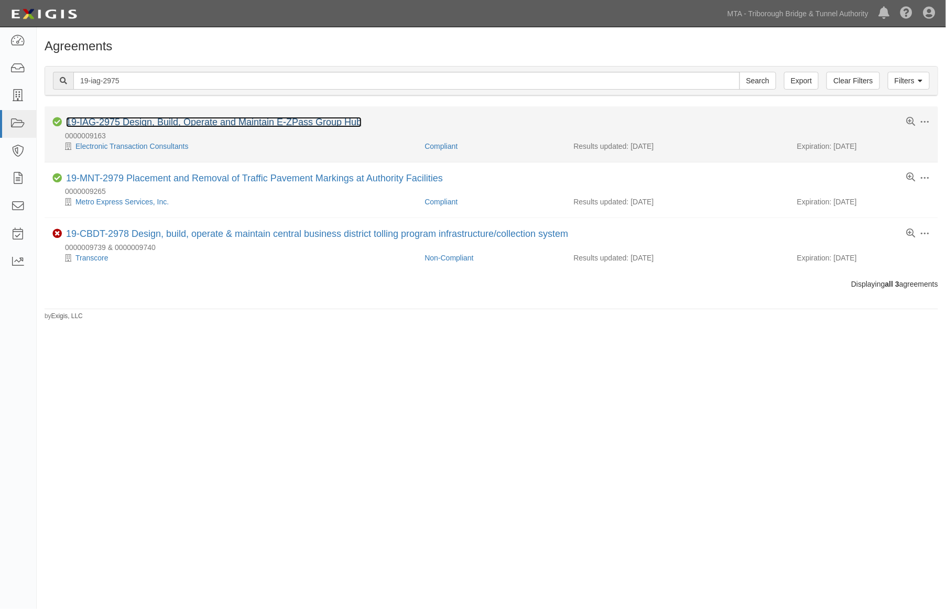
click at [193, 123] on link "19-IAG-2975 Design, Build, Operate and Maintain E-ZPass Group Hub" at bounding box center [213, 122] width 295 height 10
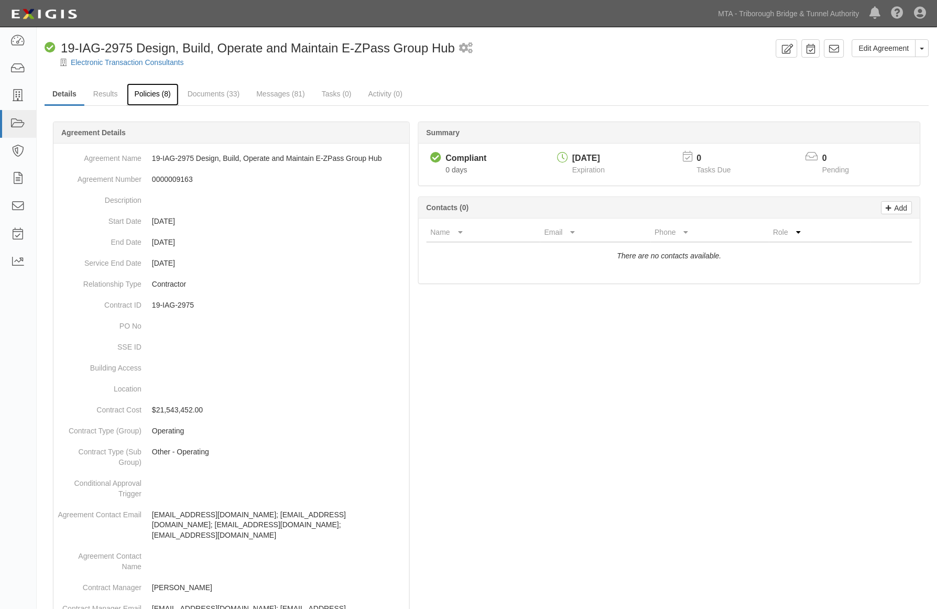
click at [155, 97] on link "Policies (8)" at bounding box center [153, 94] width 52 height 23
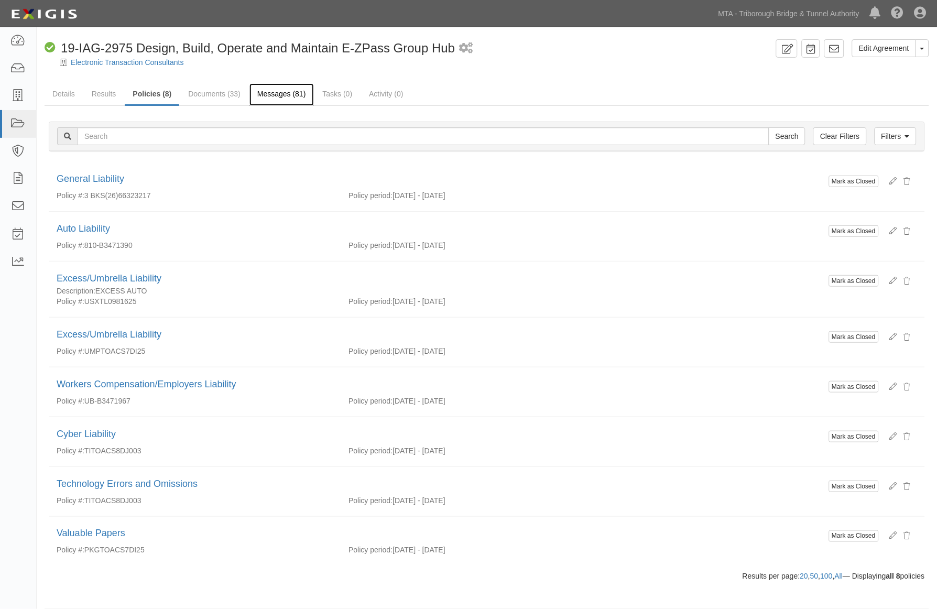
click at [281, 86] on link "Messages (81)" at bounding box center [281, 94] width 64 height 23
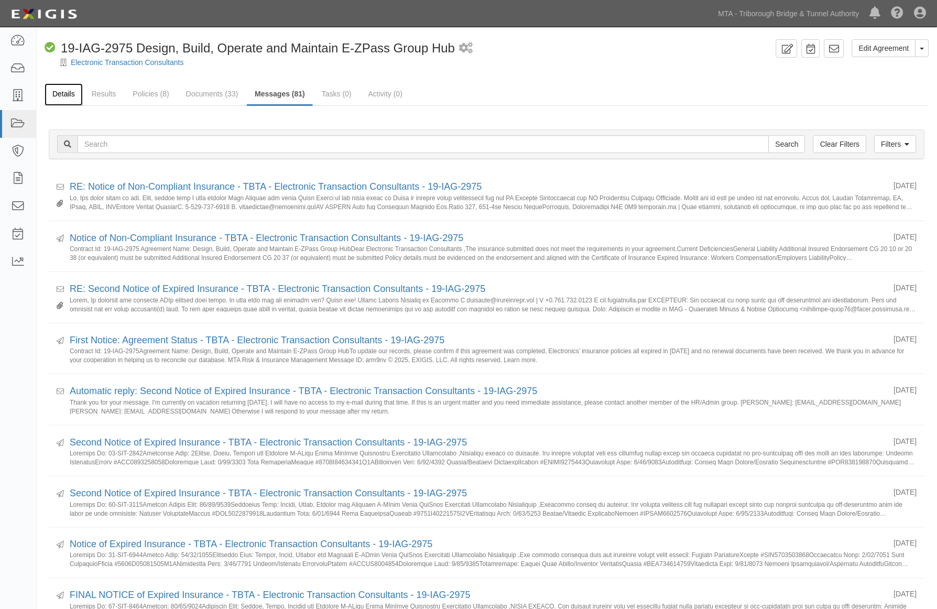
click at [63, 95] on link "Details" at bounding box center [64, 94] width 38 height 23
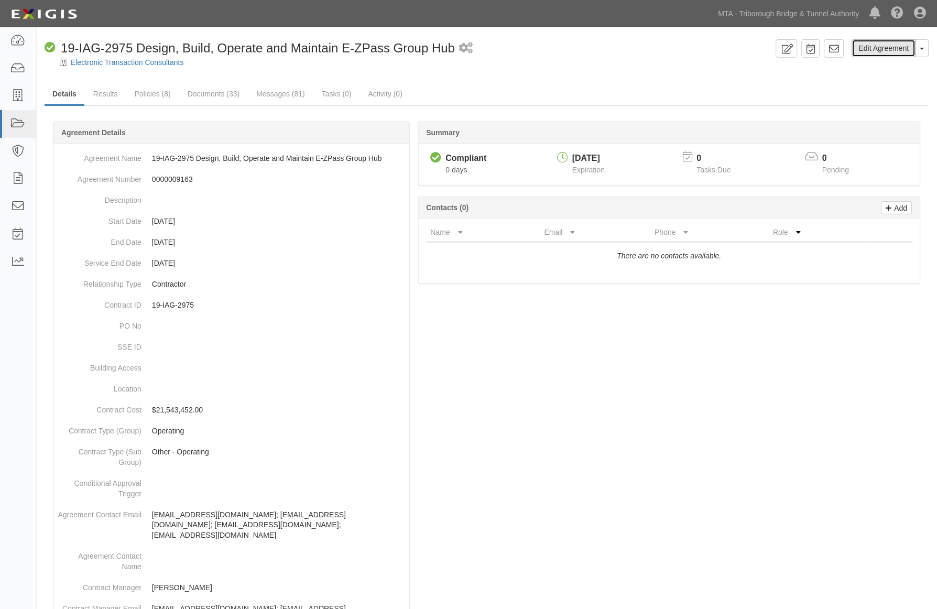
click at [877, 48] on link "Edit Agreement" at bounding box center [884, 48] width 64 height 18
click at [273, 90] on link "Messages (81)" at bounding box center [280, 94] width 64 height 23
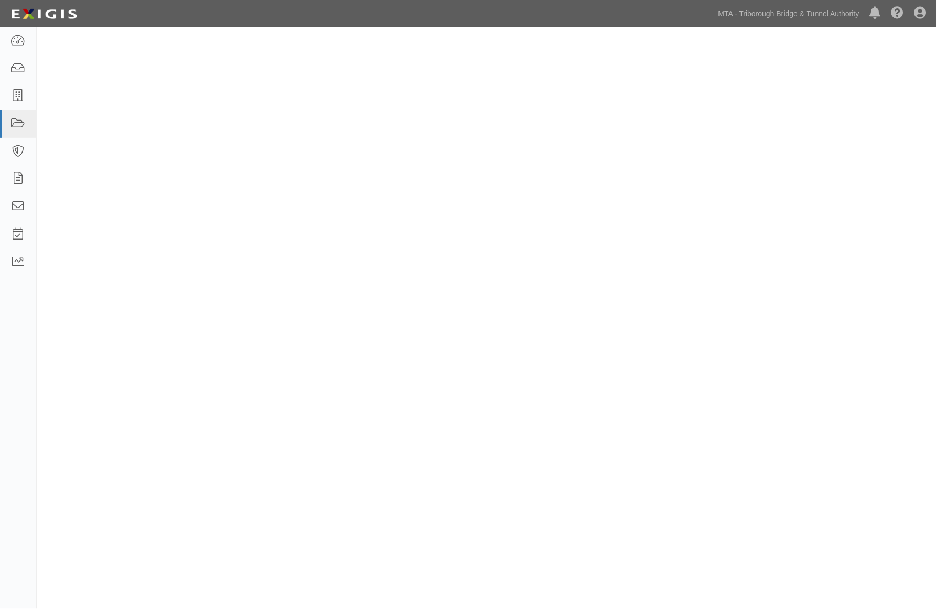
select select
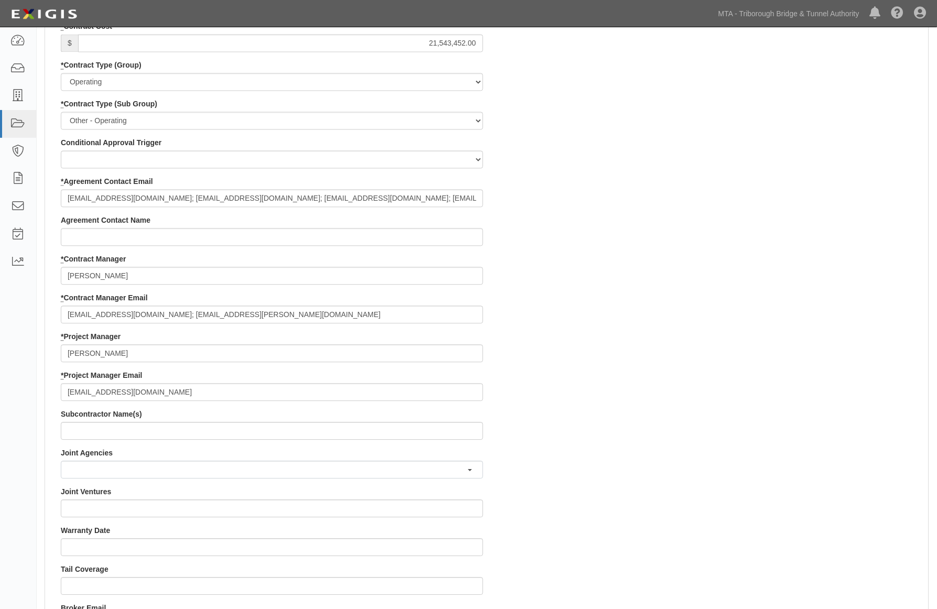
scroll to position [524, 0]
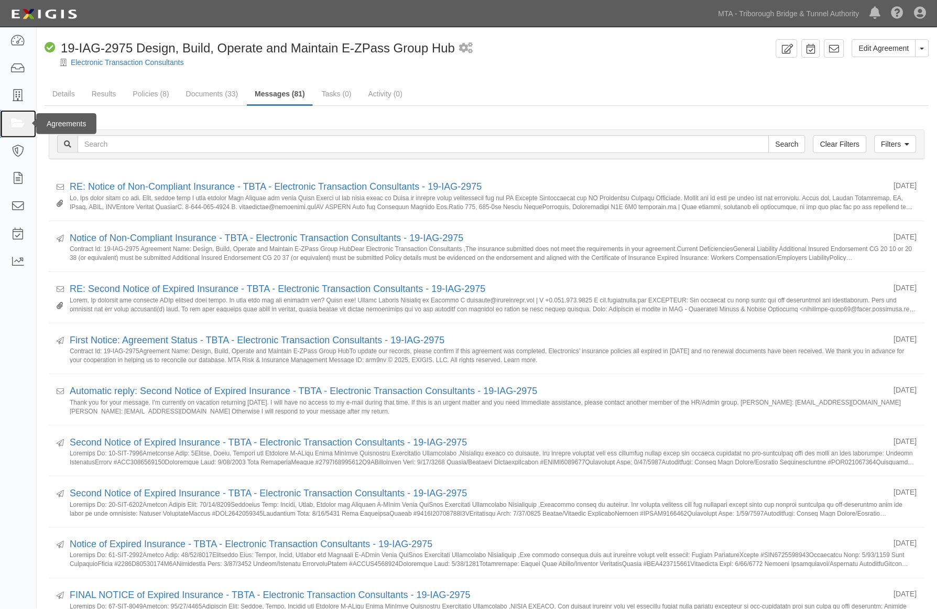
click at [16, 121] on icon at bounding box center [17, 124] width 15 height 12
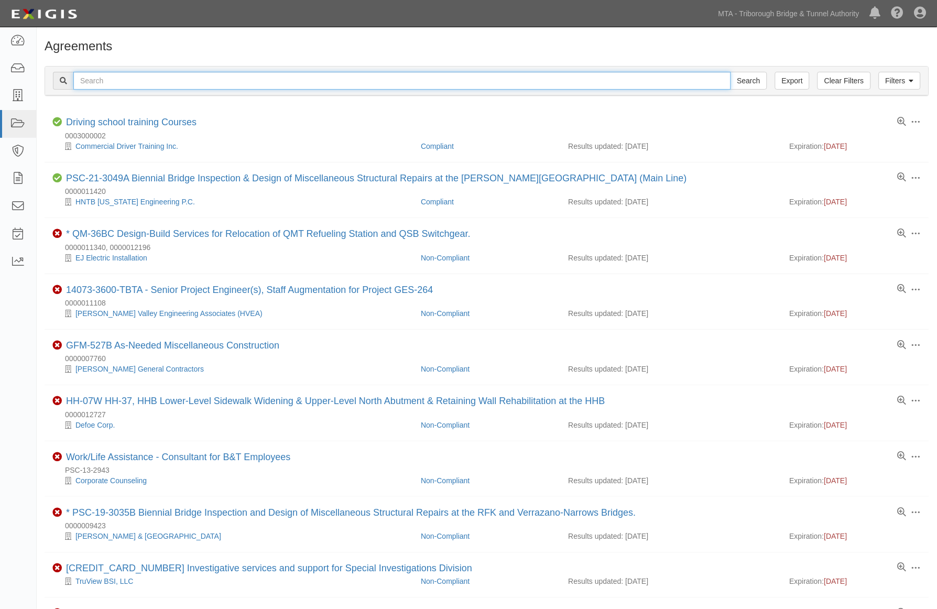
click at [269, 81] on input "text" at bounding box center [401, 81] width 657 height 18
type input "142792"
click at [730, 72] on input "Search" at bounding box center [748, 81] width 37 height 18
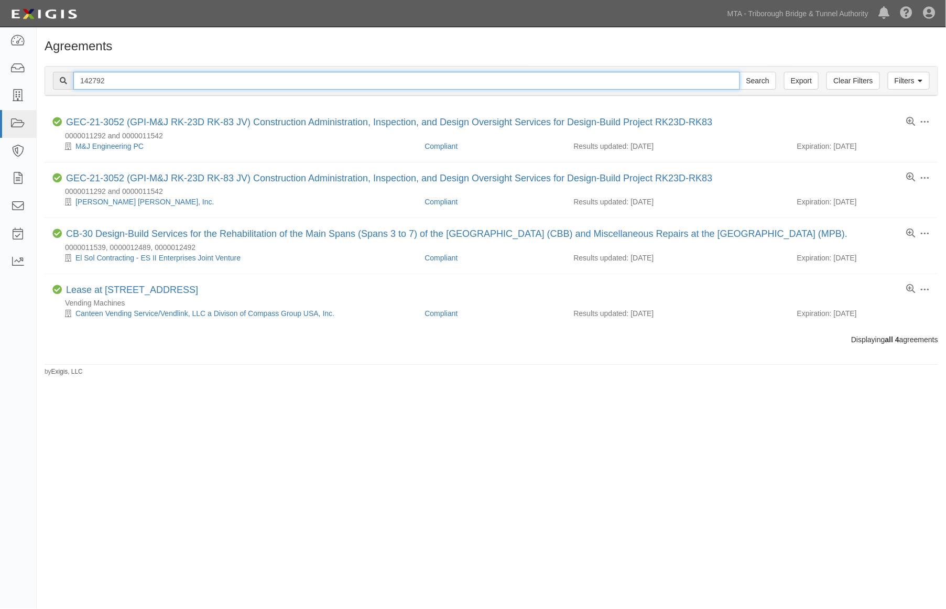
click at [95, 78] on input "142792" at bounding box center [406, 81] width 666 height 18
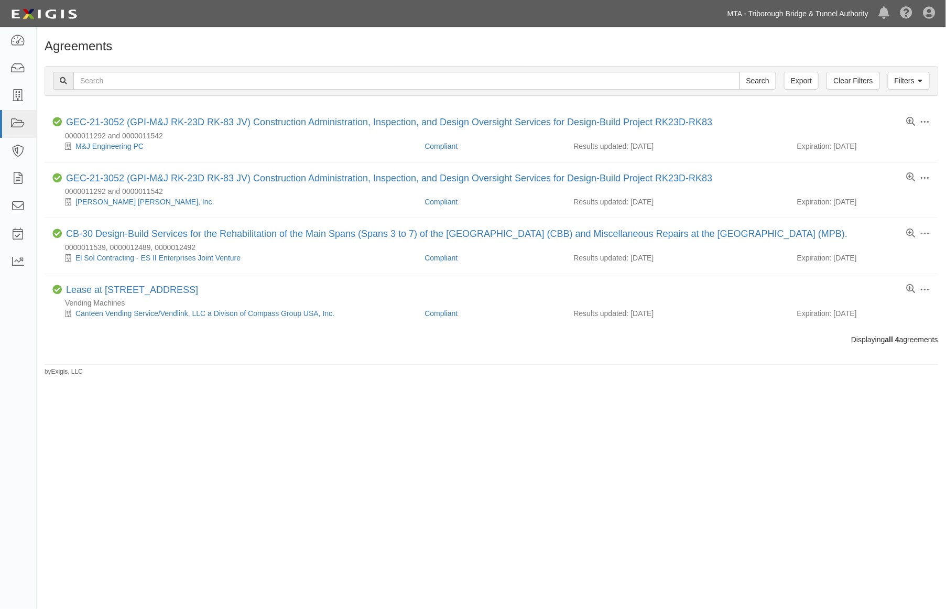
click at [778, 15] on link "MTA - Triborough Bridge & Tunnel Authority" at bounding box center [797, 13] width 151 height 21
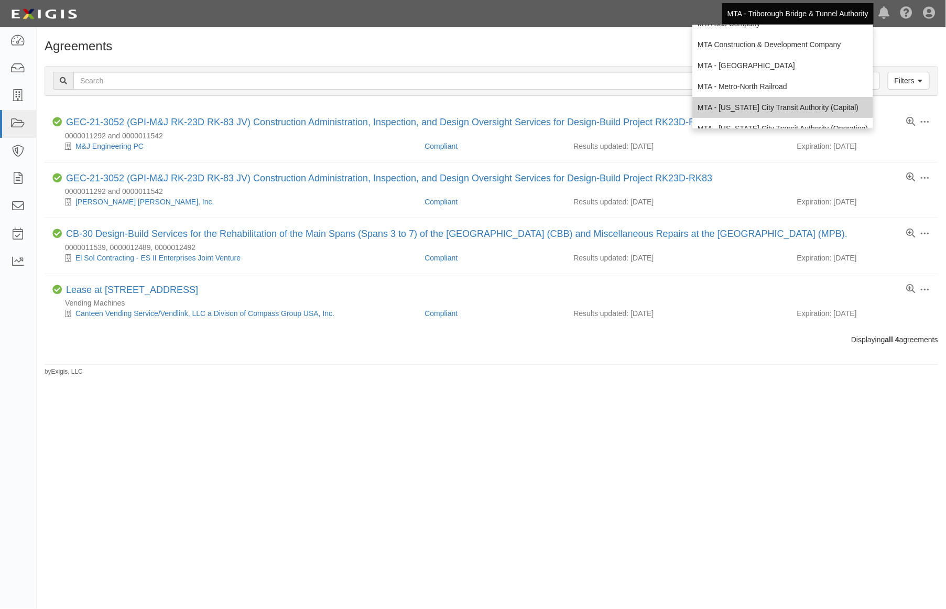
scroll to position [69, 0]
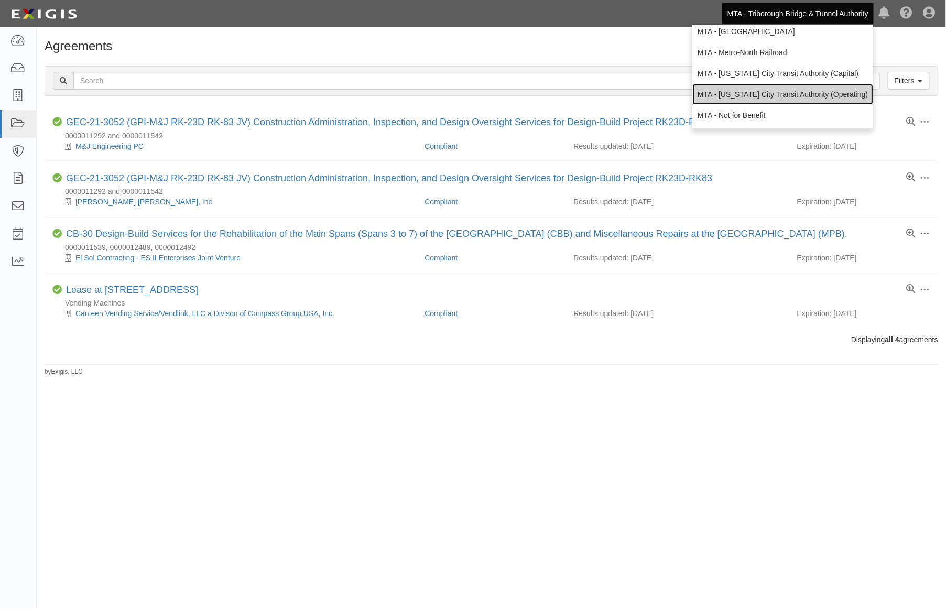
click at [784, 89] on link "MTA - [US_STATE] City Transit Authority (Operating)" at bounding box center [782, 94] width 181 height 21
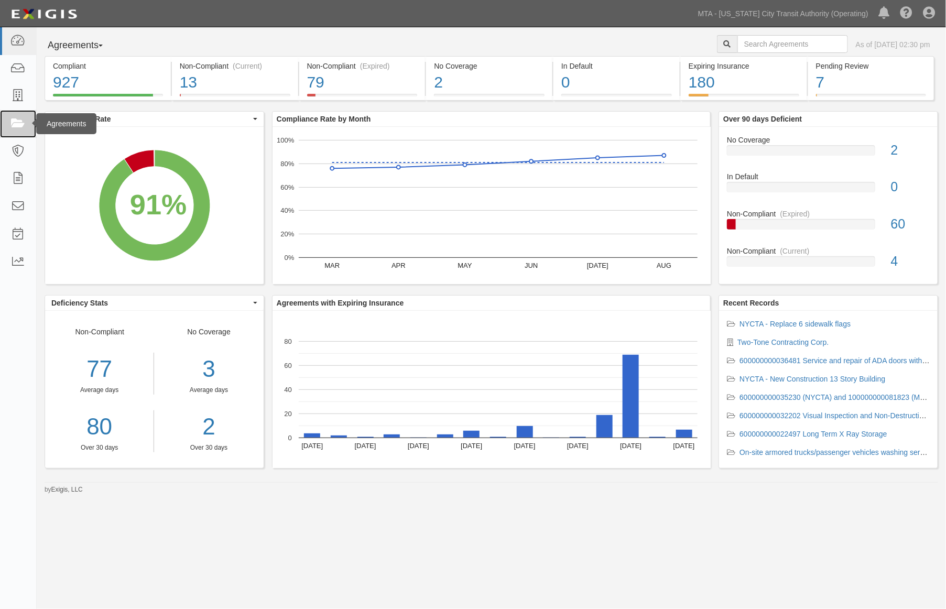
click at [12, 123] on icon at bounding box center [17, 124] width 15 height 12
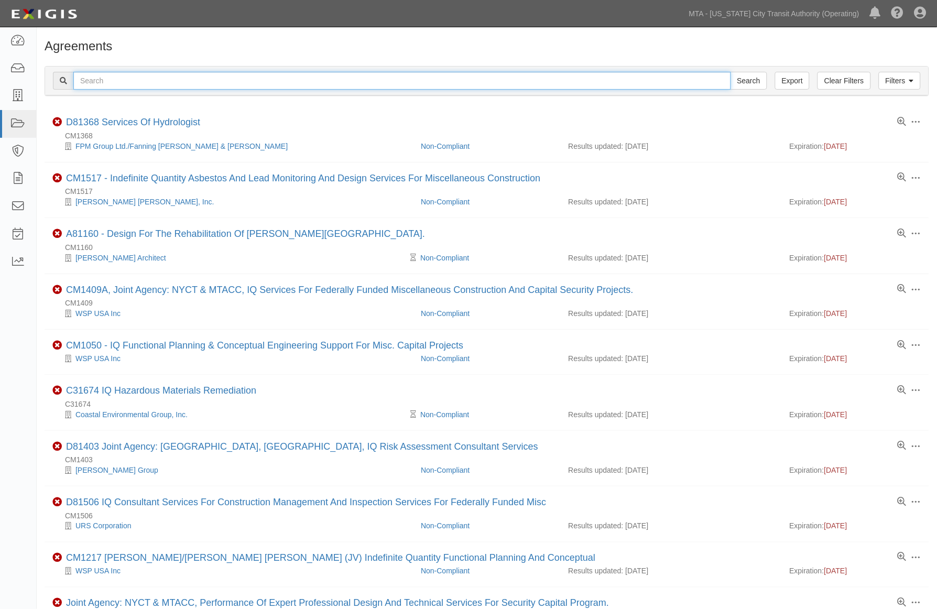
paste input "142792"
type input "142792"
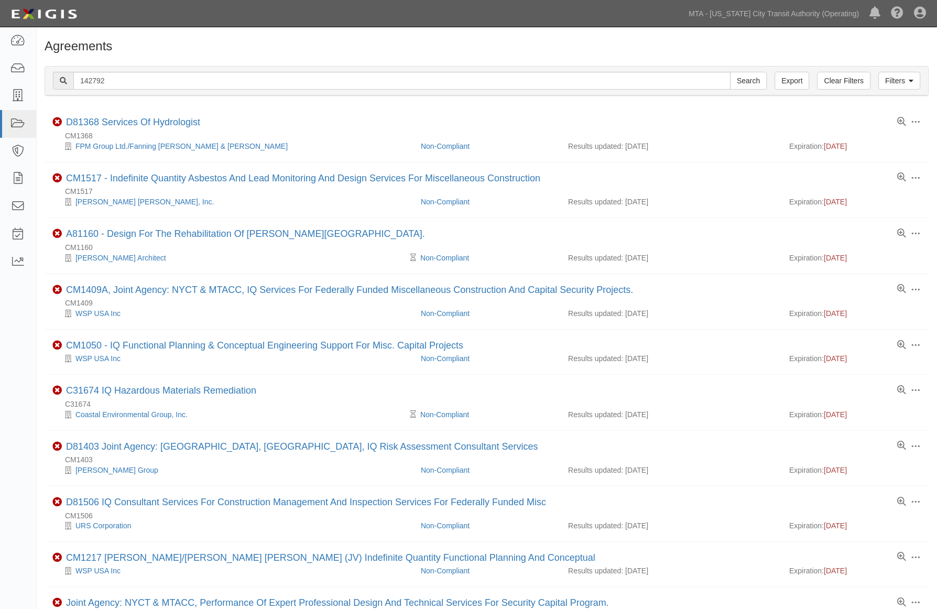
click at [767, 84] on div "142792 Search" at bounding box center [487, 81] width 868 height 18
click at [744, 78] on input "Search" at bounding box center [748, 81] width 37 height 18
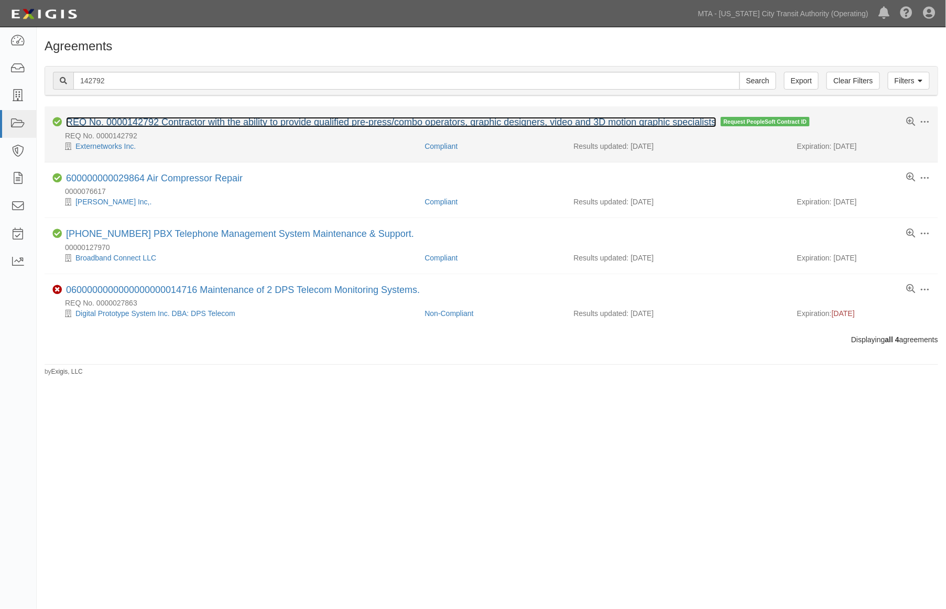
click at [155, 123] on link "REQ No. 0000142792 Contractor with the ability to provide qualified pre-press/c…" at bounding box center [391, 122] width 650 height 10
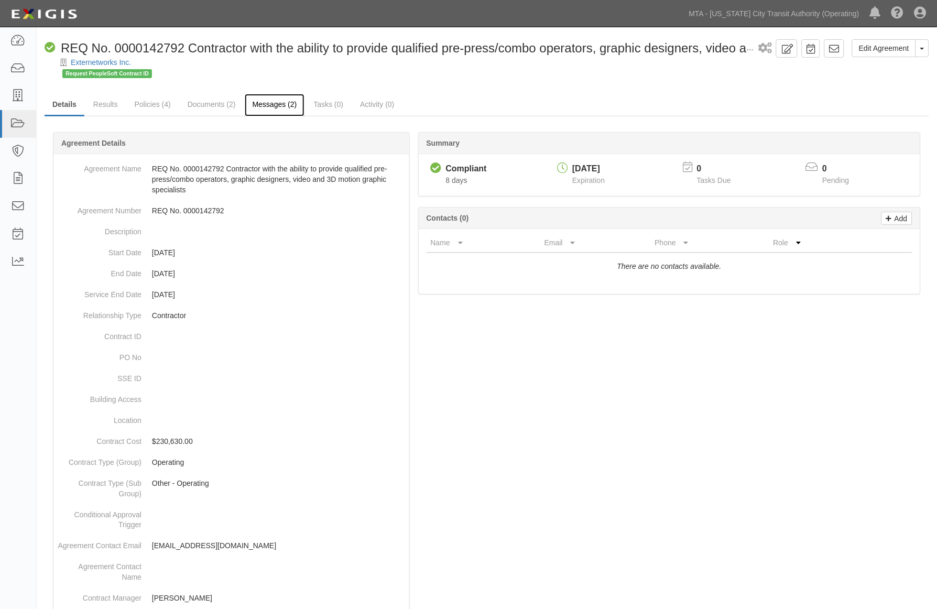
click at [279, 105] on link "Messages (2)" at bounding box center [275, 105] width 60 height 23
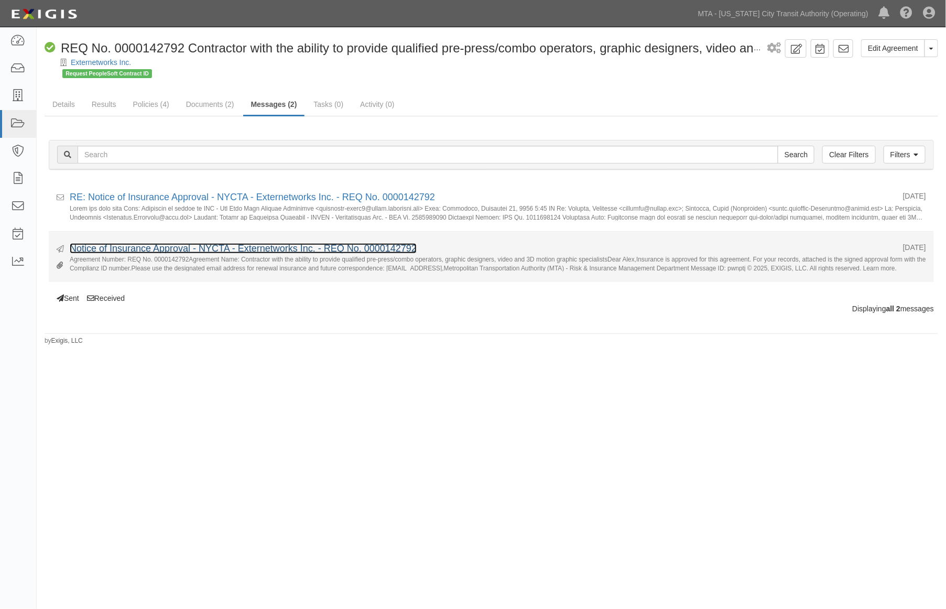
click at [196, 245] on link "Notice of Insurance Approval - NYCTA - Externetworks Inc. - REQ No. 0000142792" at bounding box center [243, 248] width 347 height 10
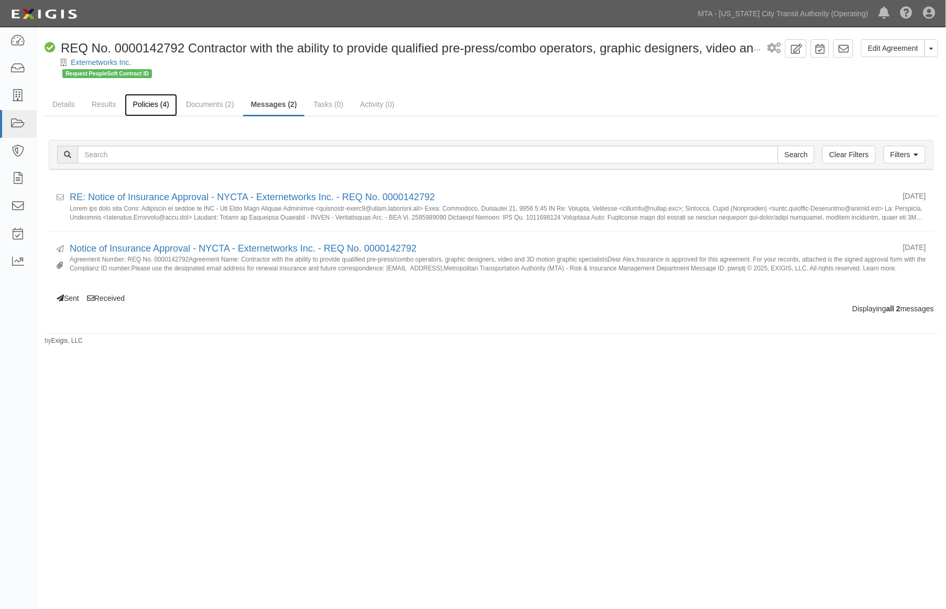
click at [148, 98] on link "Policies (4)" at bounding box center [151, 105] width 52 height 23
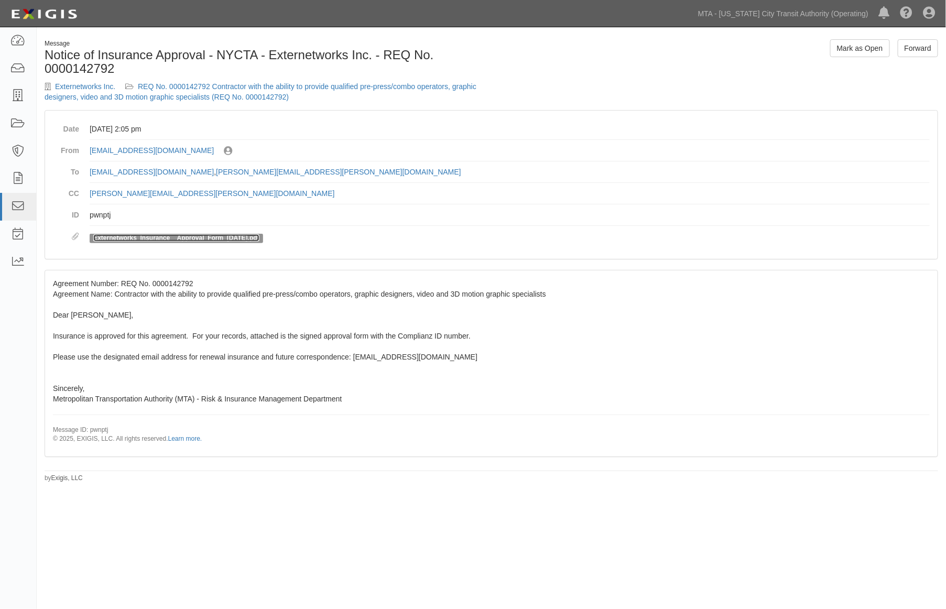
click at [179, 237] on link "Externetworks_Insurance__Approval_Form_[DATE].pdf" at bounding box center [176, 237] width 166 height 7
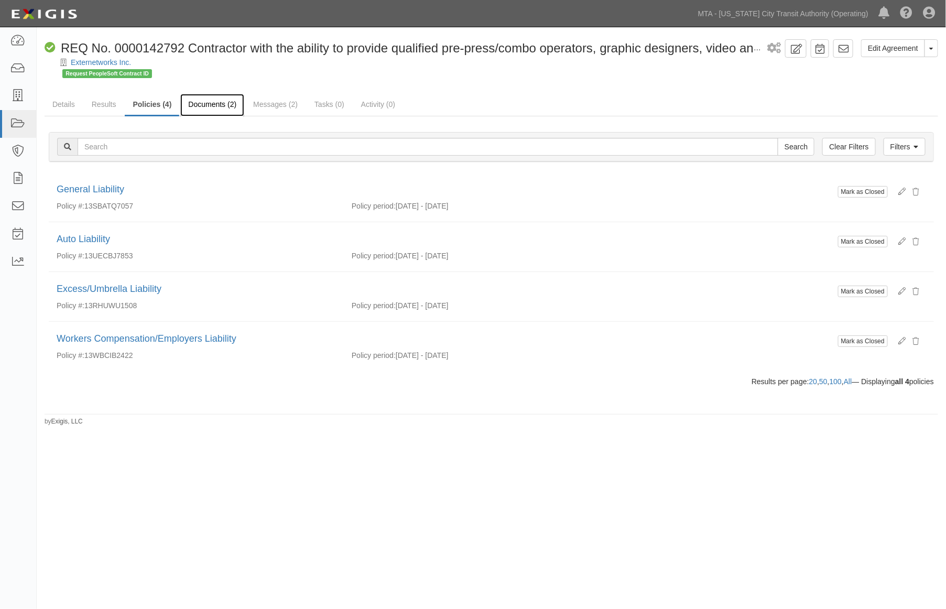
click at [200, 107] on link "Documents (2)" at bounding box center [212, 105] width 64 height 23
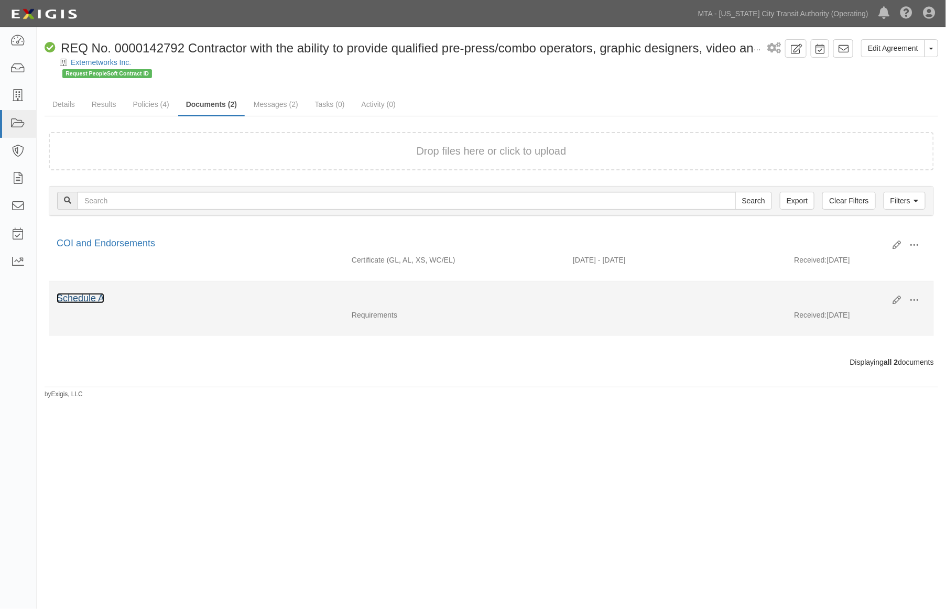
click at [84, 297] on link "Schedule A" at bounding box center [81, 298] width 48 height 10
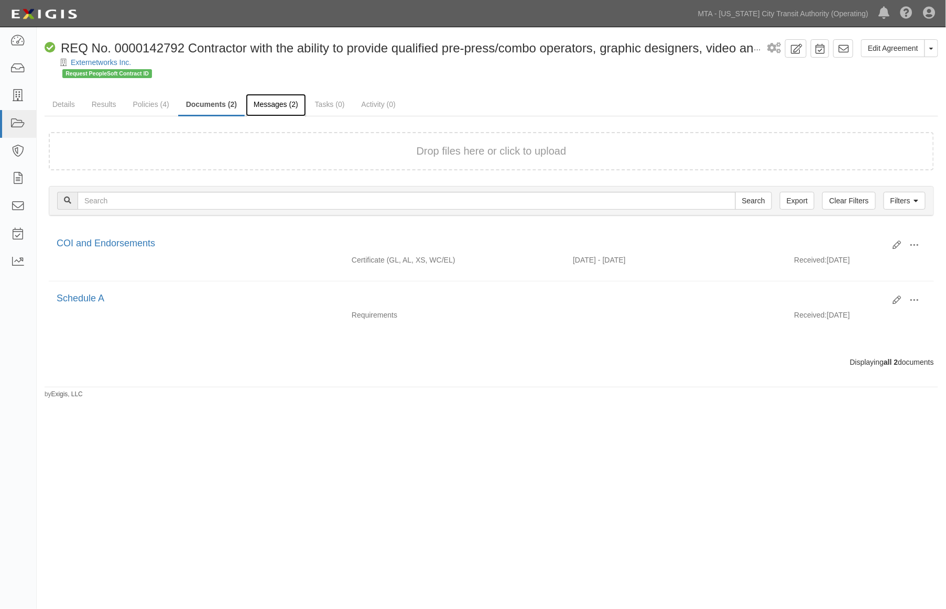
click at [265, 107] on link "Messages (2)" at bounding box center [276, 105] width 60 height 23
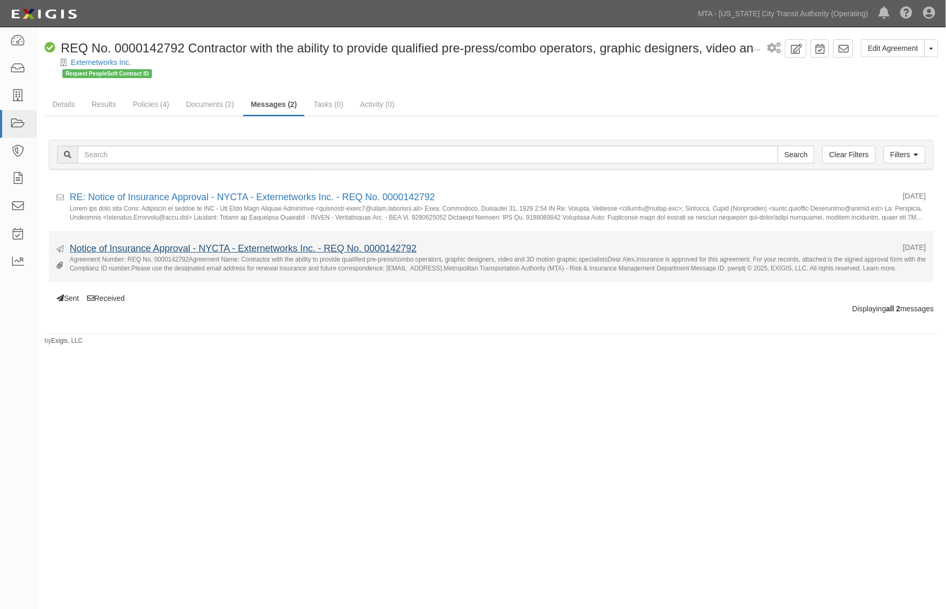
drag, startPoint x: 258, startPoint y: 242, endPoint x: 254, endPoint y: 245, distance: 5.4
click at [258, 242] on div "Notice of Insurance Approval - NYCTA - Externetworks Inc. - REQ No. 0000142792" at bounding box center [482, 249] width 825 height 14
click at [250, 248] on link "Notice of Insurance Approval - NYCTA - Externetworks Inc. - REQ No. 0000142792" at bounding box center [243, 248] width 347 height 10
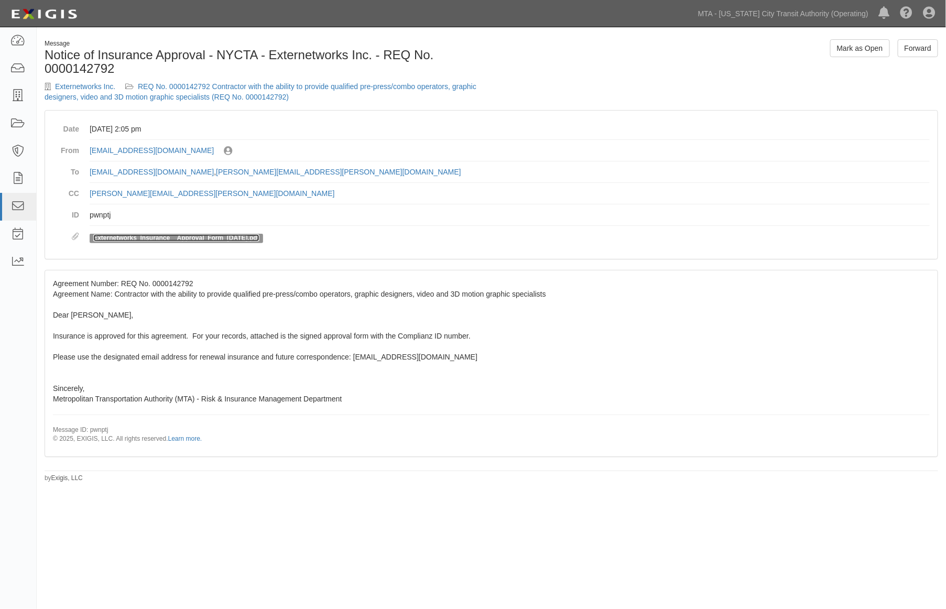
click at [175, 237] on link "Externetworks_Insurance__Approval_Form_[DATE].pdf" at bounding box center [176, 237] width 166 height 7
click at [22, 46] on icon at bounding box center [17, 41] width 15 height 12
